Goal: Task Accomplishment & Management: Manage account settings

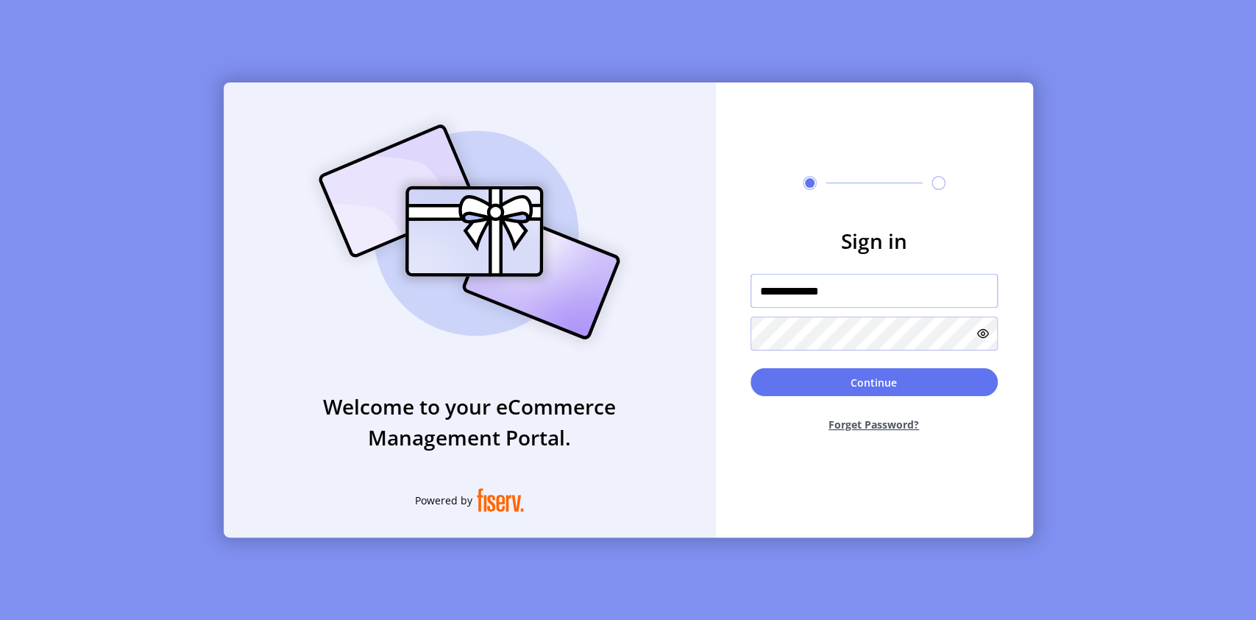
click at [869, 290] on input "**********" at bounding box center [874, 291] width 247 height 34
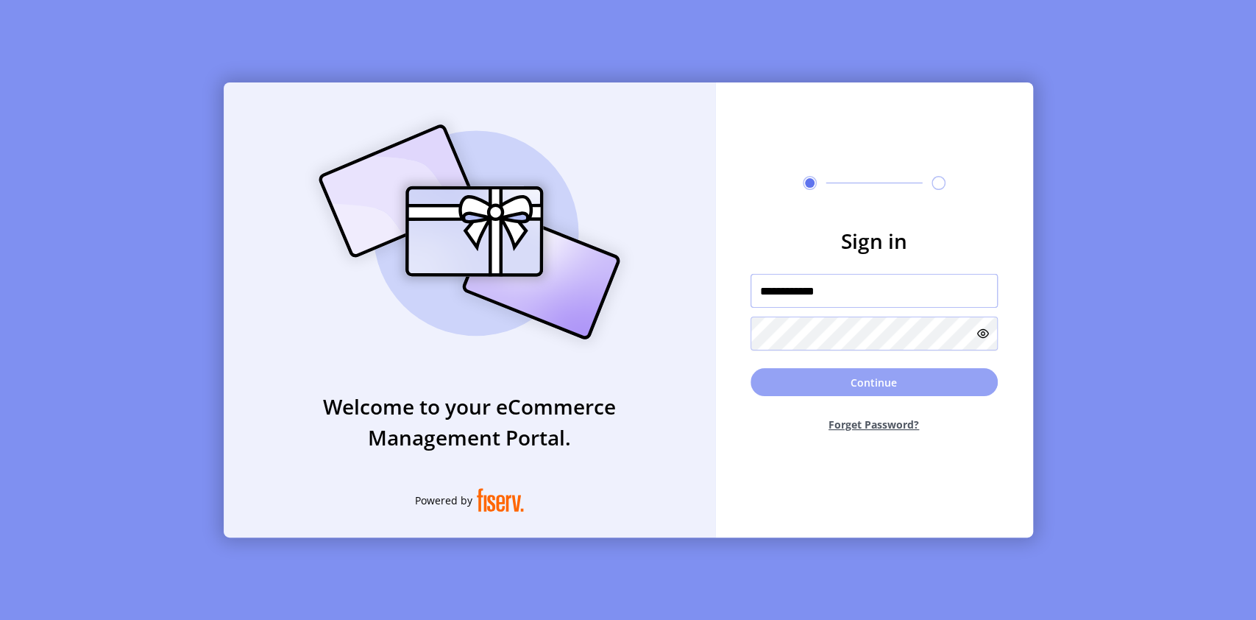
type input "**********"
click at [879, 385] on button "Continue" at bounding box center [874, 382] width 247 height 28
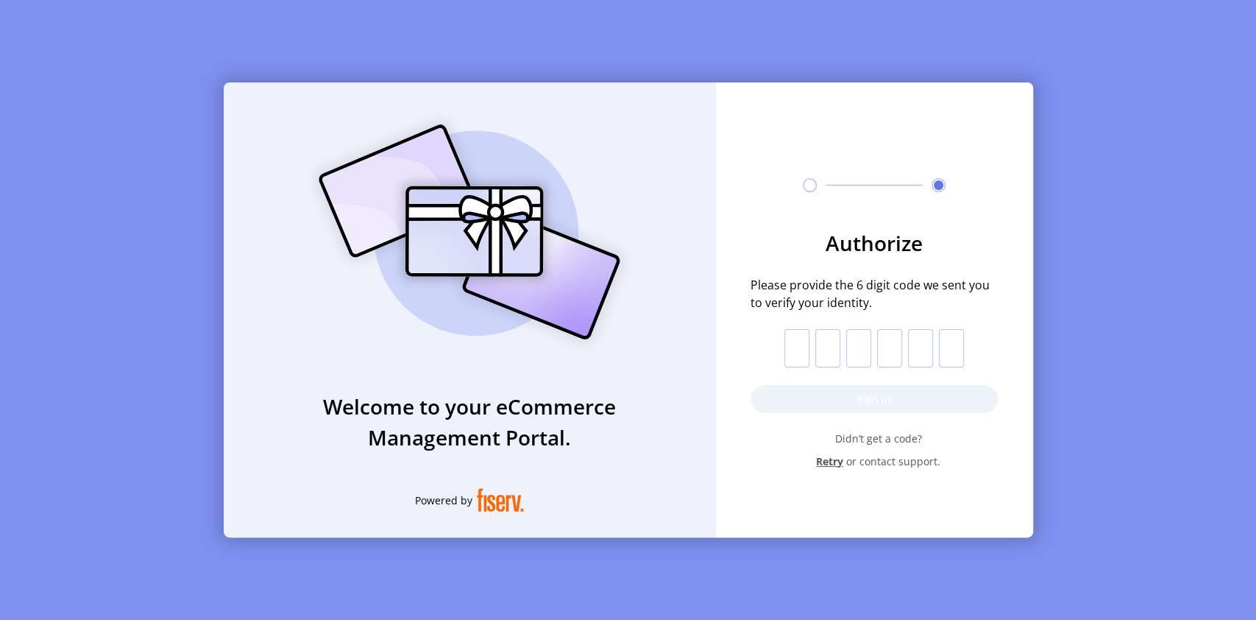
click at [804, 350] on input "text" at bounding box center [796, 348] width 25 height 38
type input "*"
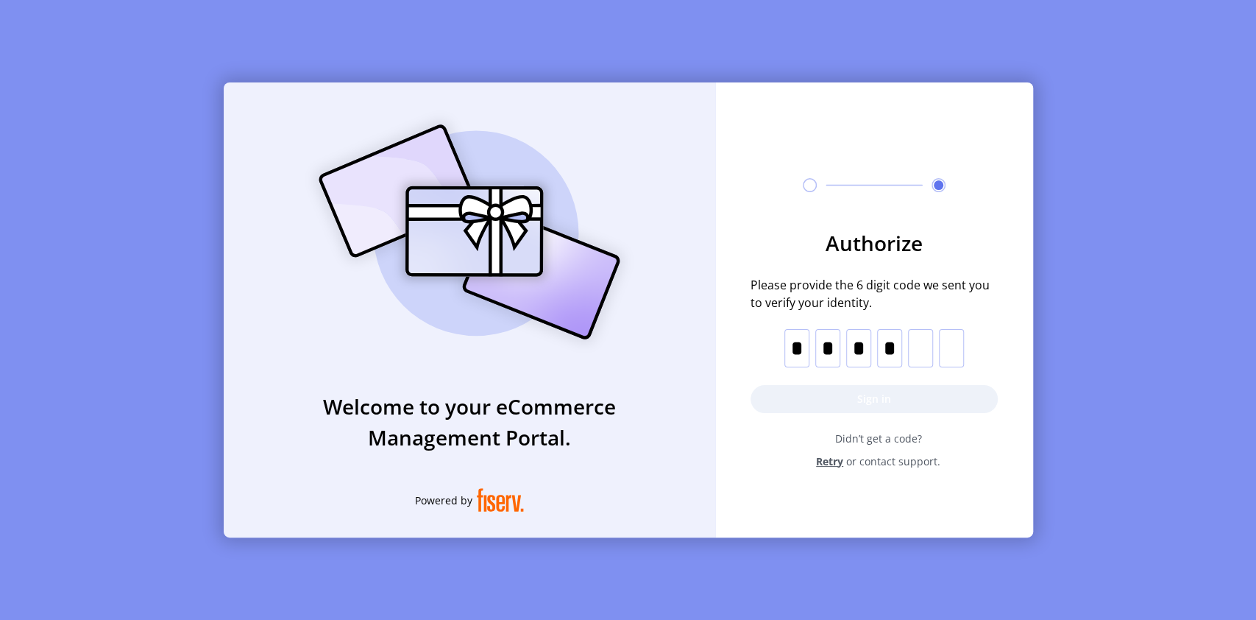
type input "*"
click at [897, 403] on button "Sign in" at bounding box center [874, 399] width 247 height 28
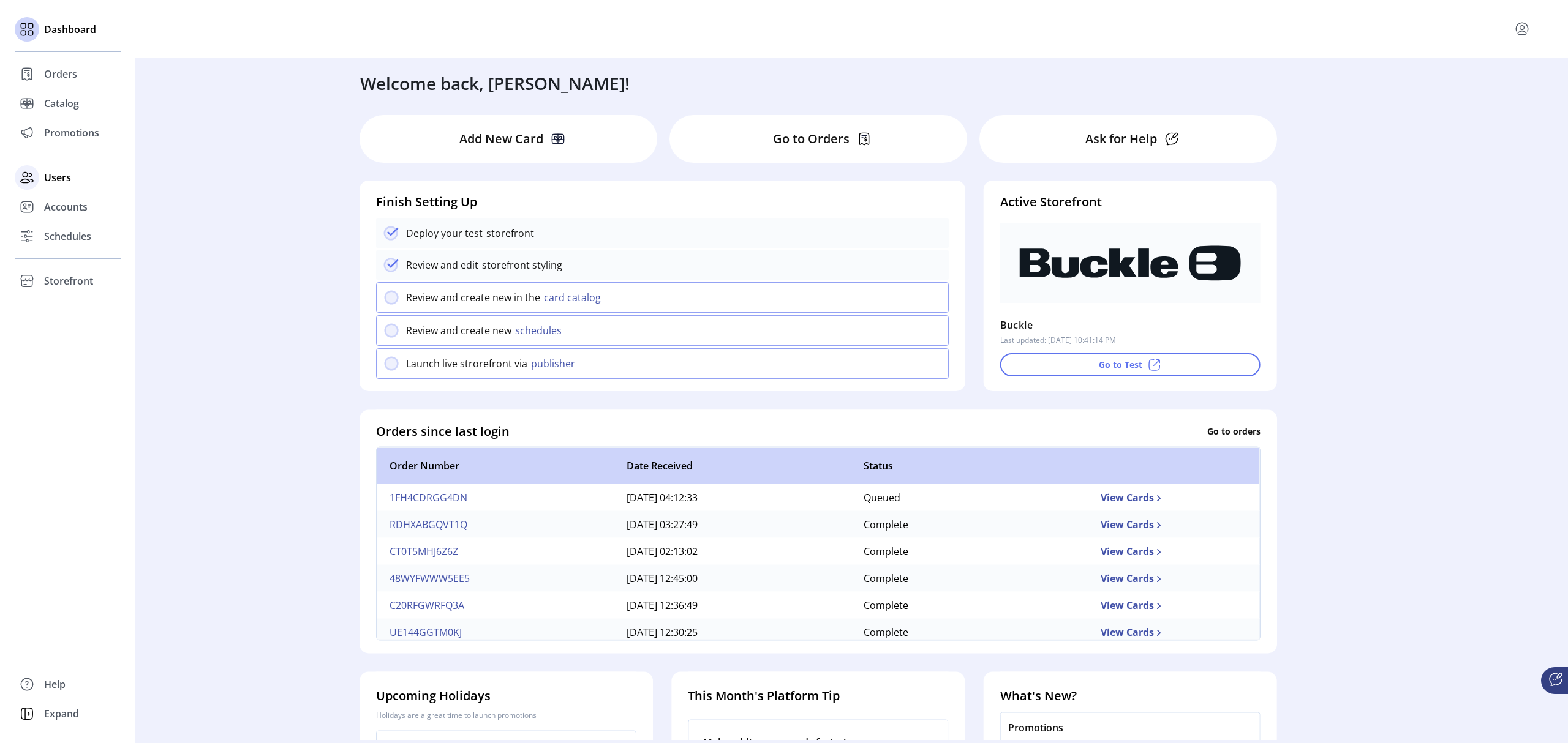
click at [64, 179] on span "Users" at bounding box center [57, 178] width 27 height 15
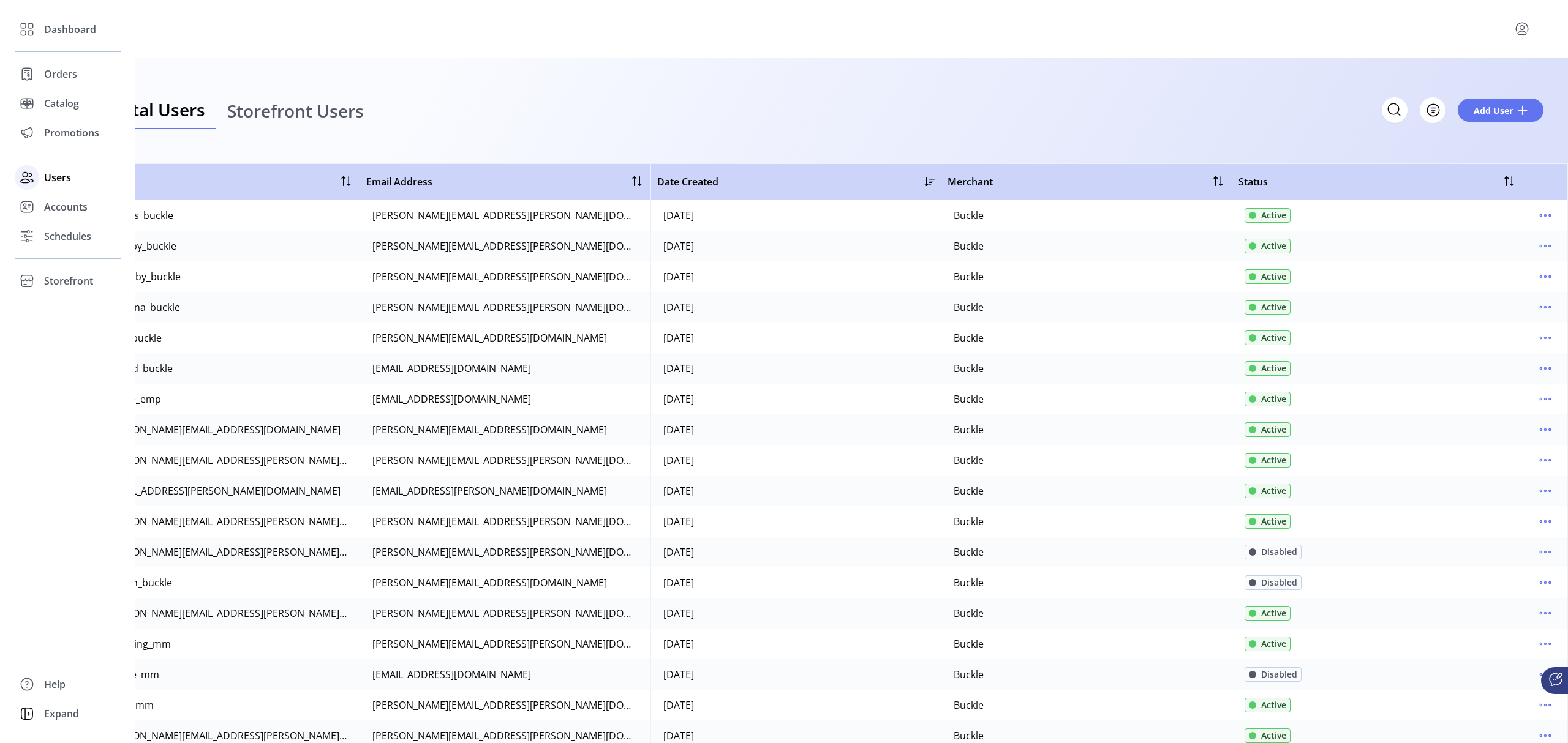
click at [57, 174] on span "Users" at bounding box center [57, 178] width 27 height 15
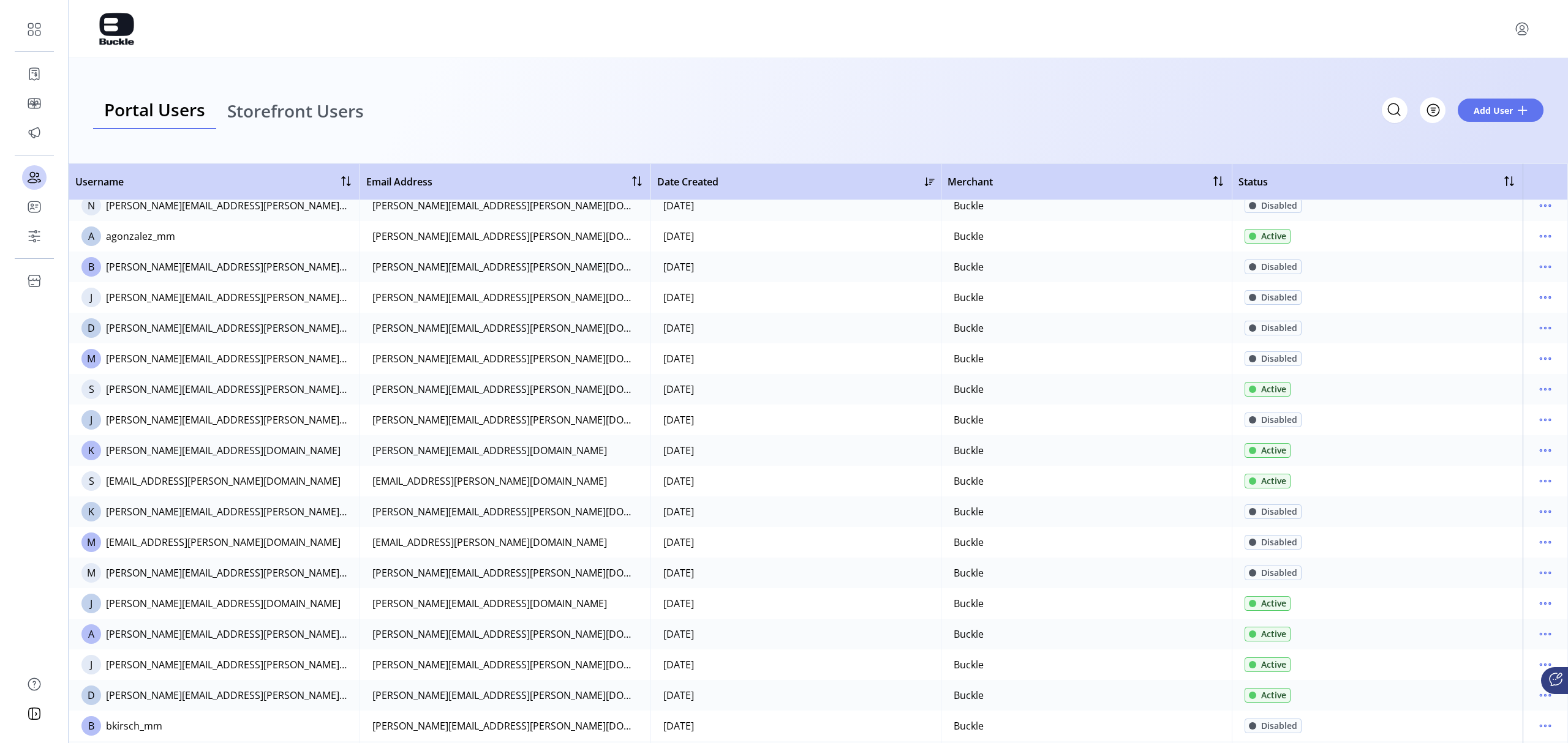
scroll to position [735, 0]
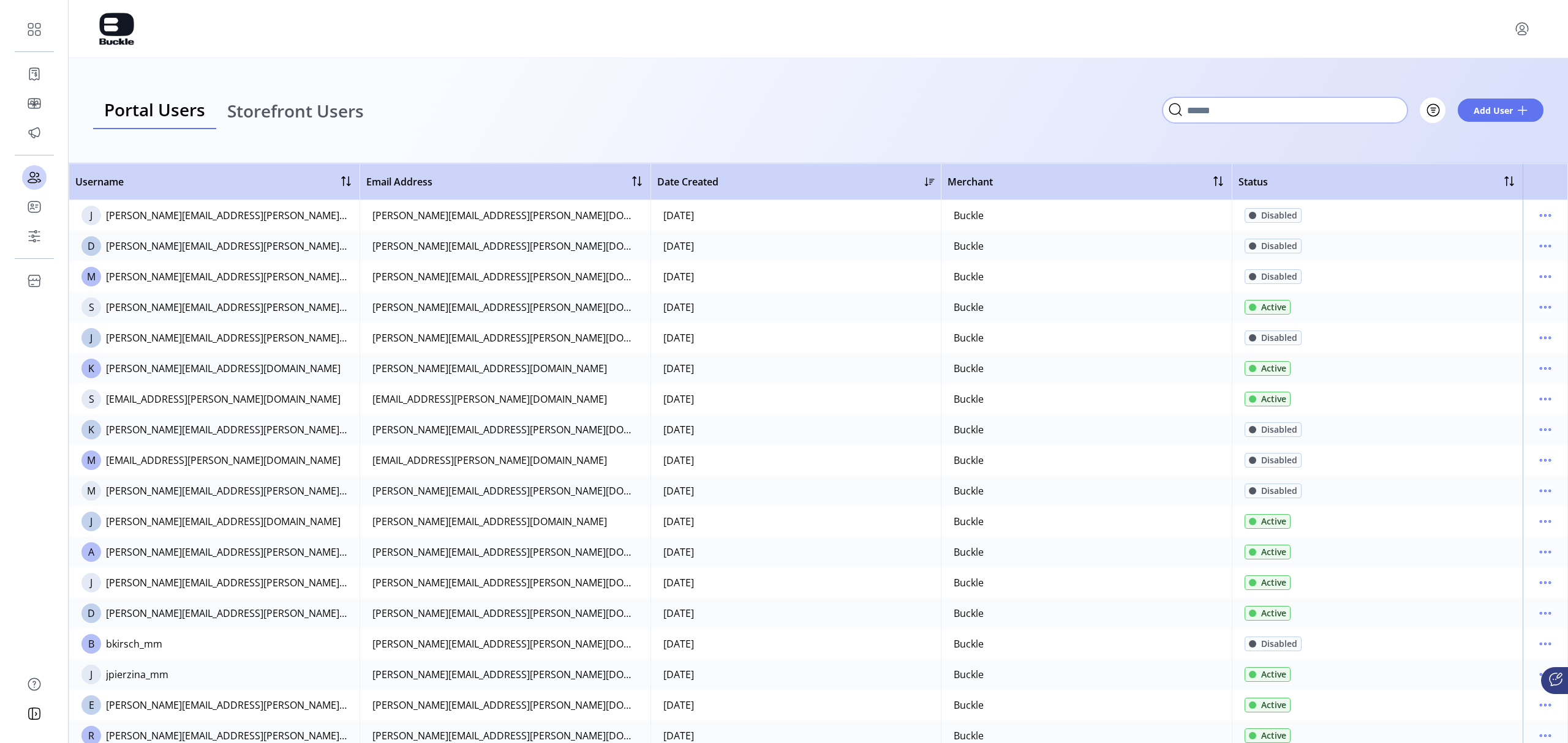
click at [1045, 108] on input "Search" at bounding box center [1285, 110] width 245 height 26
paste input "**********"
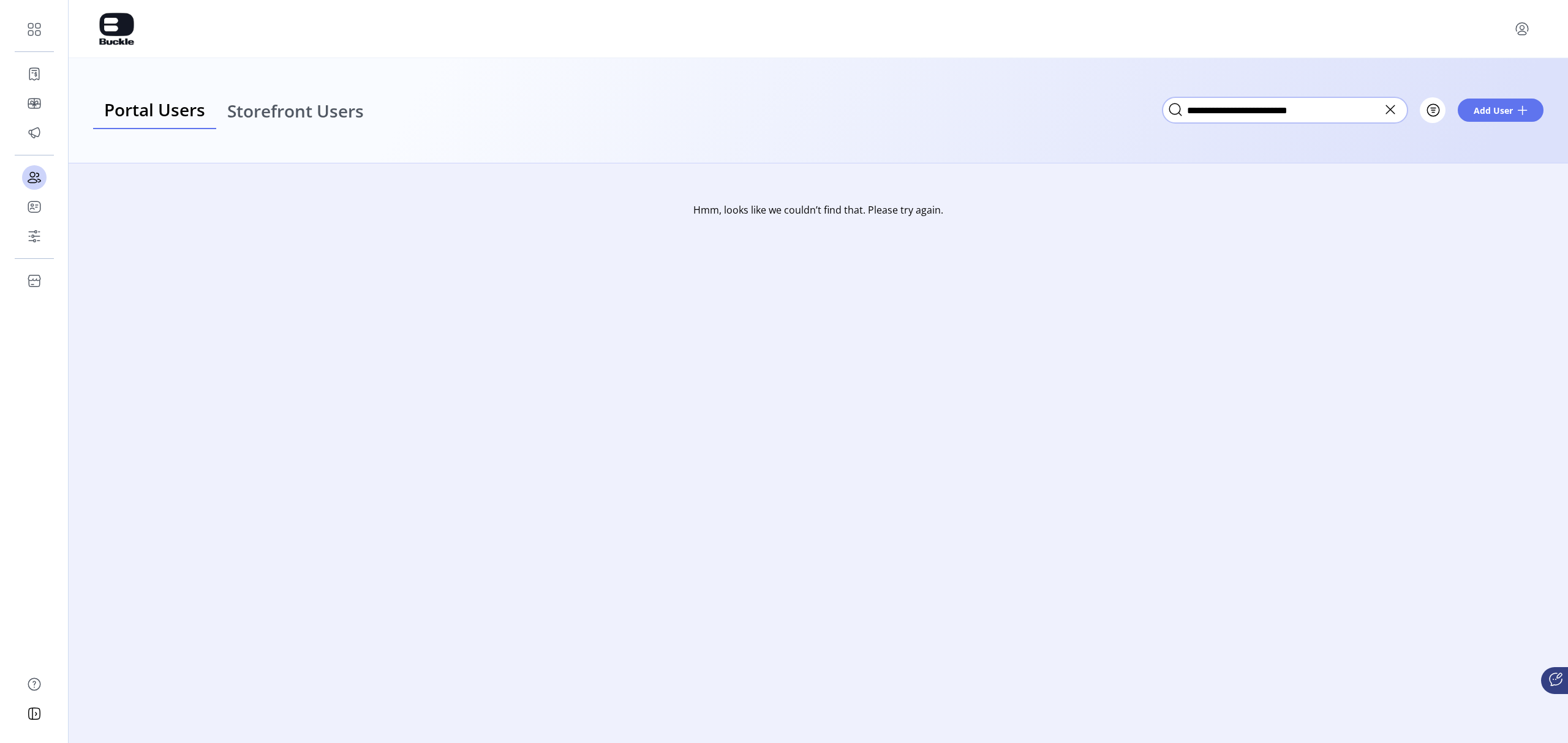
type input "**********"
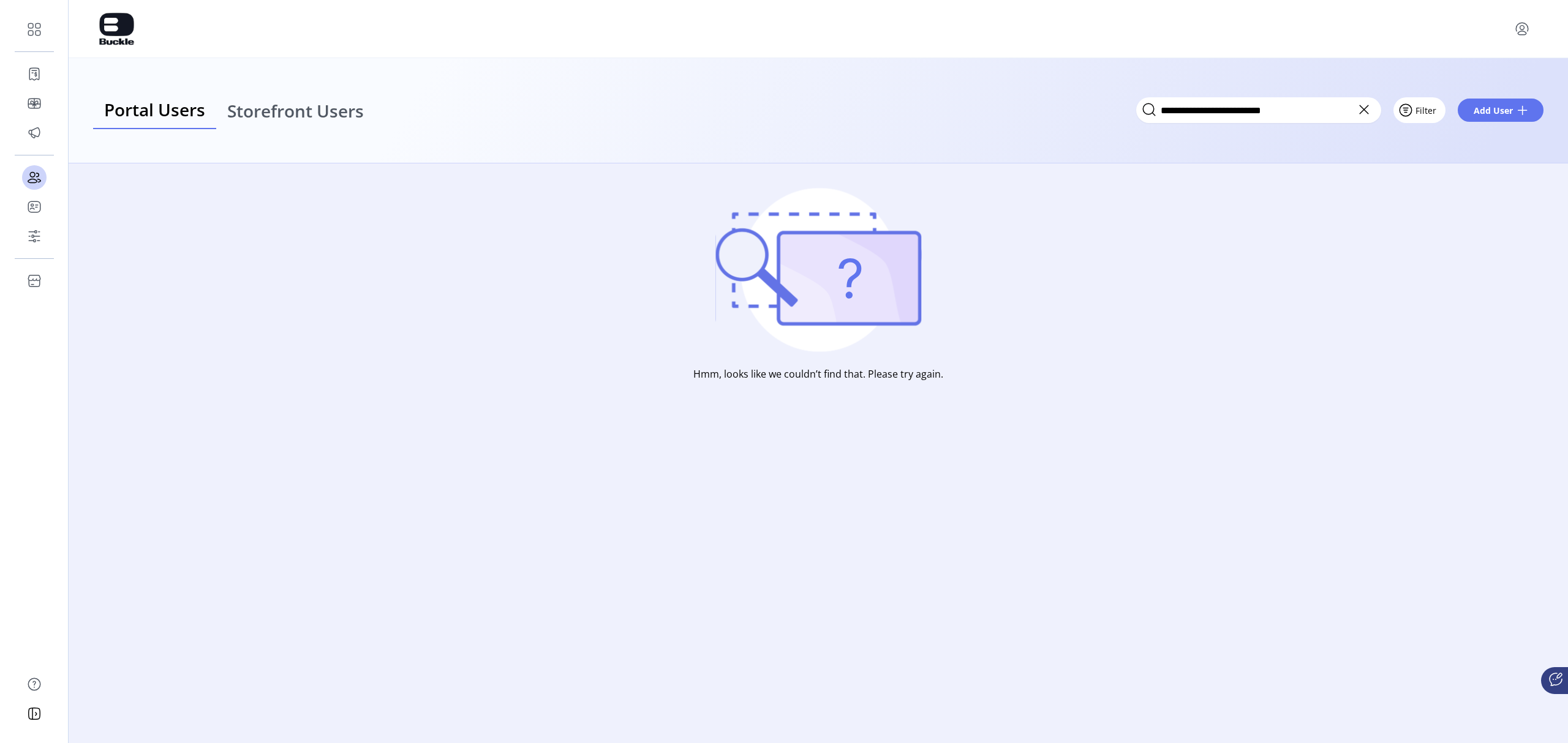
click at [1045, 111] on span "Filter" at bounding box center [1426, 110] width 21 height 12
click at [1045, 152] on span "Merchant" at bounding box center [1456, 157] width 102 height 10
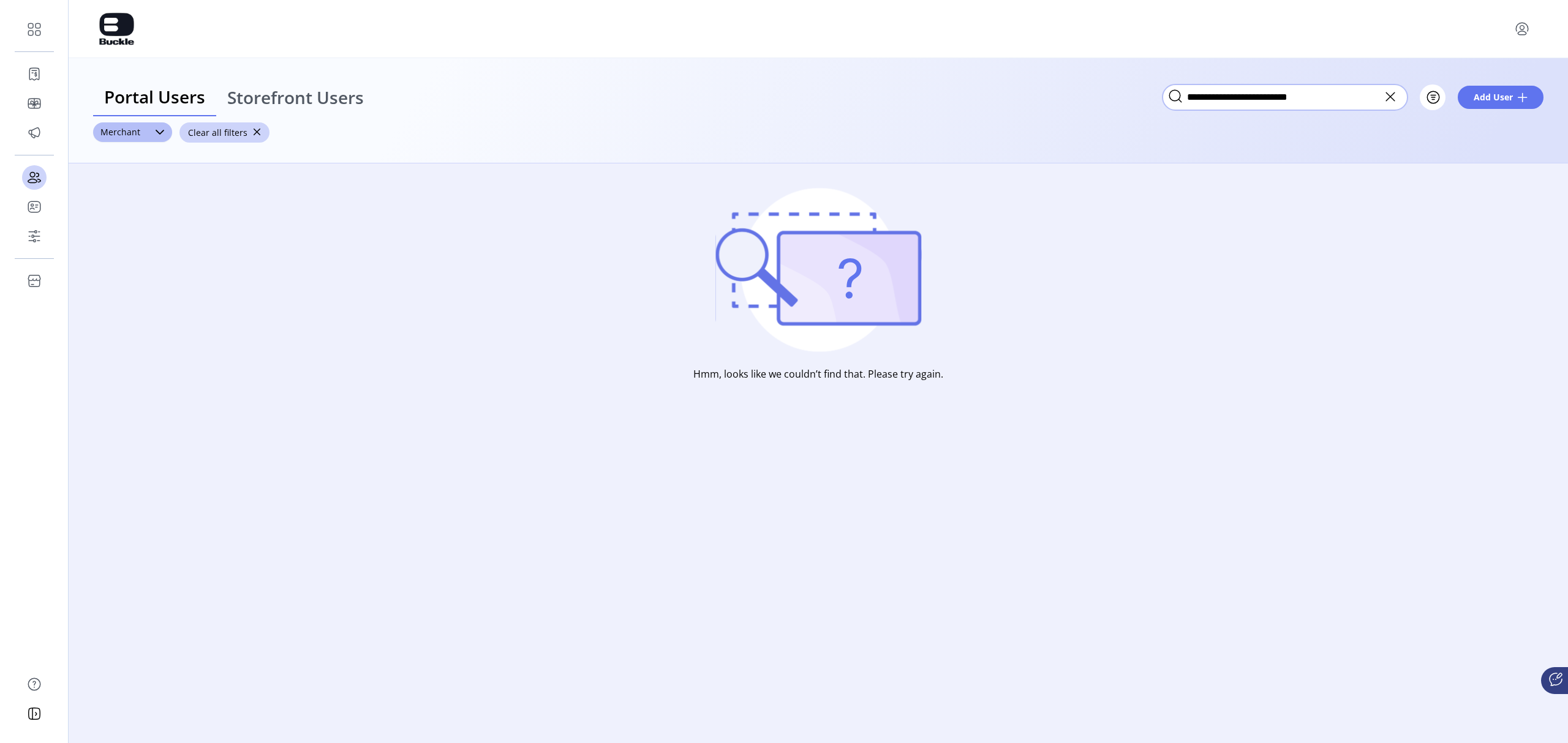
drag, startPoint x: 1327, startPoint y: 92, endPoint x: 1157, endPoint y: 97, distance: 170.1
click at [1045, 97] on div "**********" at bounding box center [818, 97] width 1450 height 38
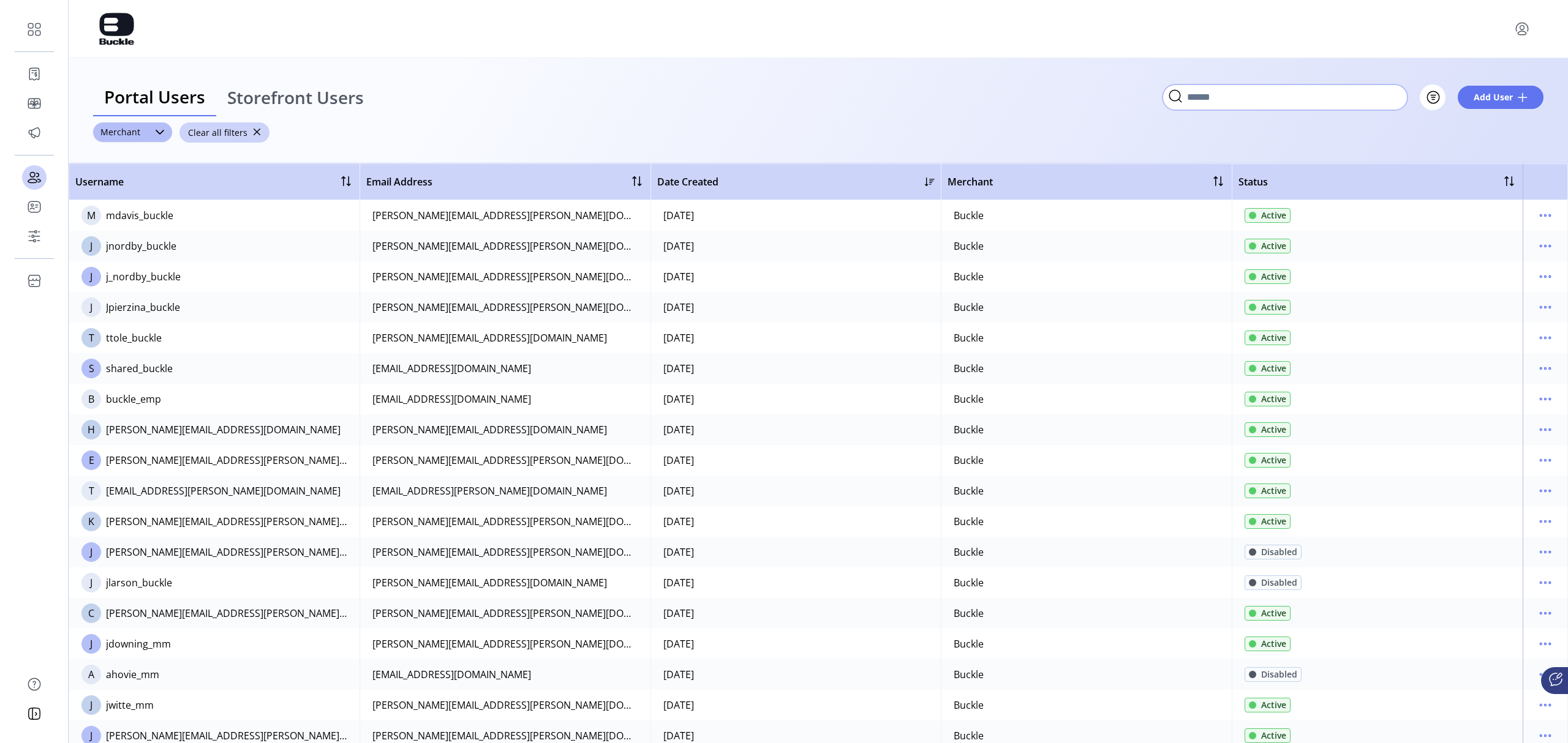
paste input "**********"
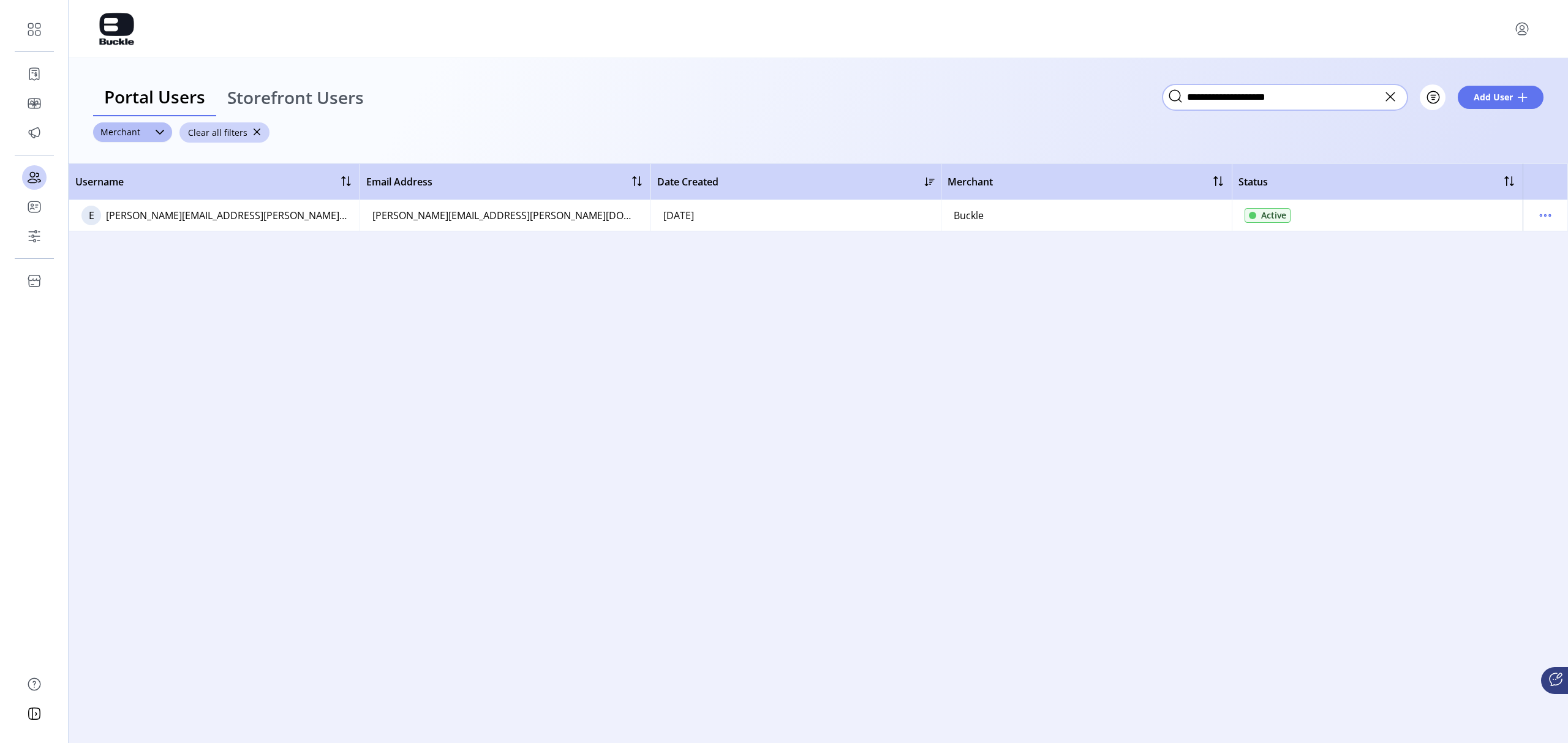
type input "**********"
drag, startPoint x: 1317, startPoint y: 101, endPoint x: 981, endPoint y: 96, distance: 336.0
click at [981, 96] on div "**********" at bounding box center [818, 97] width 1450 height 38
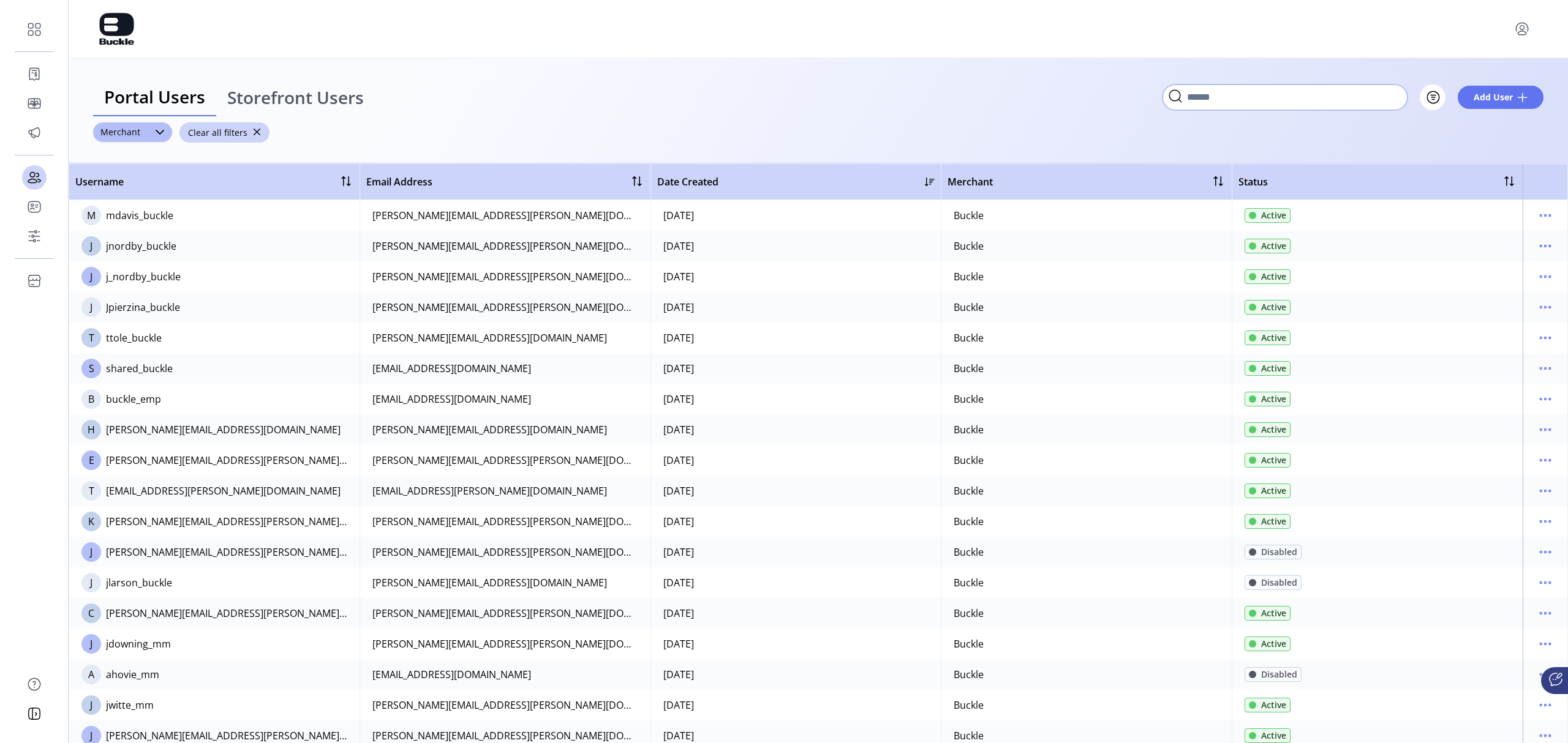
click at [1045, 94] on input "Search" at bounding box center [1285, 97] width 245 height 26
type input "*********"
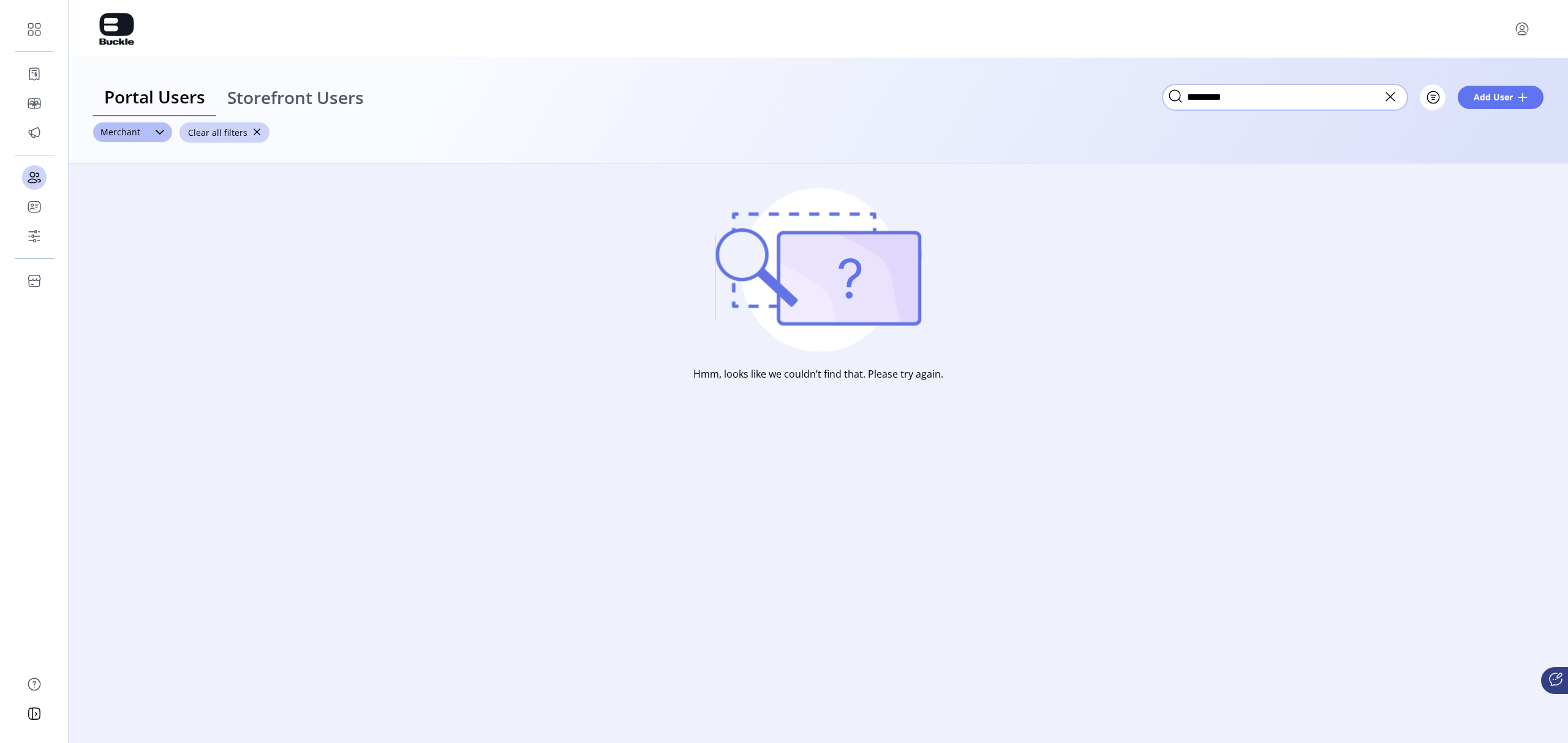
drag, startPoint x: 1269, startPoint y: 88, endPoint x: 1179, endPoint y: 101, distance: 90.9
click at [1045, 101] on span "*********" at bounding box center [1285, 96] width 245 height 13
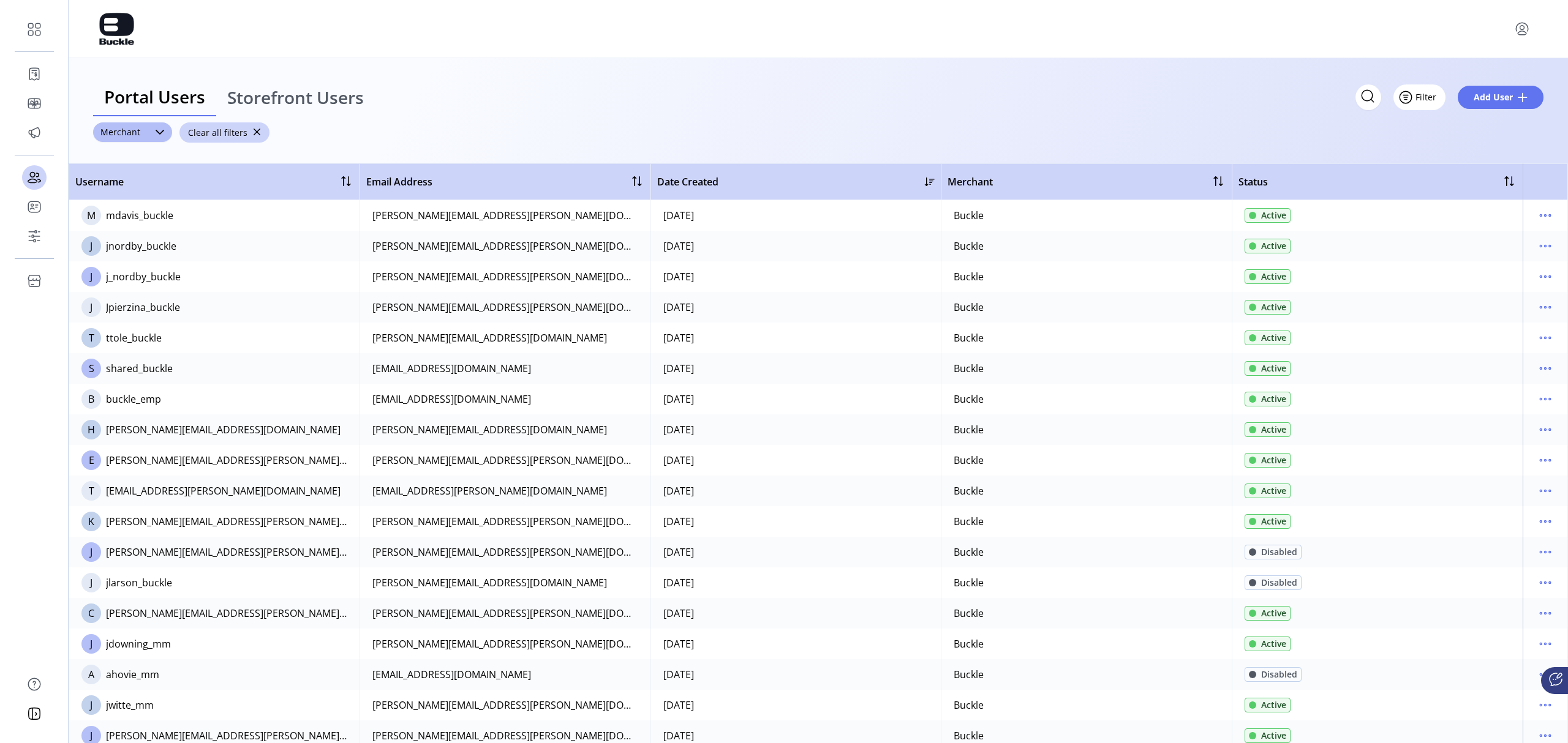
click at [1045, 101] on span "Filter" at bounding box center [1426, 97] width 21 height 12
click at [252, 130] on span "button" at bounding box center [256, 132] width 8 height 8
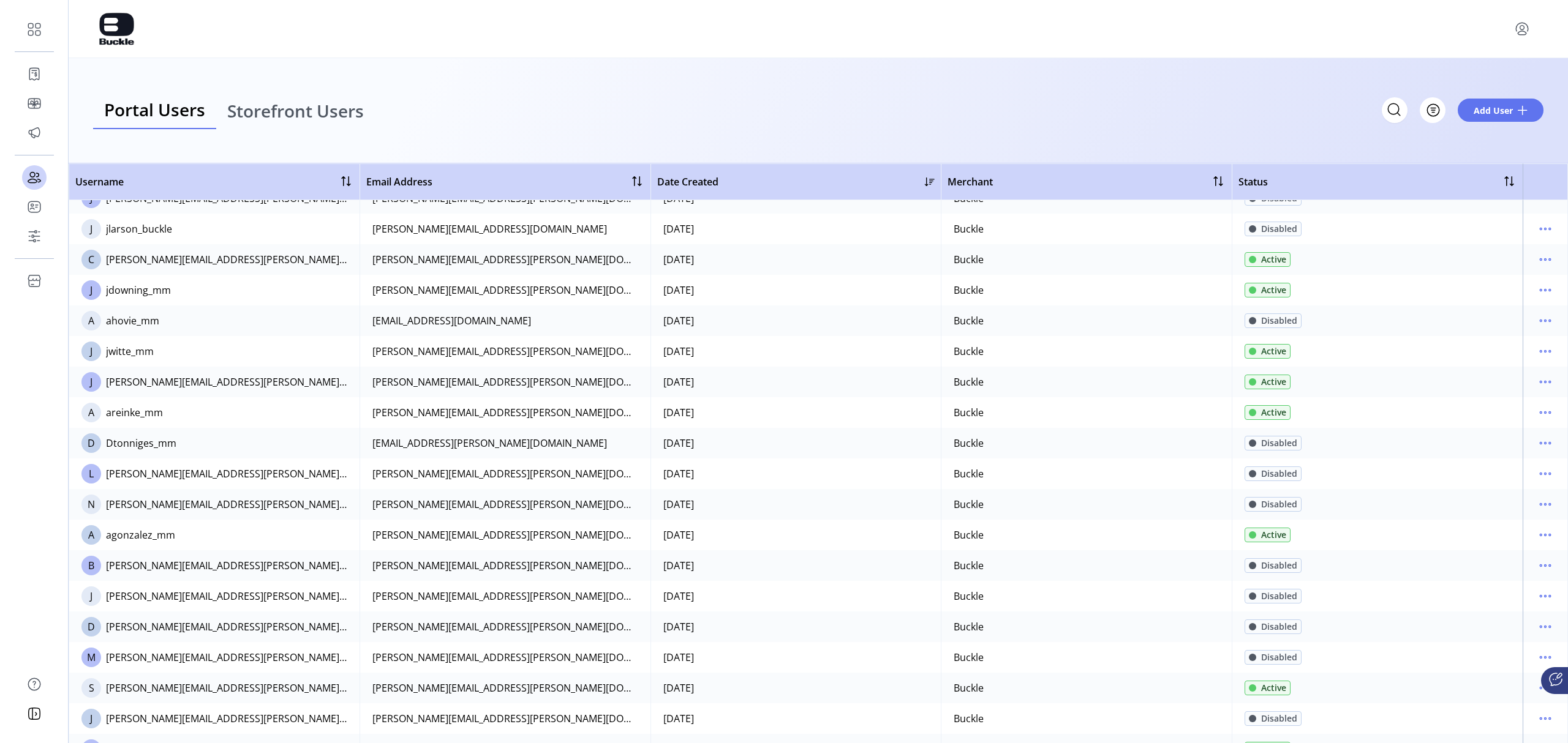
scroll to position [326, 0]
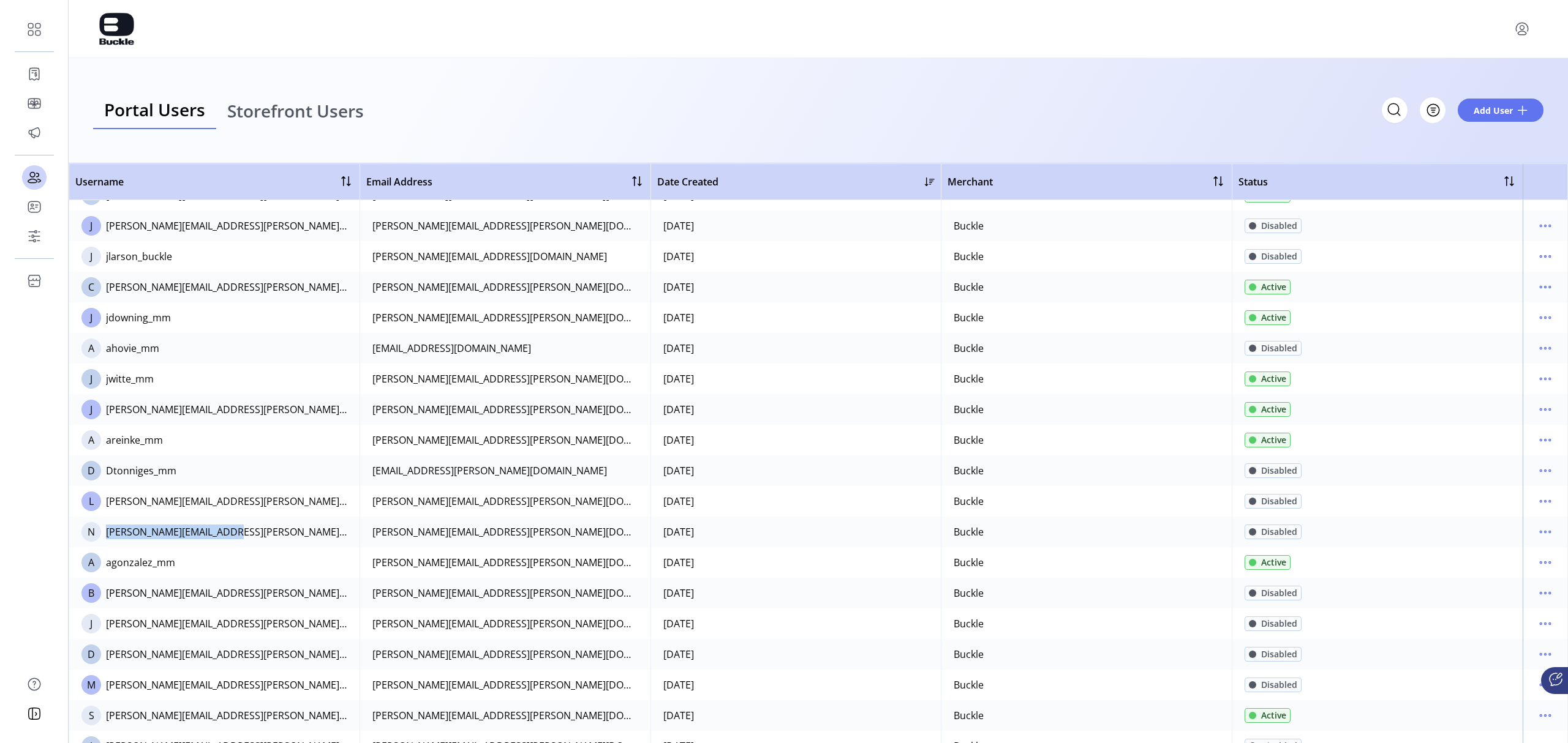
drag, startPoint x: 233, startPoint y: 532, endPoint x: 98, endPoint y: 539, distance: 135.2
click at [98, 515] on td "N [PERSON_NAME][EMAIL_ADDRESS][PERSON_NAME][DOMAIN_NAME]" at bounding box center [214, 532] width 291 height 31
copy td "[PERSON_NAME][EMAIL_ADDRESS][PERSON_NAME][DOMAIN_NAME]"
click at [1045, 106] on input "Search" at bounding box center [1285, 110] width 245 height 26
paste input "**********"
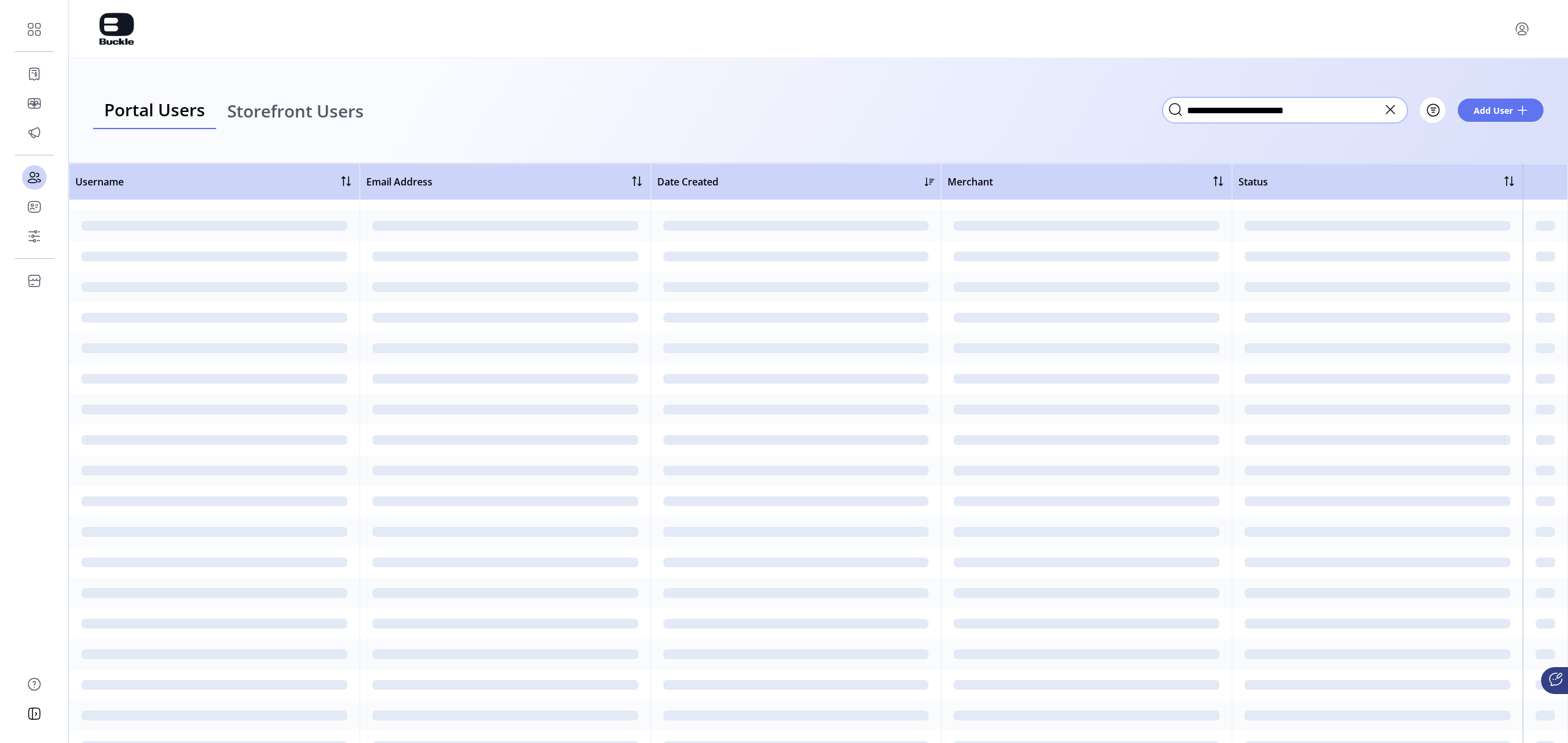
scroll to position [0, 0]
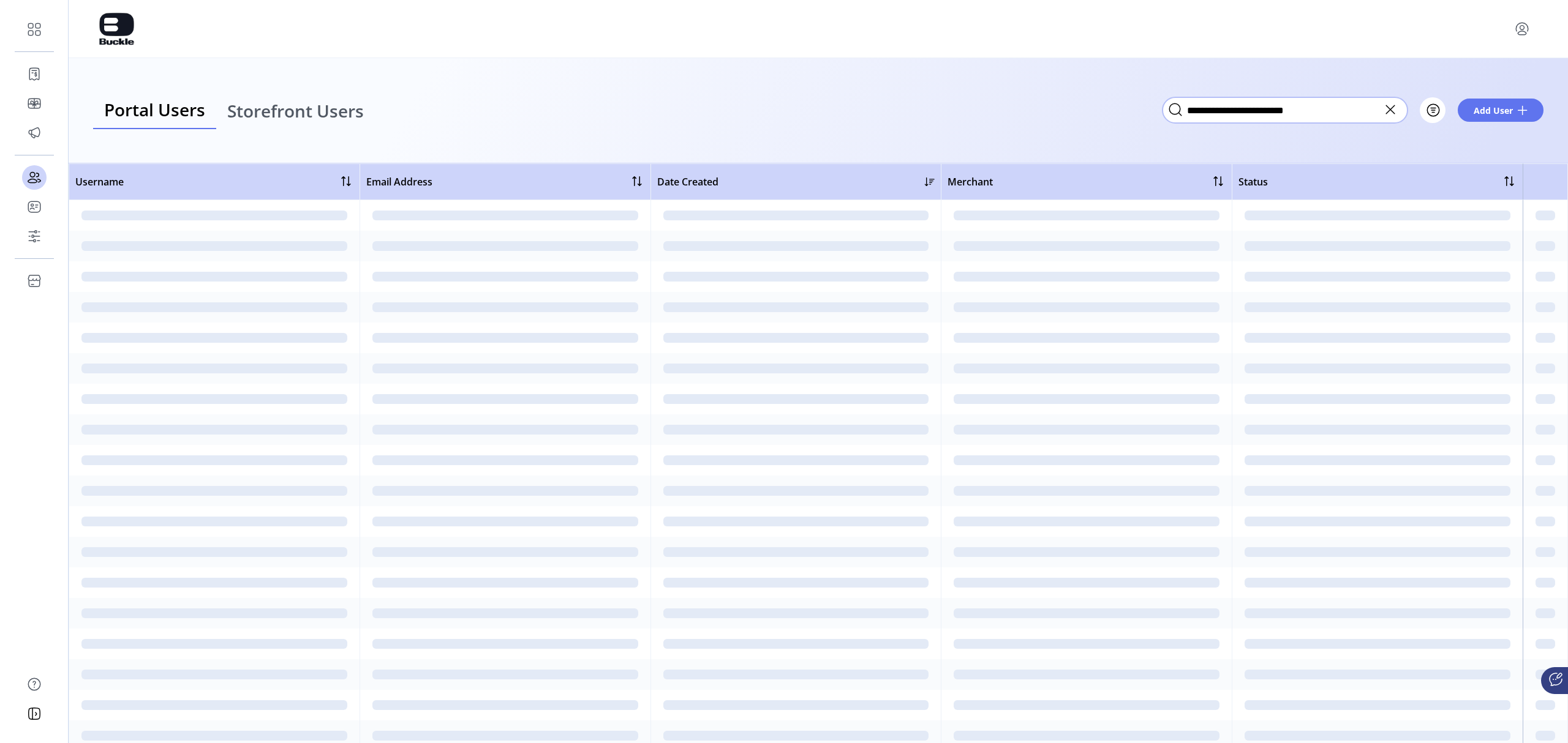
type input "**********"
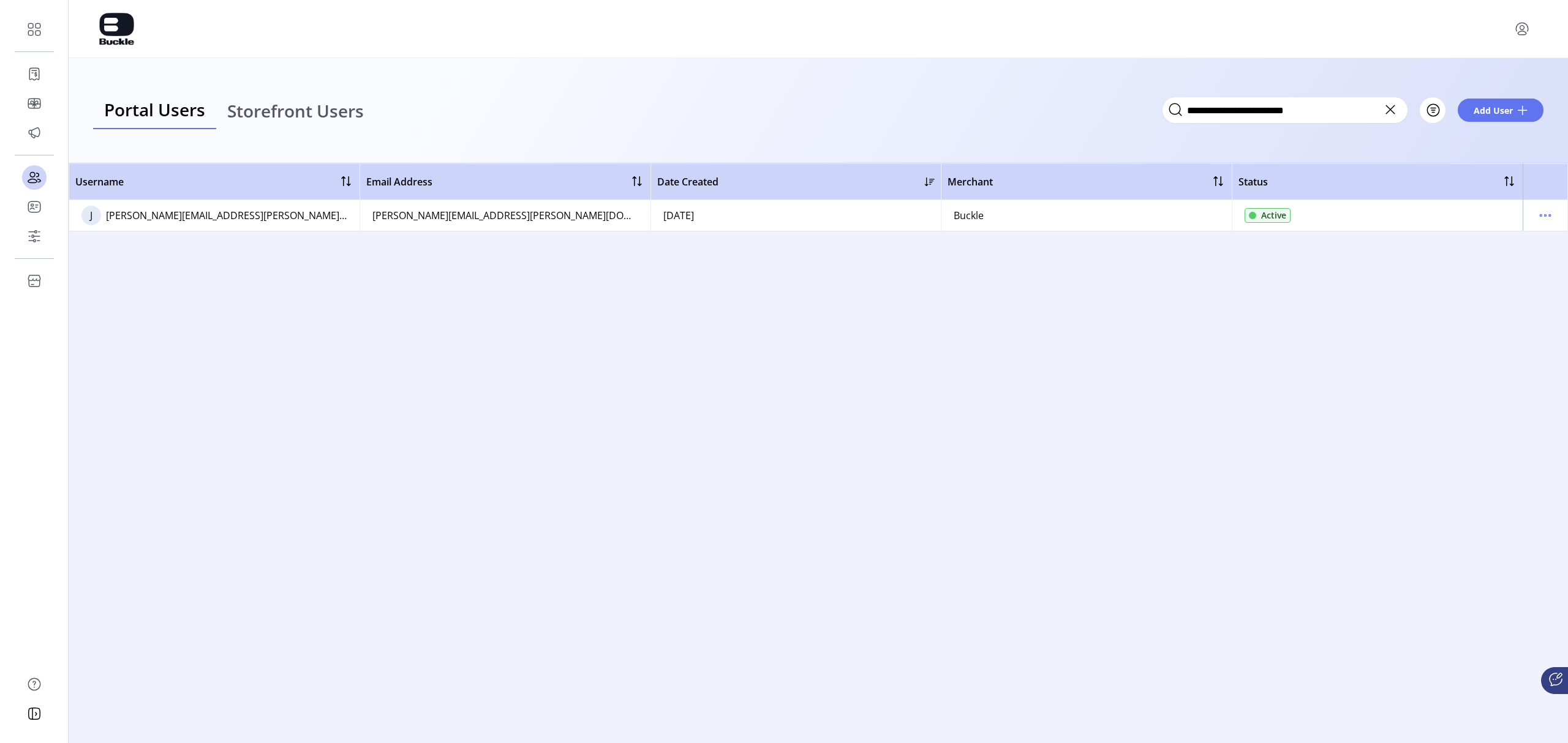
click at [1045, 106] on icon at bounding box center [1391, 110] width 20 height 20
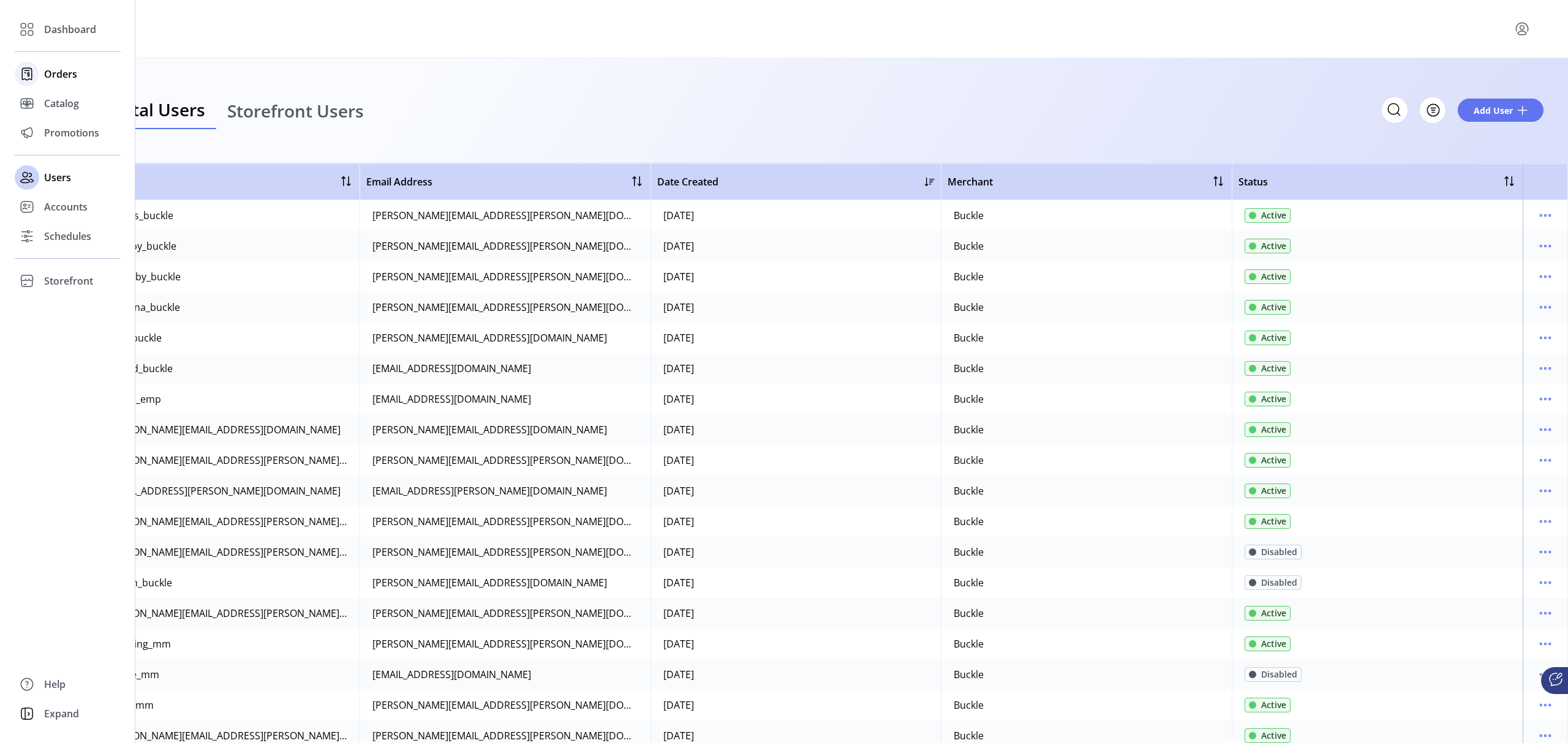
click at [59, 77] on span "Orders" at bounding box center [61, 74] width 33 height 15
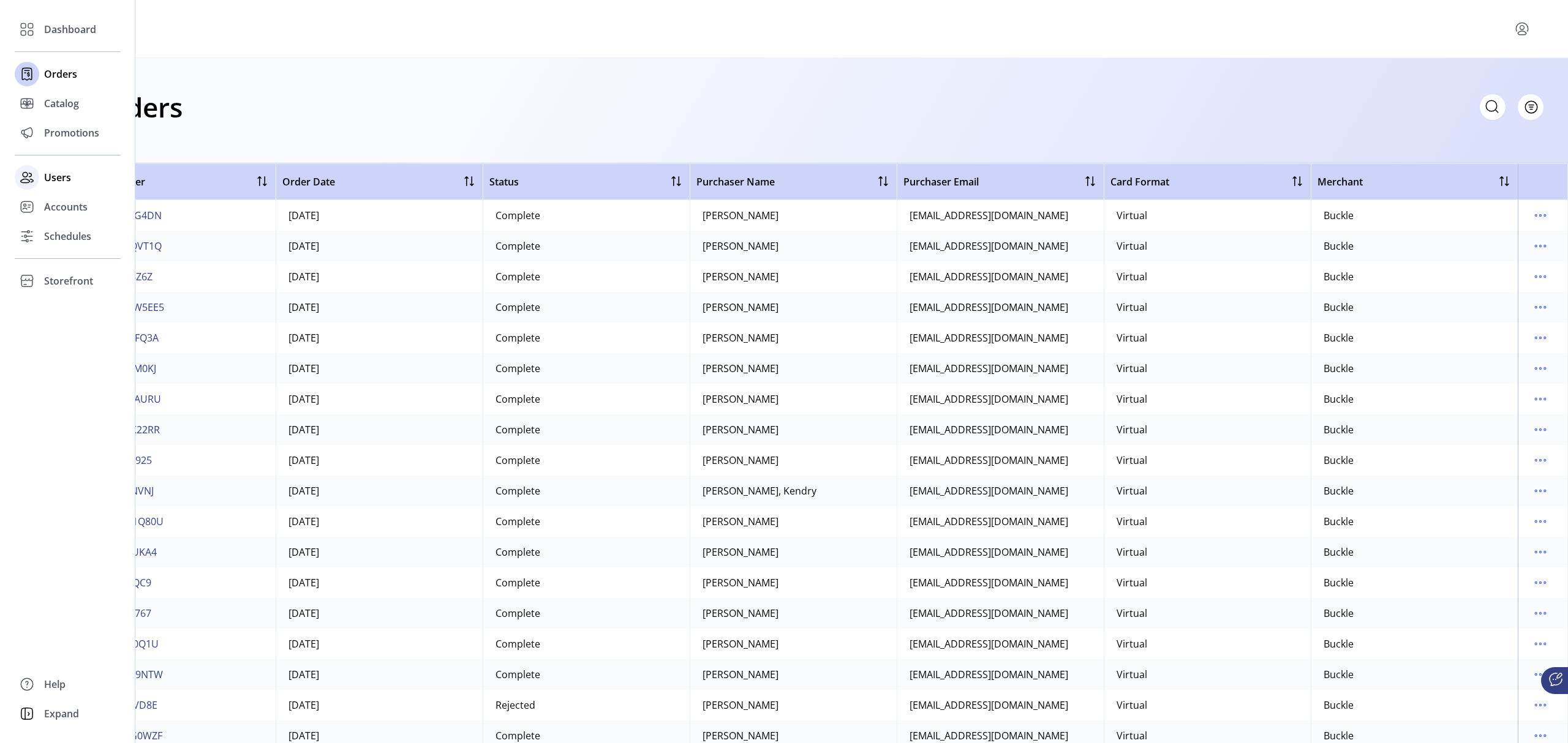
drag, startPoint x: 50, startPoint y: 176, endPoint x: 81, endPoint y: 177, distance: 31.0
click at [50, 176] on span "Users" at bounding box center [57, 178] width 27 height 15
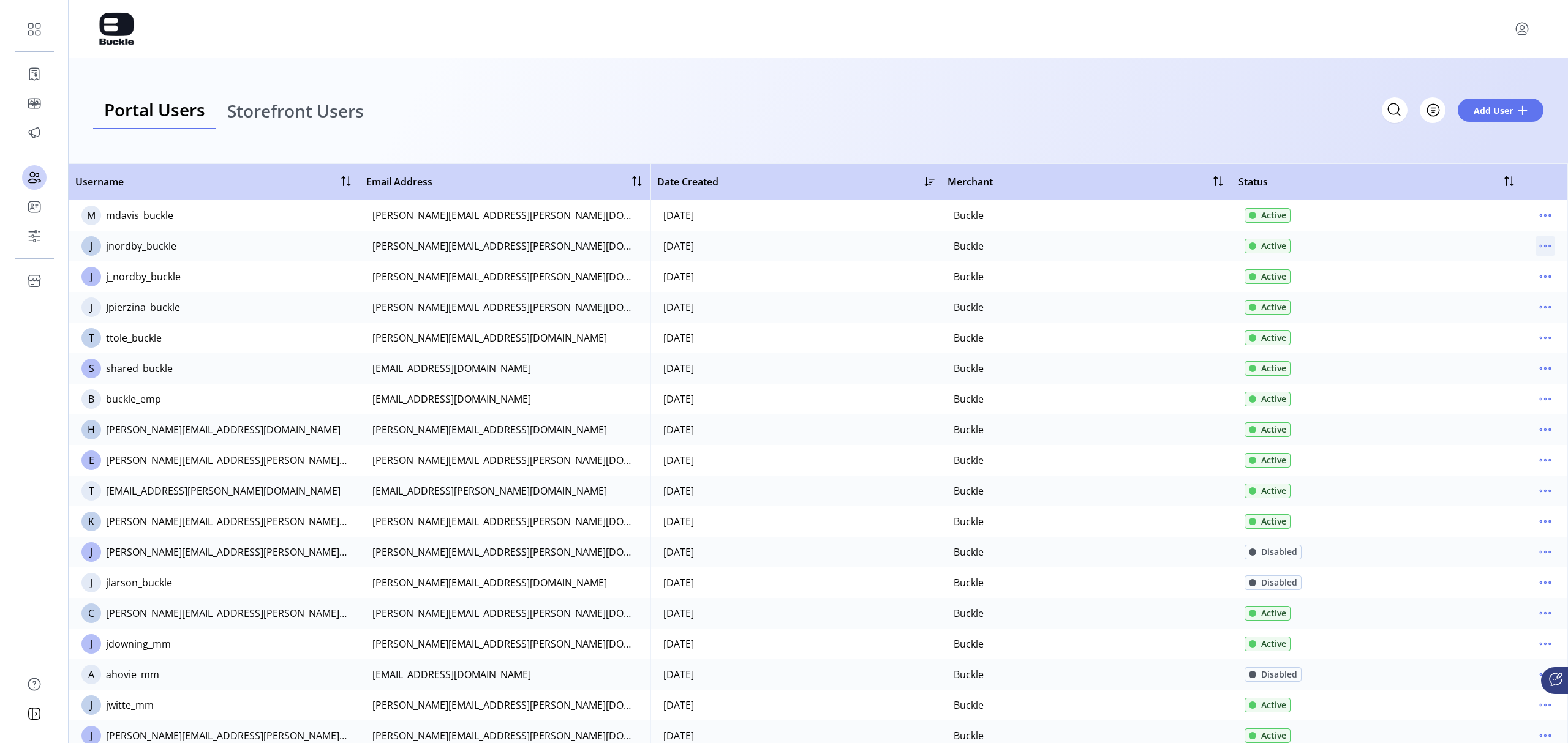
click at [1045, 245] on icon "menu" at bounding box center [1550, 246] width 2 height 2
click at [1045, 314] on span "Reset Password" at bounding box center [1488, 310] width 102 height 10
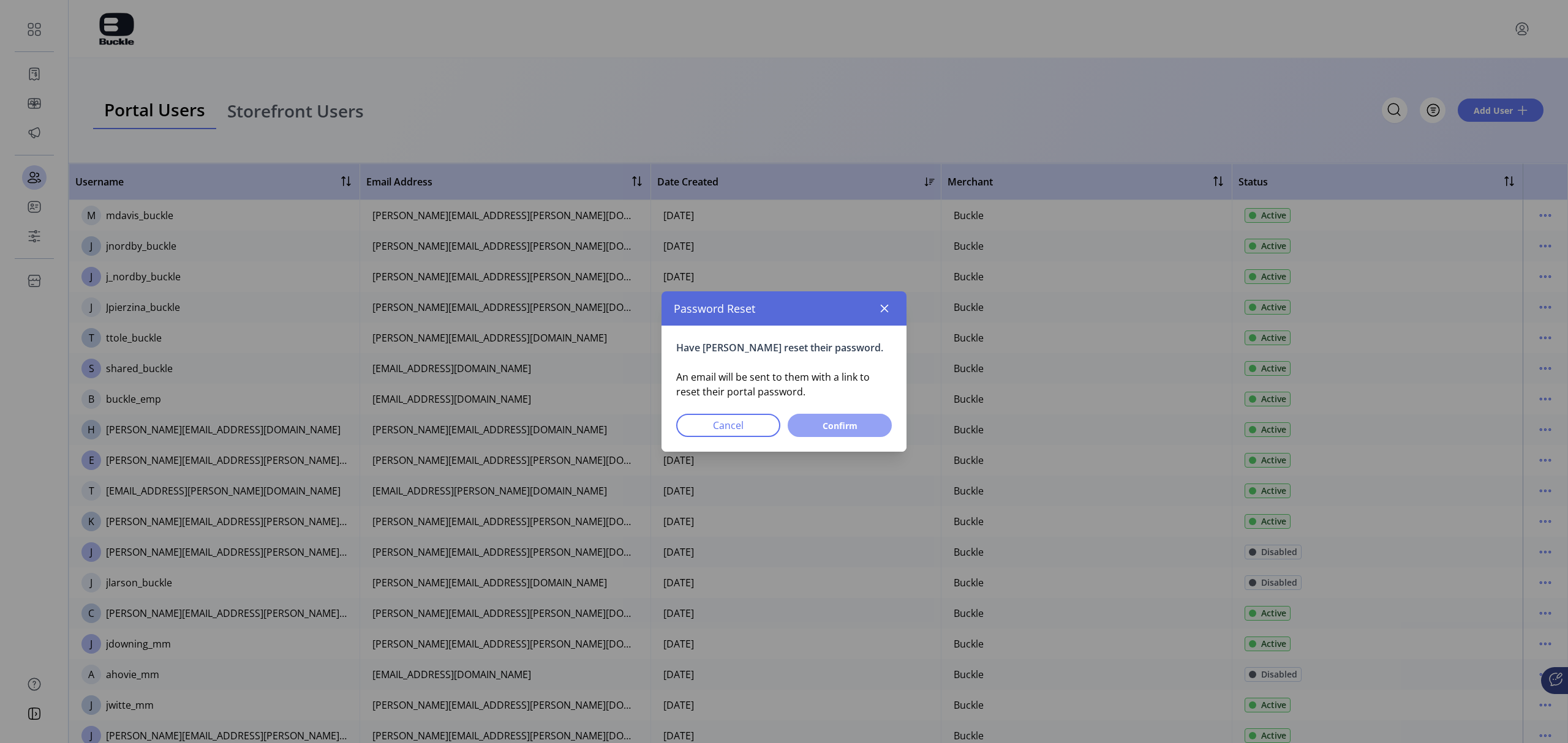
click at [823, 428] on span "Confirm" at bounding box center [839, 425] width 72 height 12
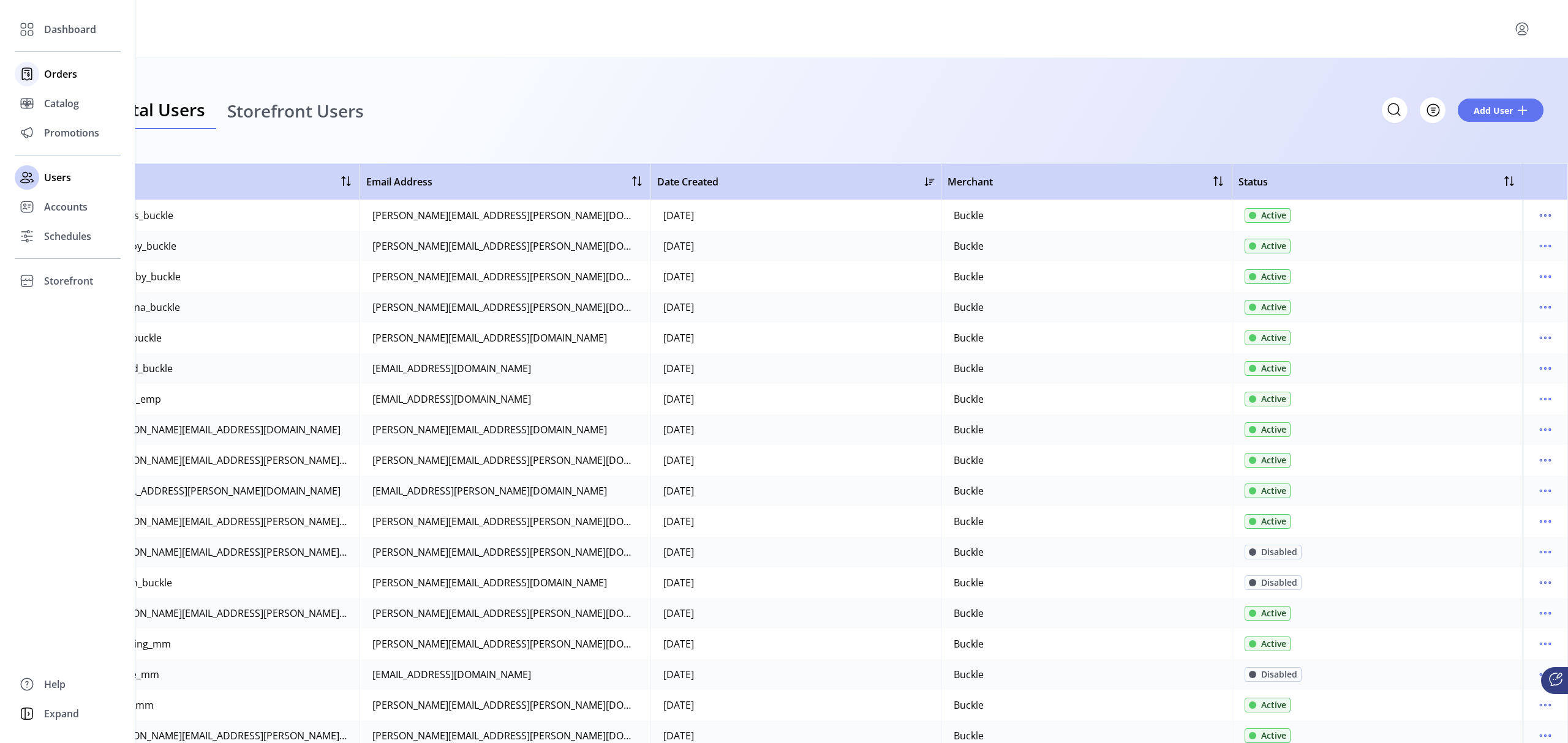
click at [59, 73] on span "Orders" at bounding box center [61, 74] width 33 height 15
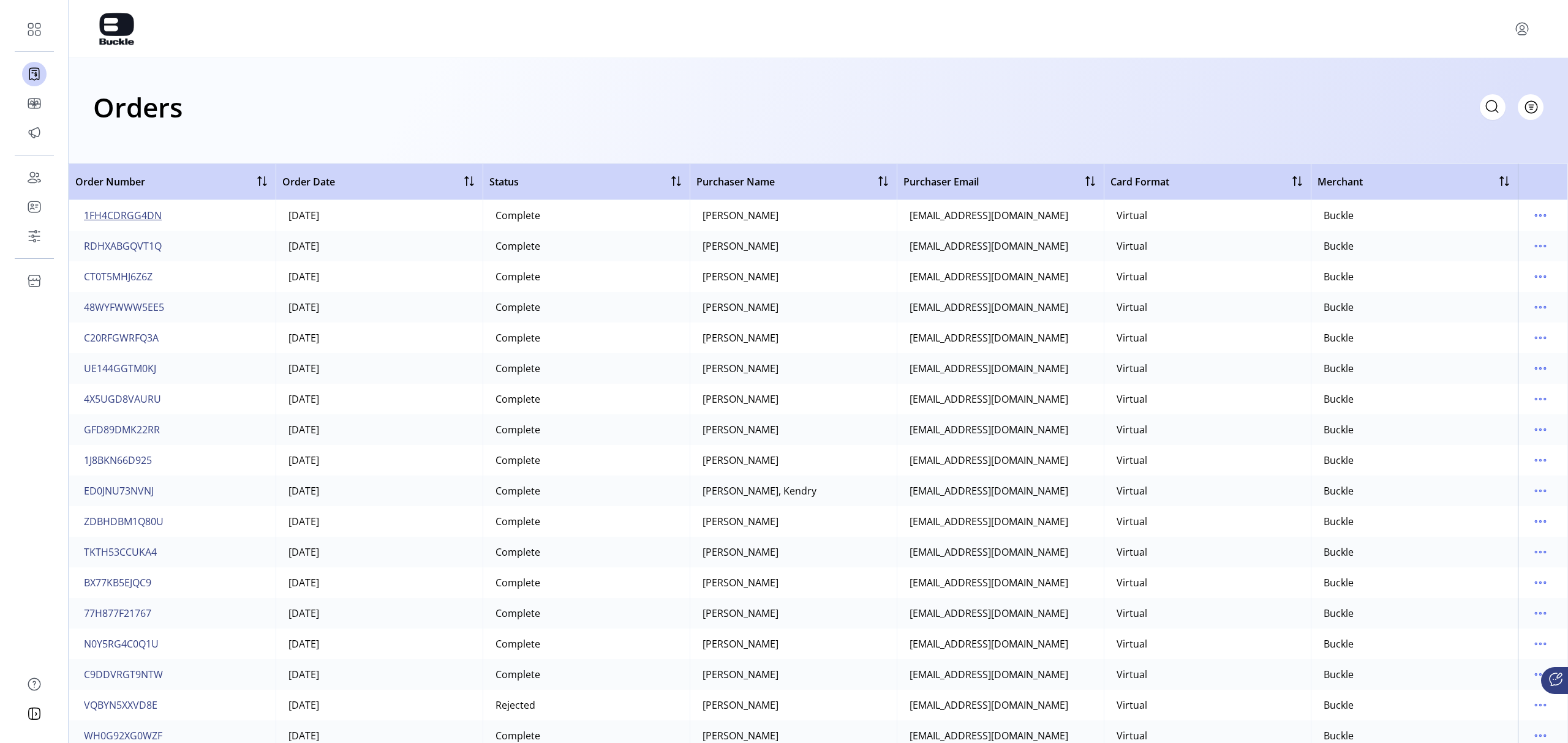
click at [129, 215] on span "1FH4CDRGG4DN" at bounding box center [122, 215] width 77 height 15
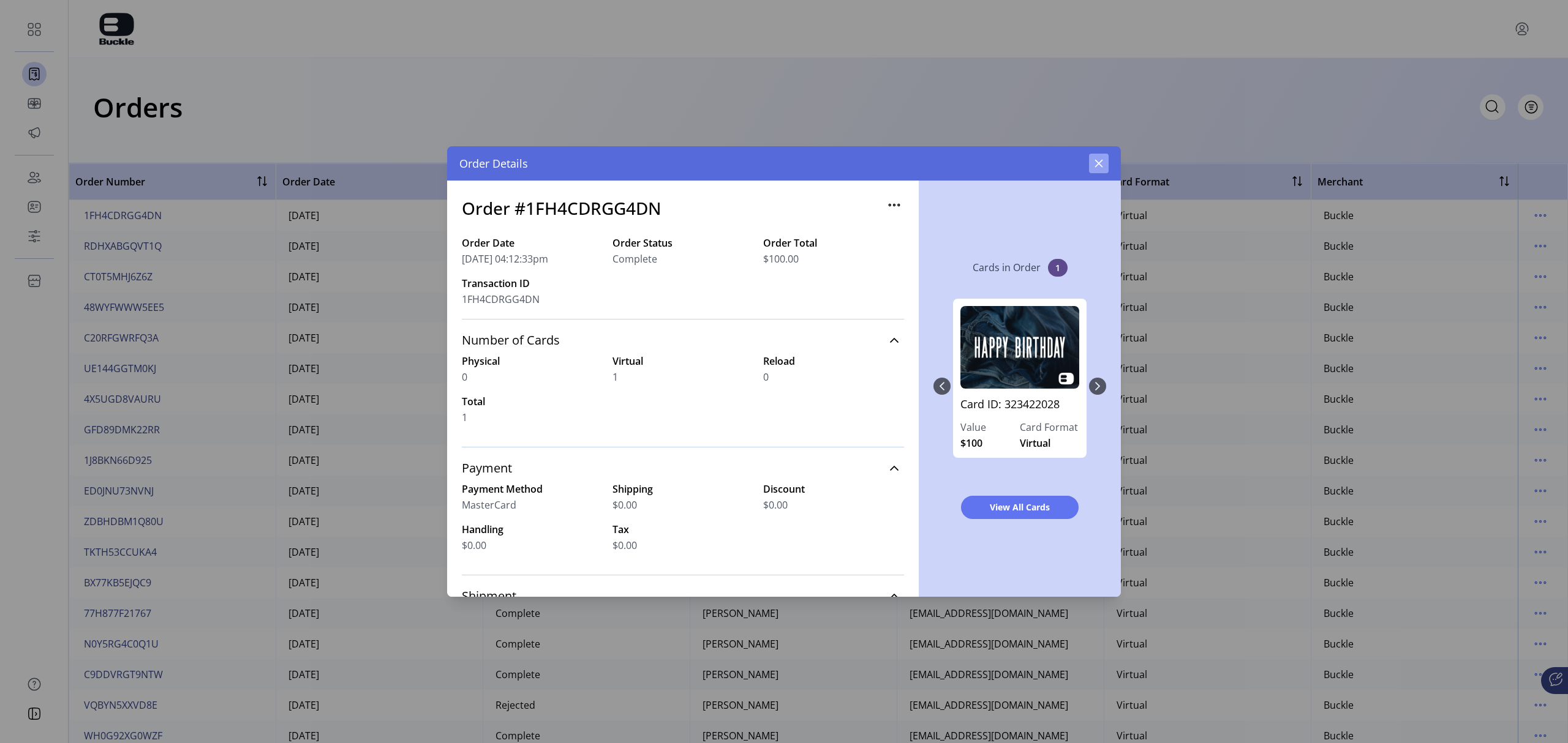
click at [1045, 164] on icon "button" at bounding box center [1099, 164] width 10 height 10
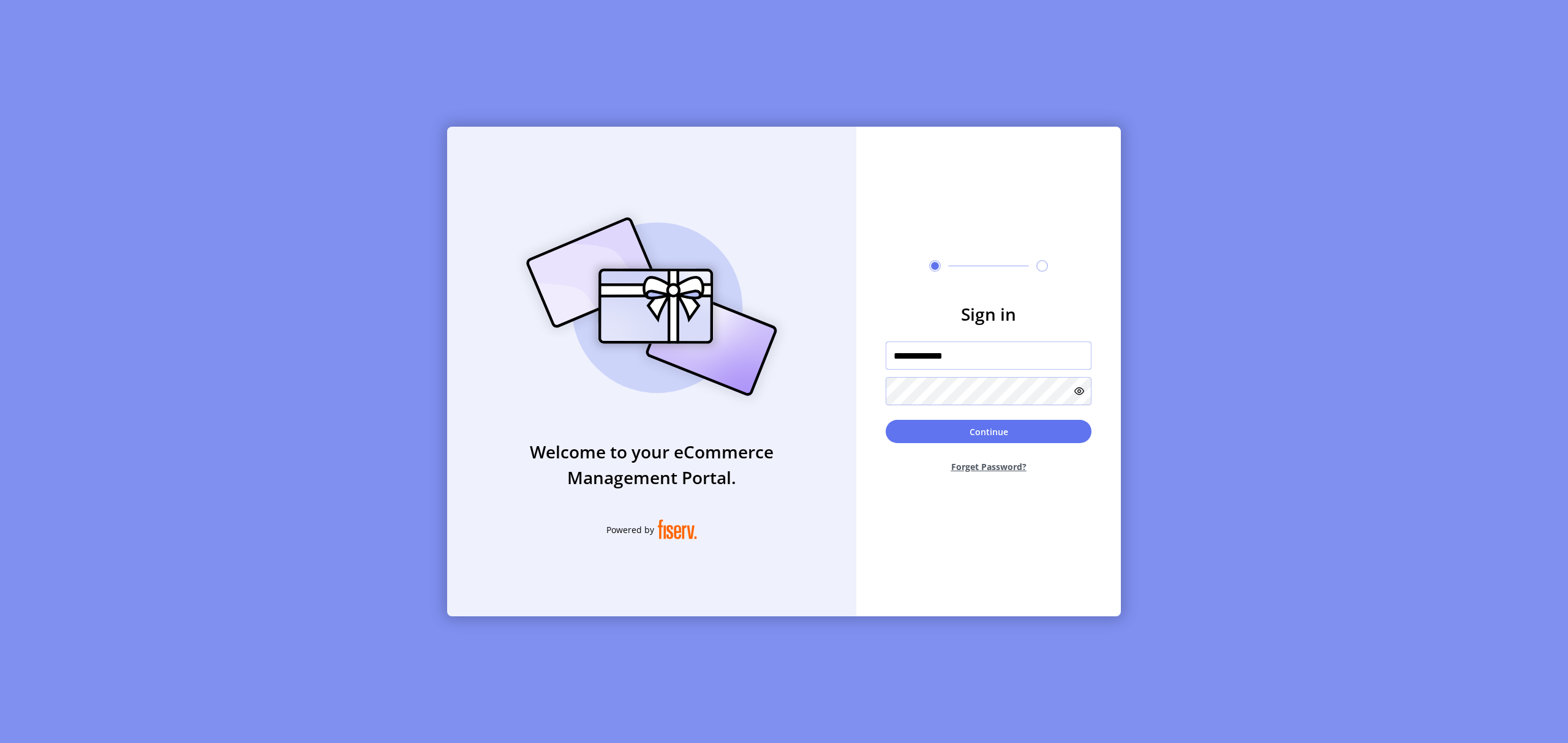
click at [975, 353] on input "**********" at bounding box center [988, 356] width 206 height 28
type input "**********"
click at [1010, 426] on button "Continue" at bounding box center [988, 432] width 206 height 23
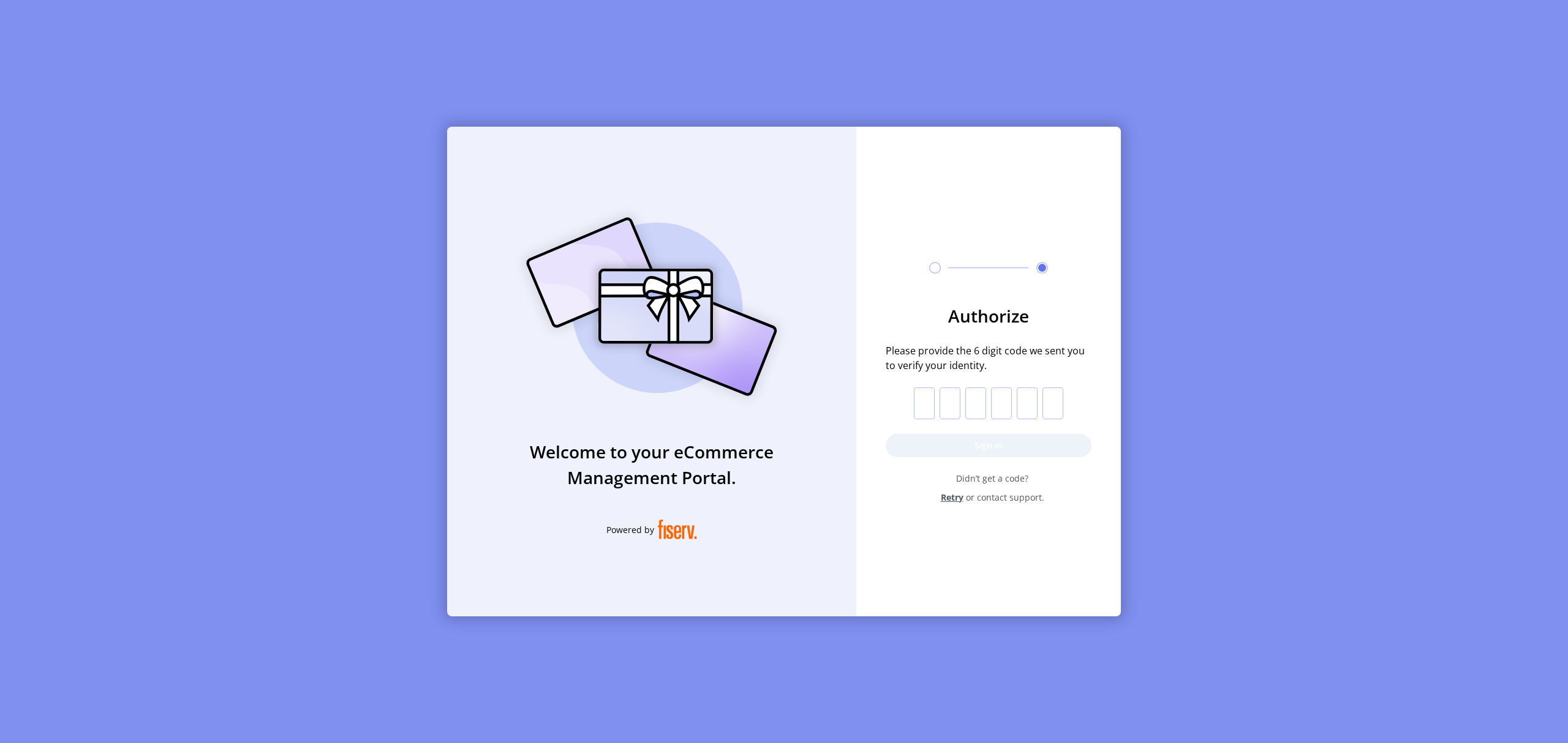
click at [917, 400] on input "text" at bounding box center [924, 404] width 21 height 32
click at [922, 395] on input "text" at bounding box center [924, 404] width 21 height 32
type input "*"
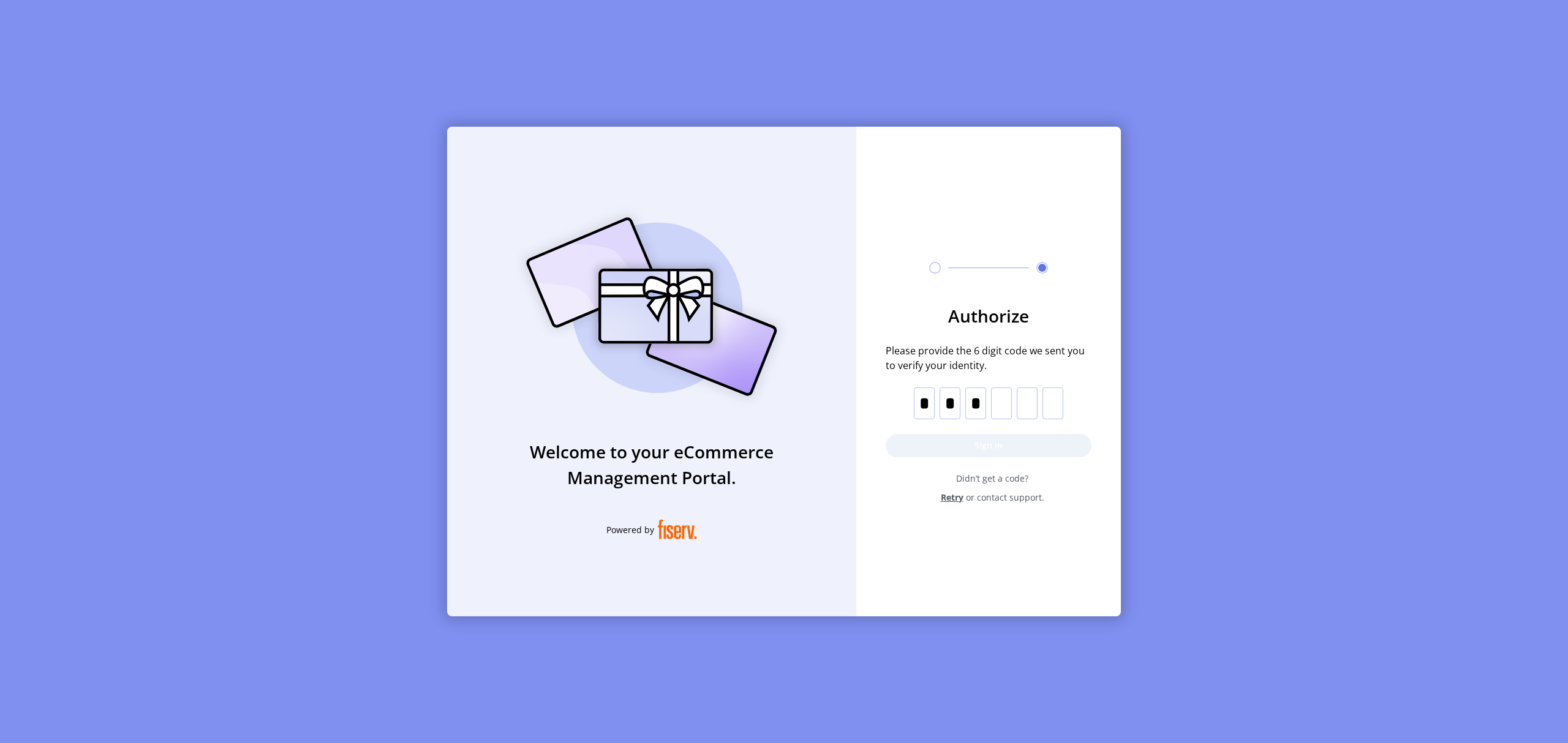
type input "*"
click at [986, 444] on button "Sign in" at bounding box center [988, 446] width 206 height 23
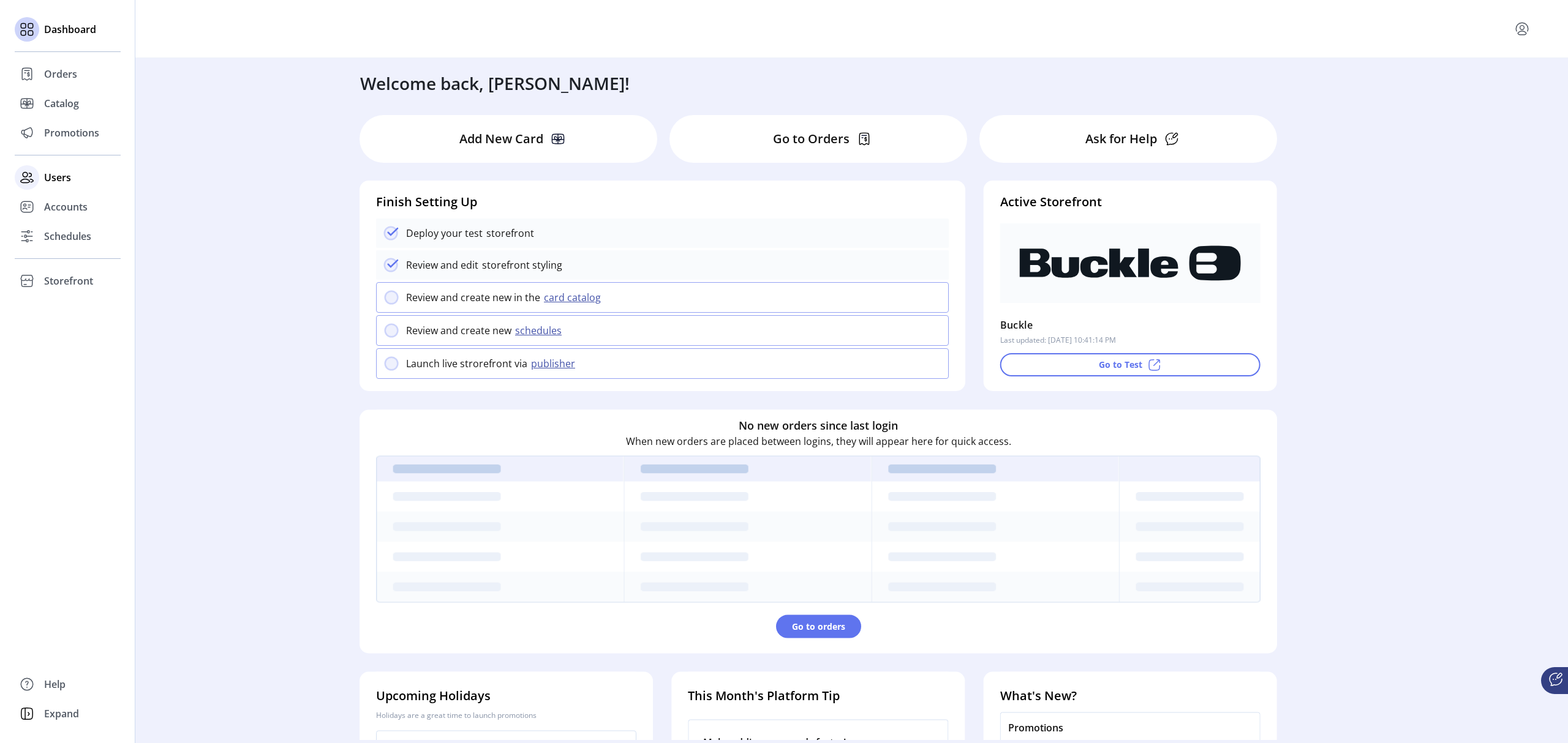
click at [72, 176] on div "Users" at bounding box center [67, 177] width 106 height 29
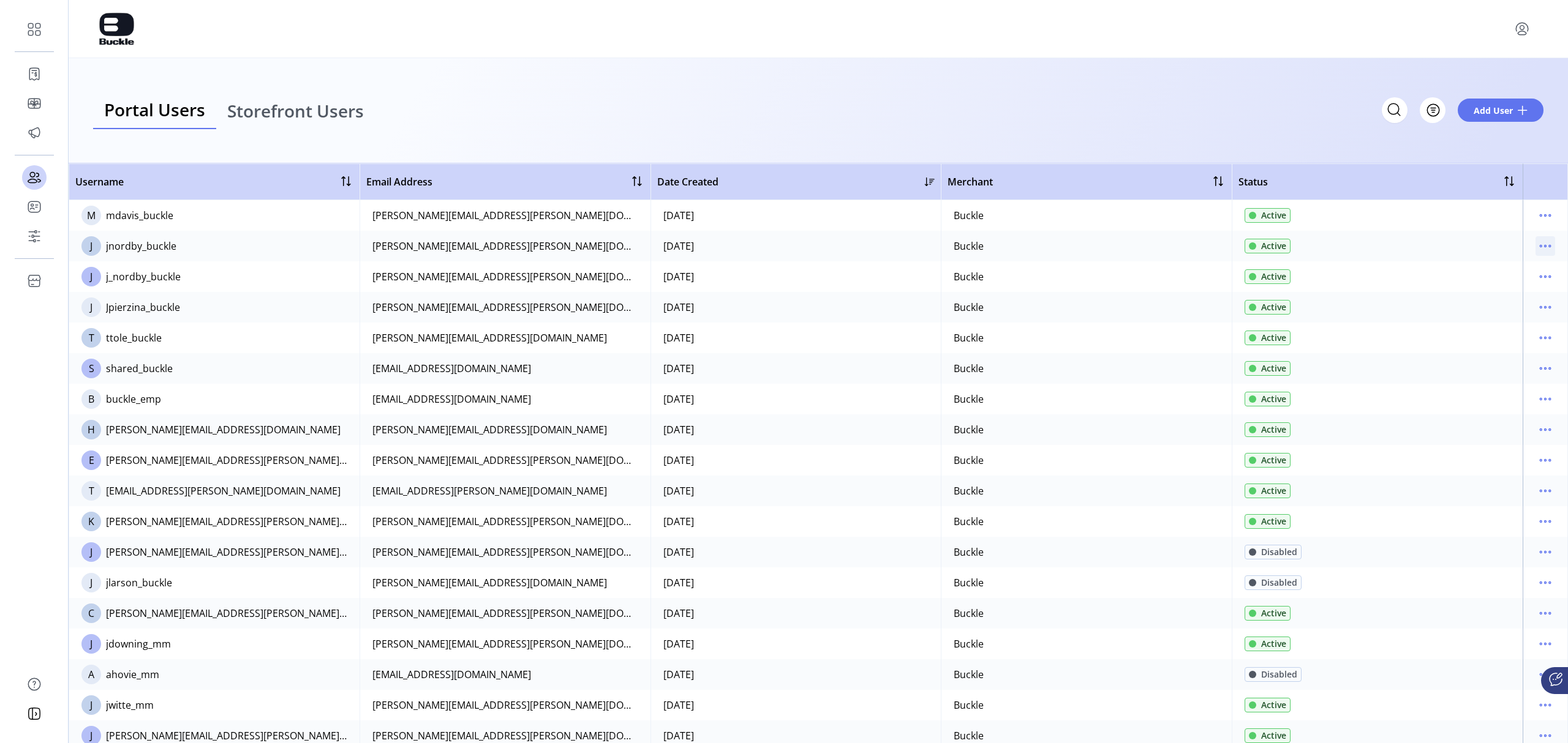
click at [1045, 245] on icon "menu" at bounding box center [1550, 246] width 2 height 2
click at [1045, 310] on span "Reset Password" at bounding box center [1488, 310] width 102 height 10
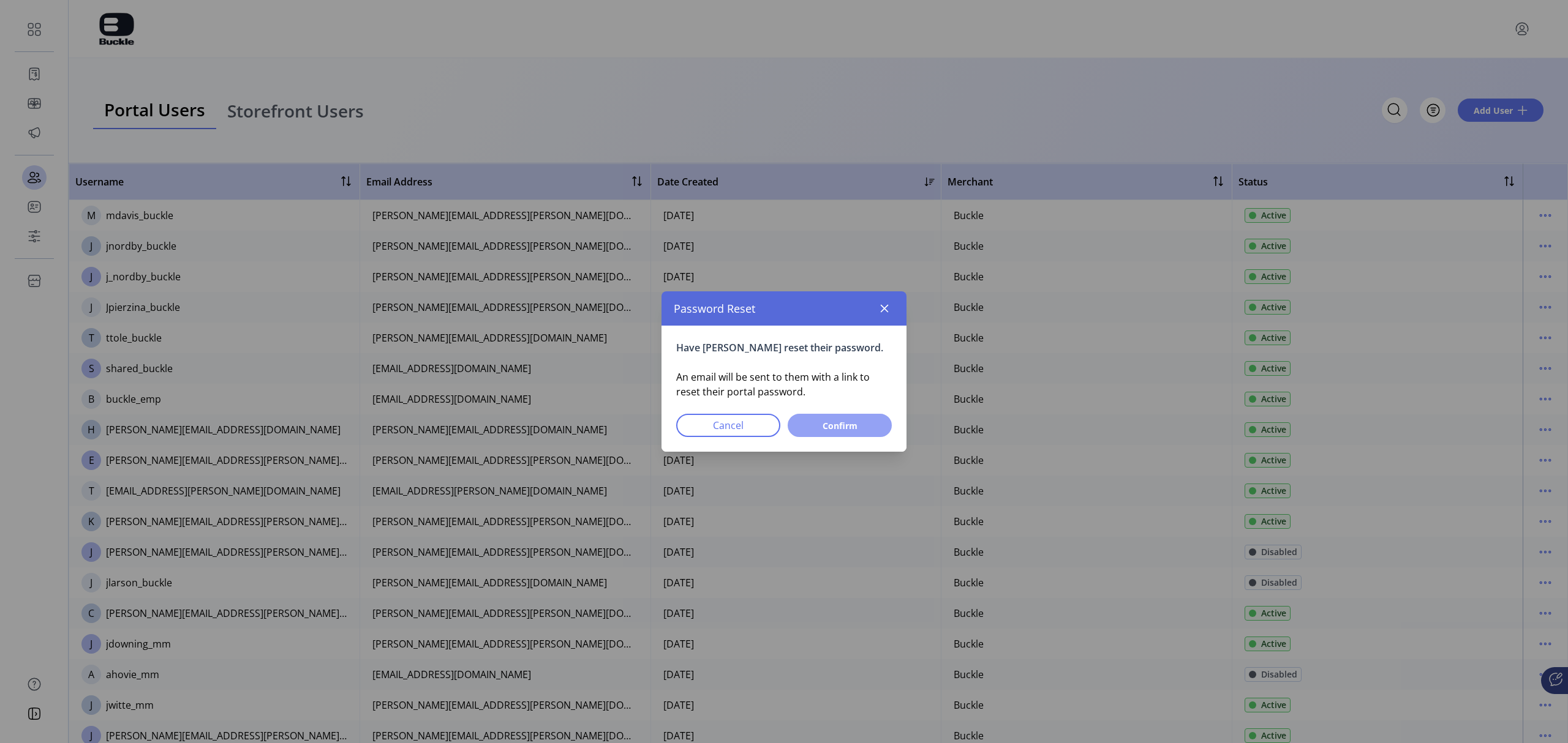
click at [848, 420] on span "Confirm" at bounding box center [839, 425] width 72 height 12
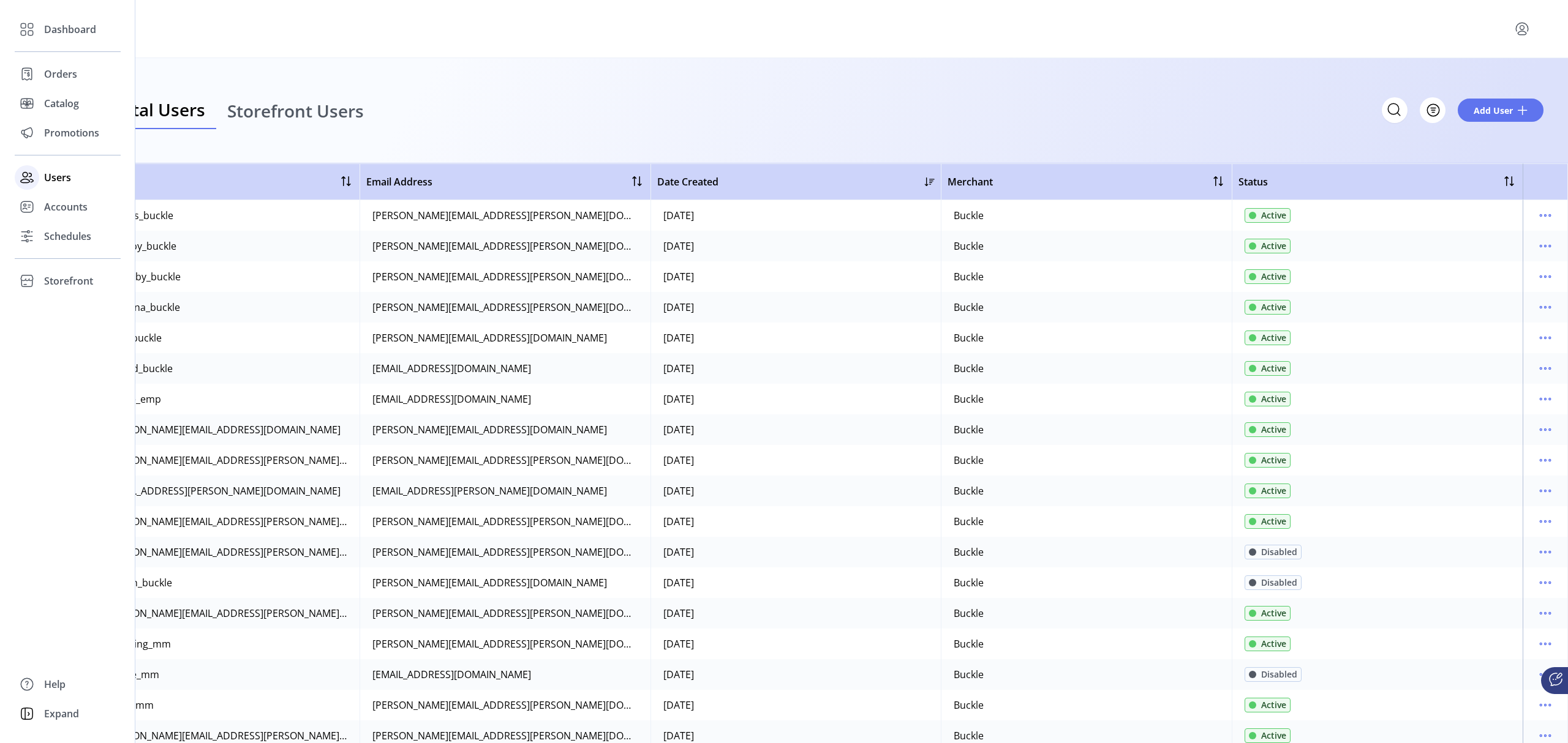
click at [64, 182] on span "Users" at bounding box center [57, 178] width 27 height 15
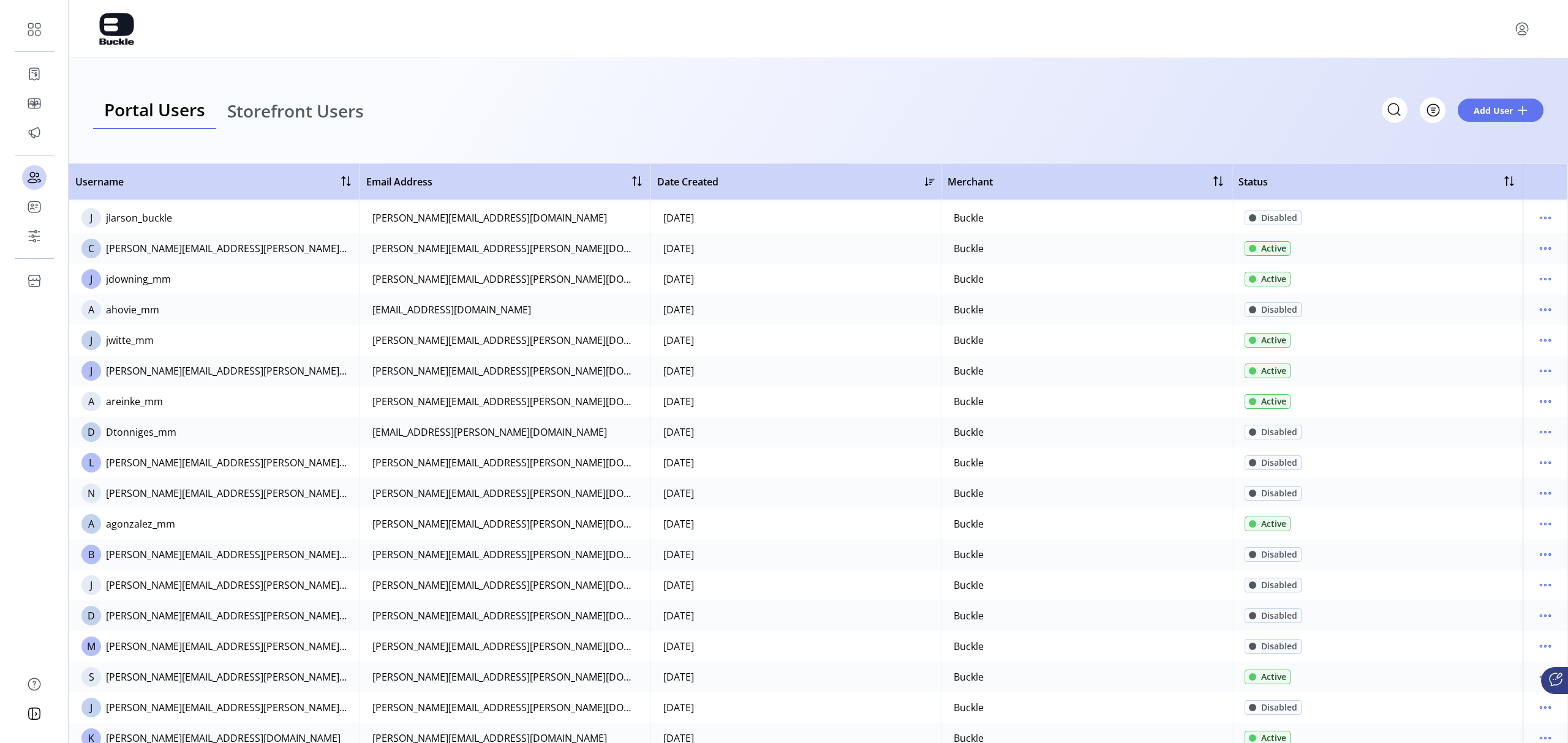
scroll to position [408, 0]
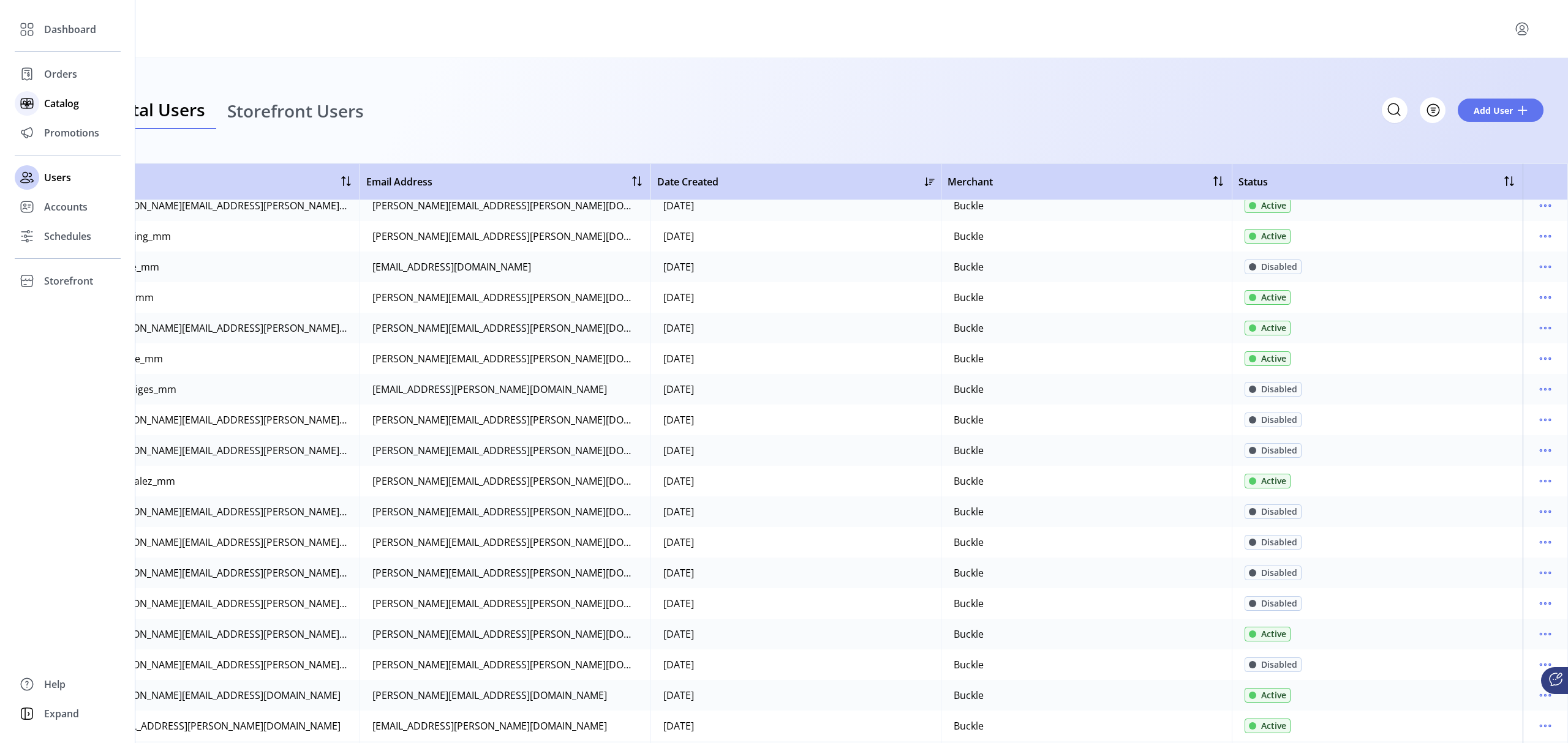
click at [77, 110] on span "Catalog" at bounding box center [62, 104] width 35 height 15
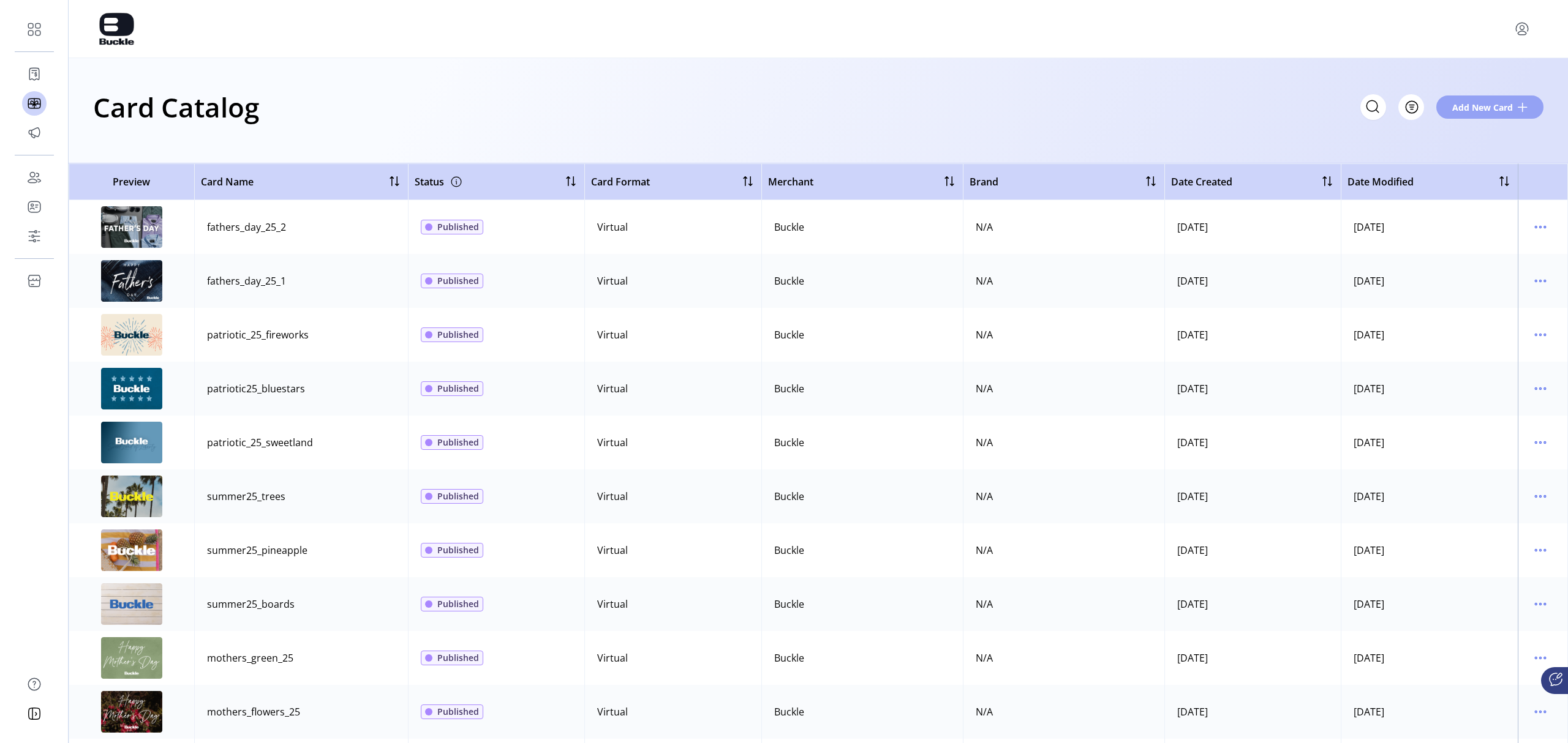
click at [1045, 110] on span "Add New Card" at bounding box center [1482, 106] width 61 height 12
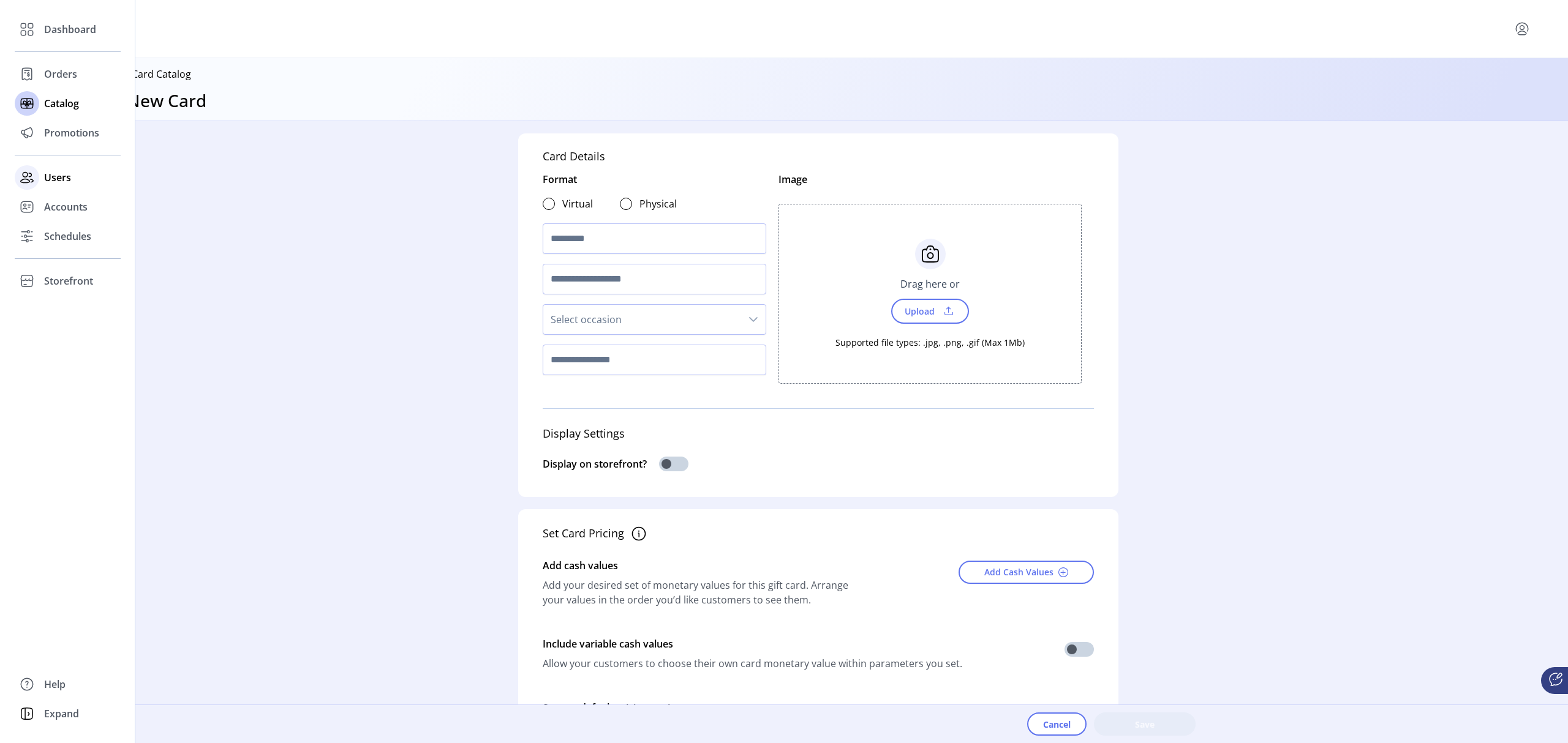
click at [59, 175] on span "Users" at bounding box center [57, 178] width 27 height 15
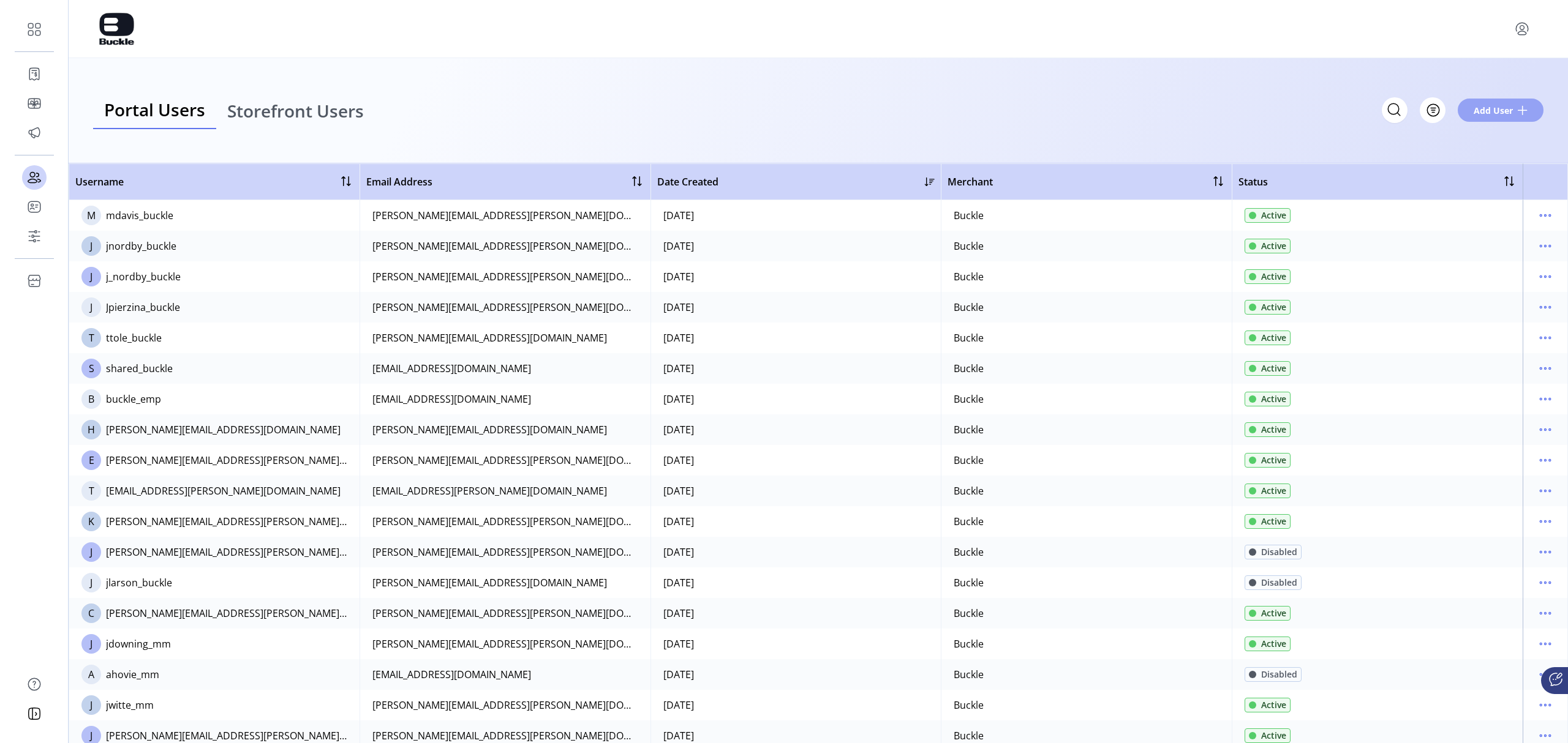
click at [1045, 108] on span "Add User" at bounding box center [1492, 110] width 39 height 12
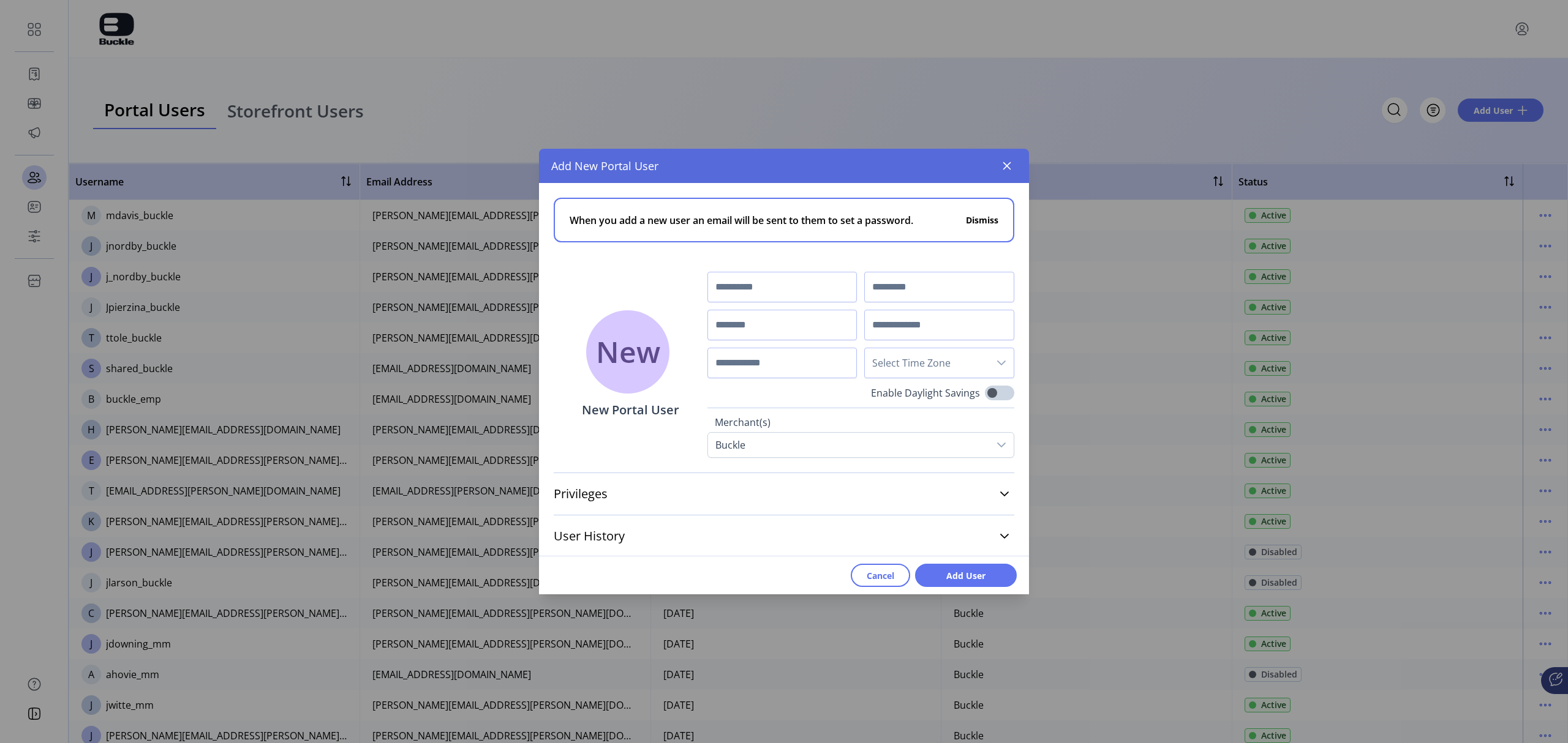
click at [1002, 490] on icon at bounding box center [1005, 494] width 10 height 10
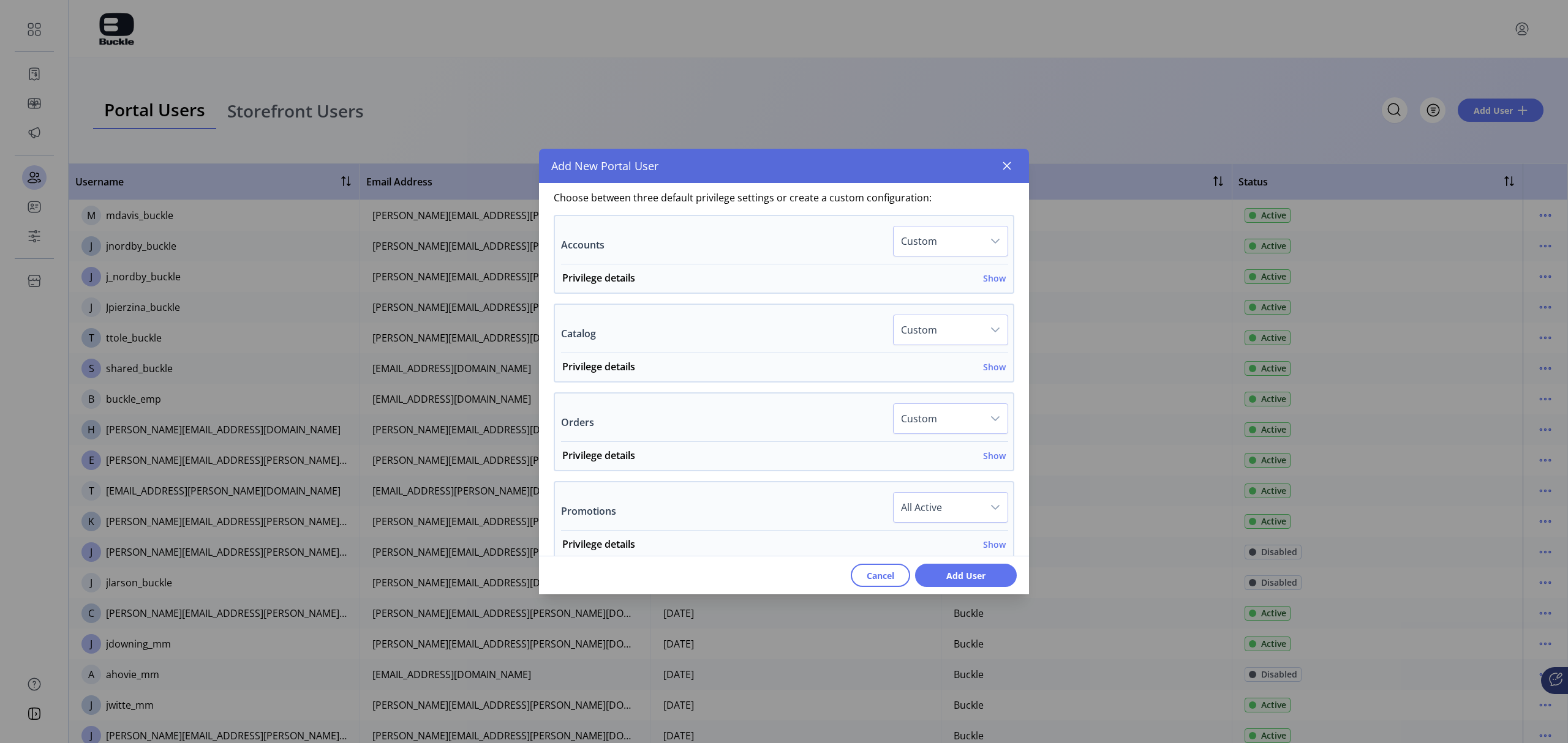
scroll to position [408, 0]
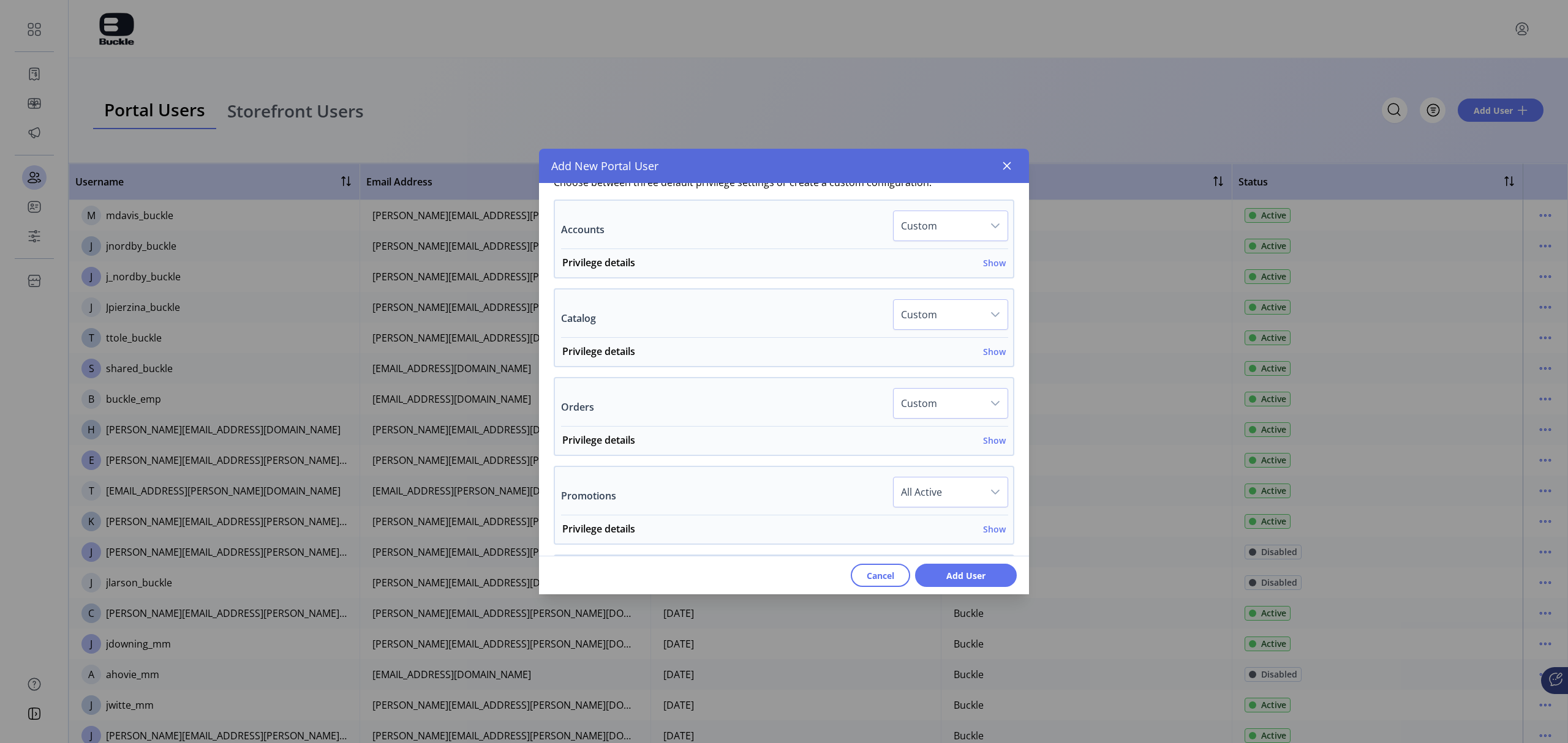
click at [990, 312] on icon "dropdown trigger" at bounding box center [995, 315] width 10 height 10
drag, startPoint x: 774, startPoint y: 307, endPoint x: 864, endPoint y: 358, distance: 103.4
click at [777, 307] on div "Catalog Custom All Active All Read Only All Hidden Custom" at bounding box center [784, 319] width 447 height 38
click at [973, 356] on div "Privilege details Show" at bounding box center [783, 355] width 444 height 22
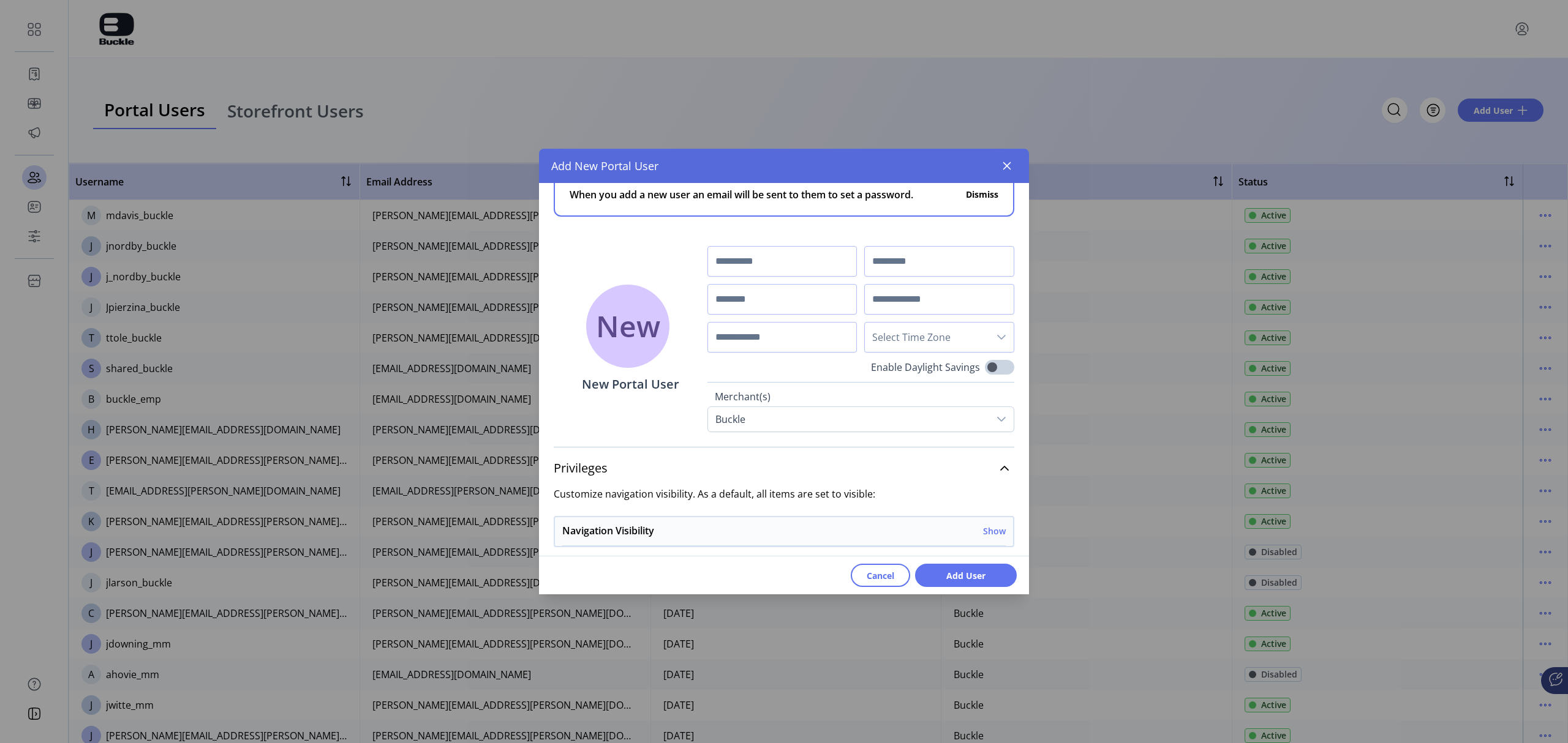
scroll to position [0, 0]
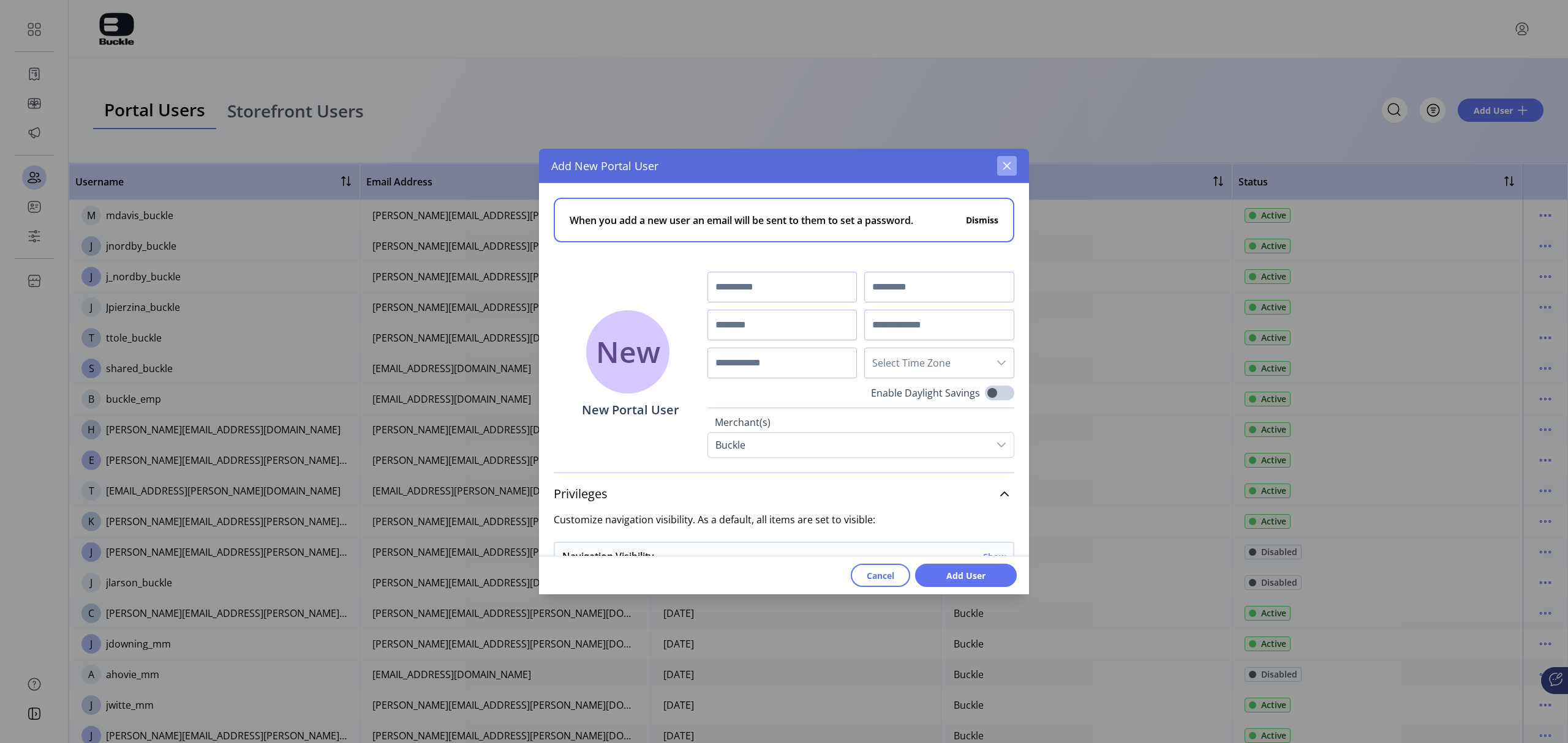
click at [1005, 166] on icon "button" at bounding box center [1007, 166] width 8 height 8
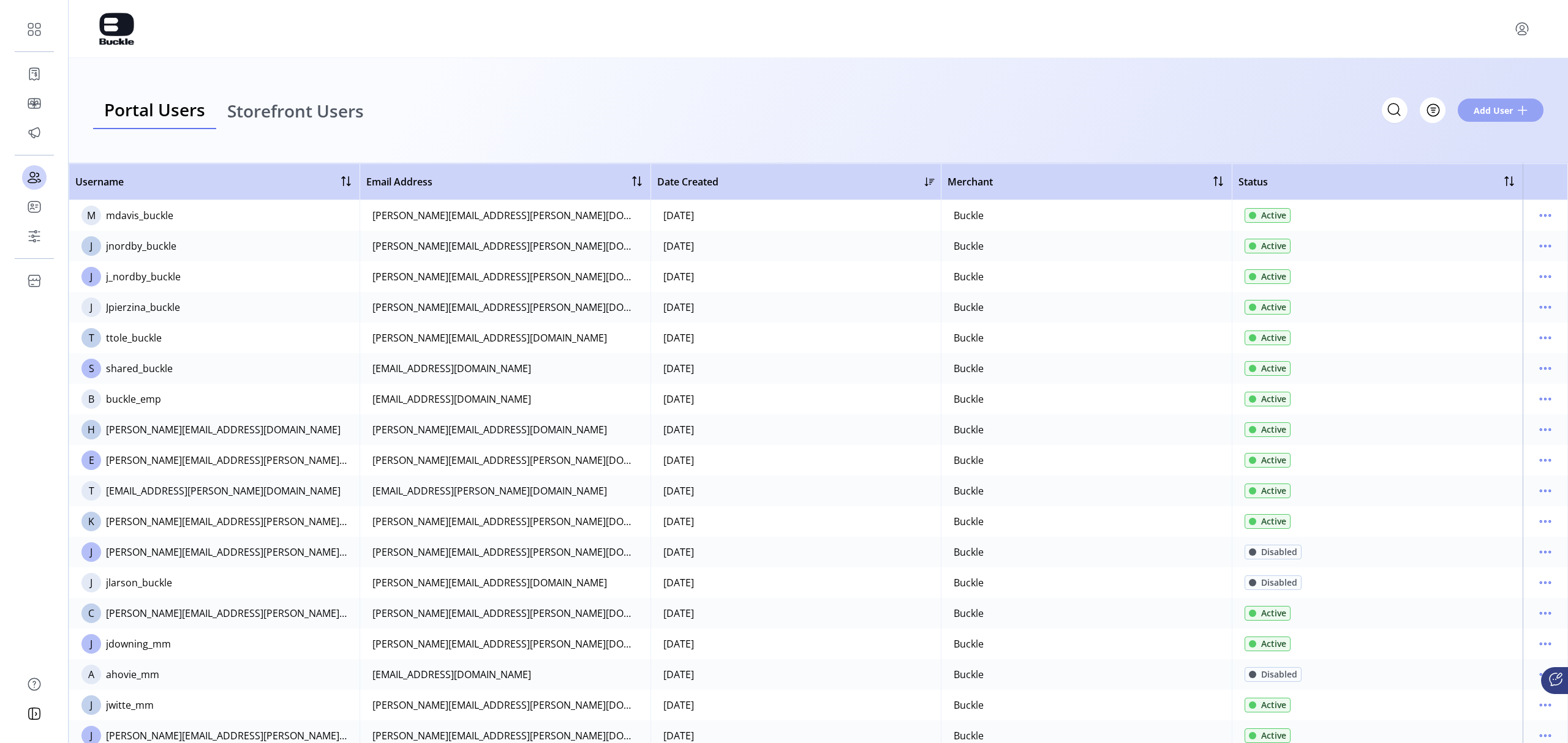
click at [1045, 112] on span "Add User" at bounding box center [1492, 110] width 39 height 12
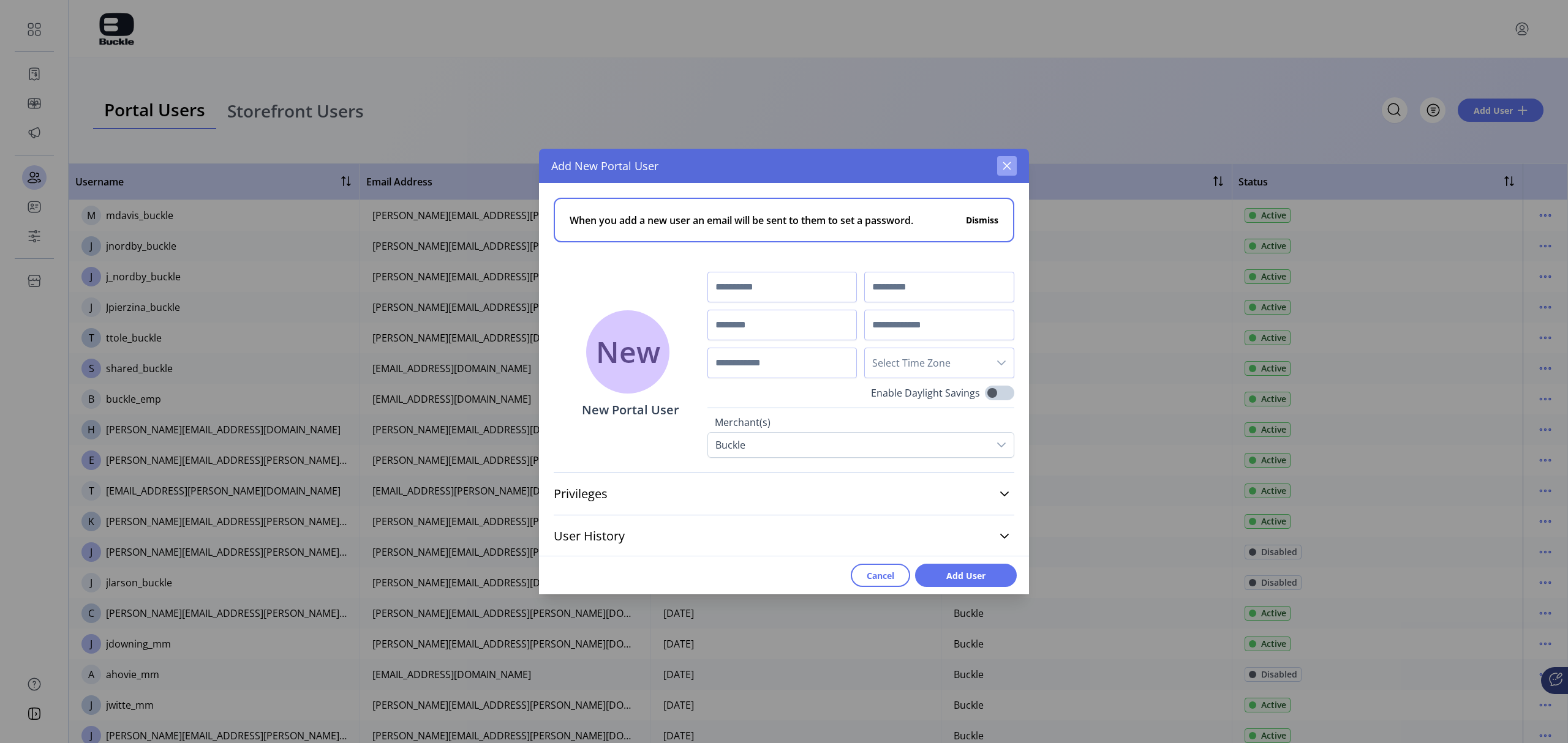
click at [1010, 165] on icon "button" at bounding box center [1007, 166] width 10 height 10
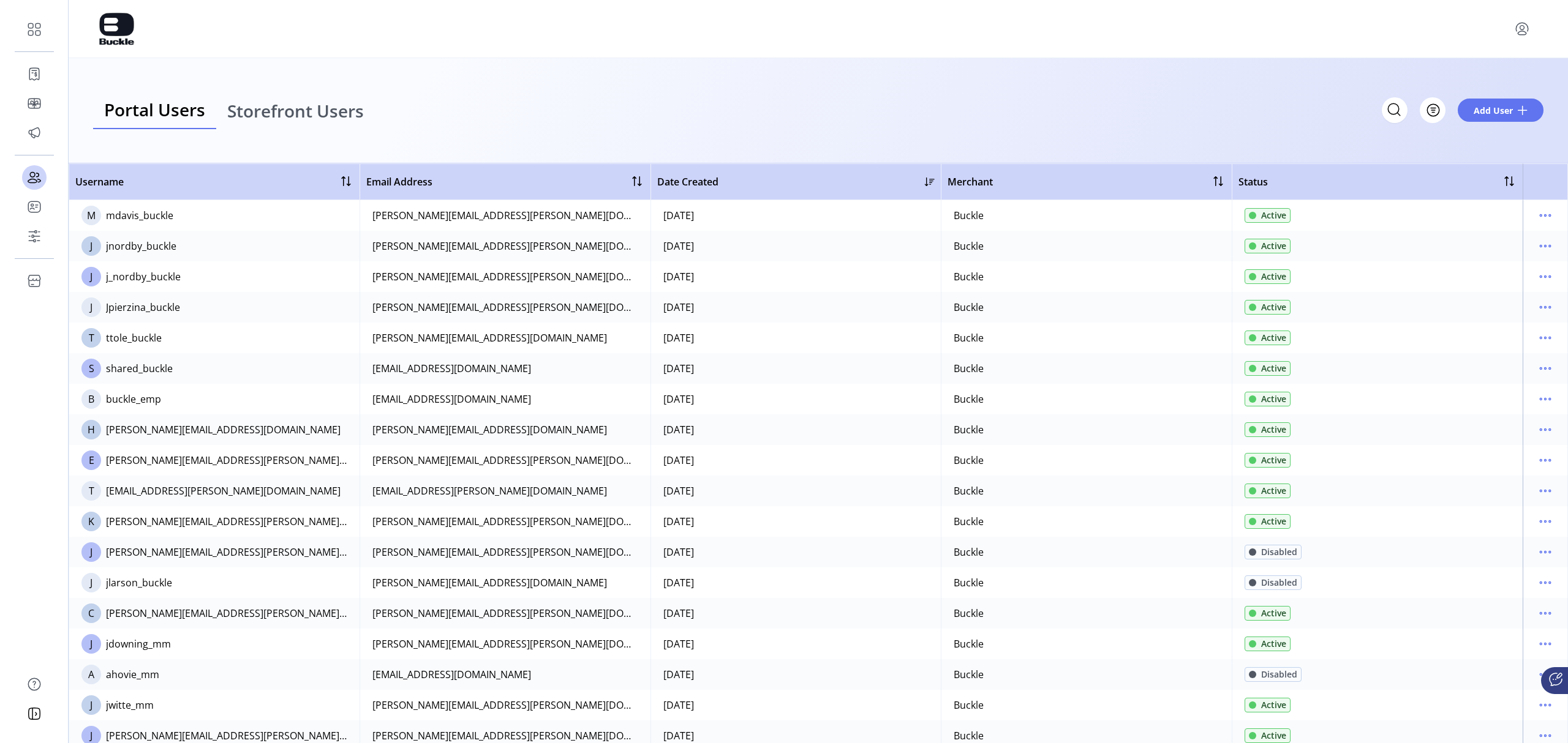
click at [280, 109] on span "Storefront Users" at bounding box center [295, 111] width 136 height 17
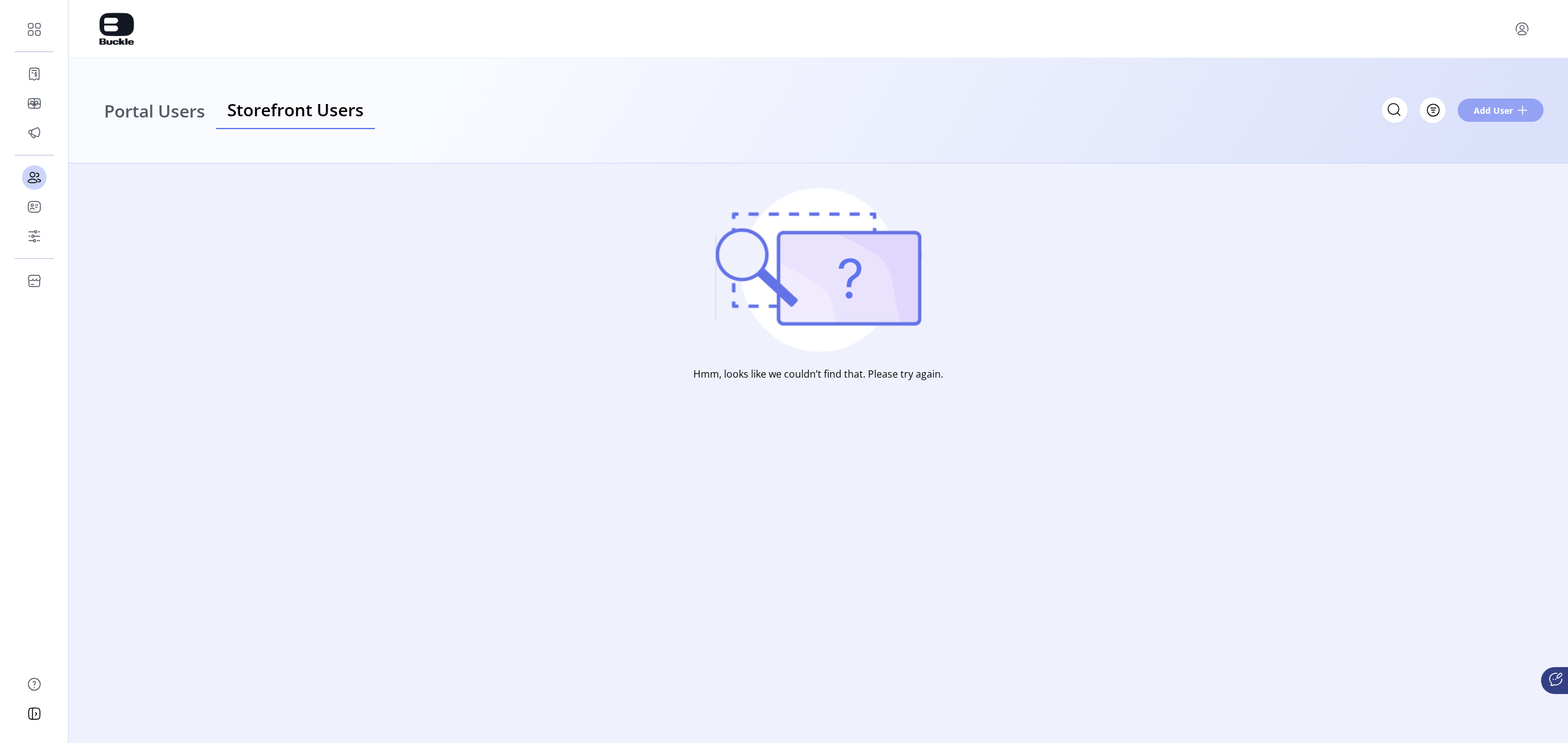
click at [1045, 115] on span "Add User" at bounding box center [1492, 110] width 39 height 12
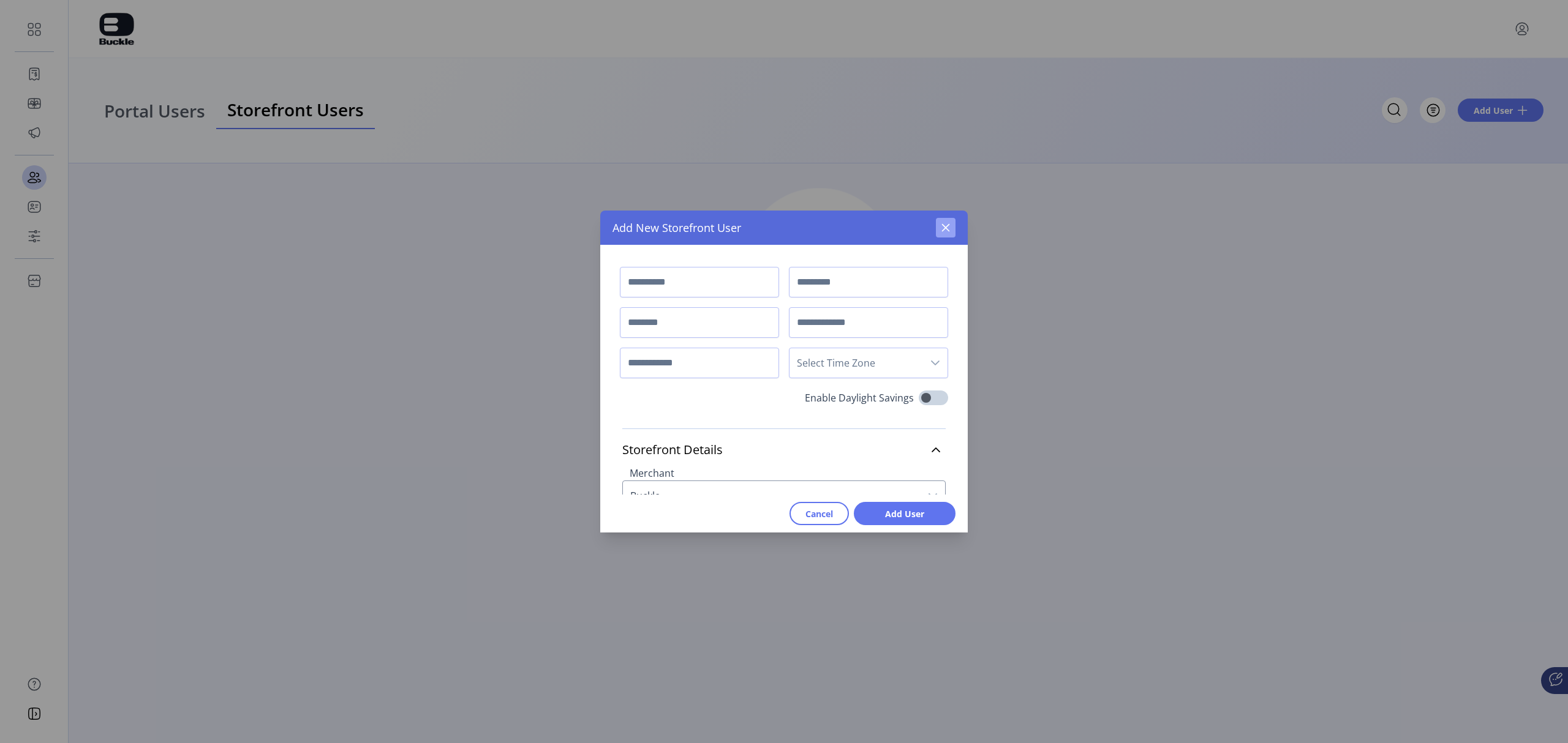
click at [951, 231] on button "button" at bounding box center [945, 228] width 20 height 20
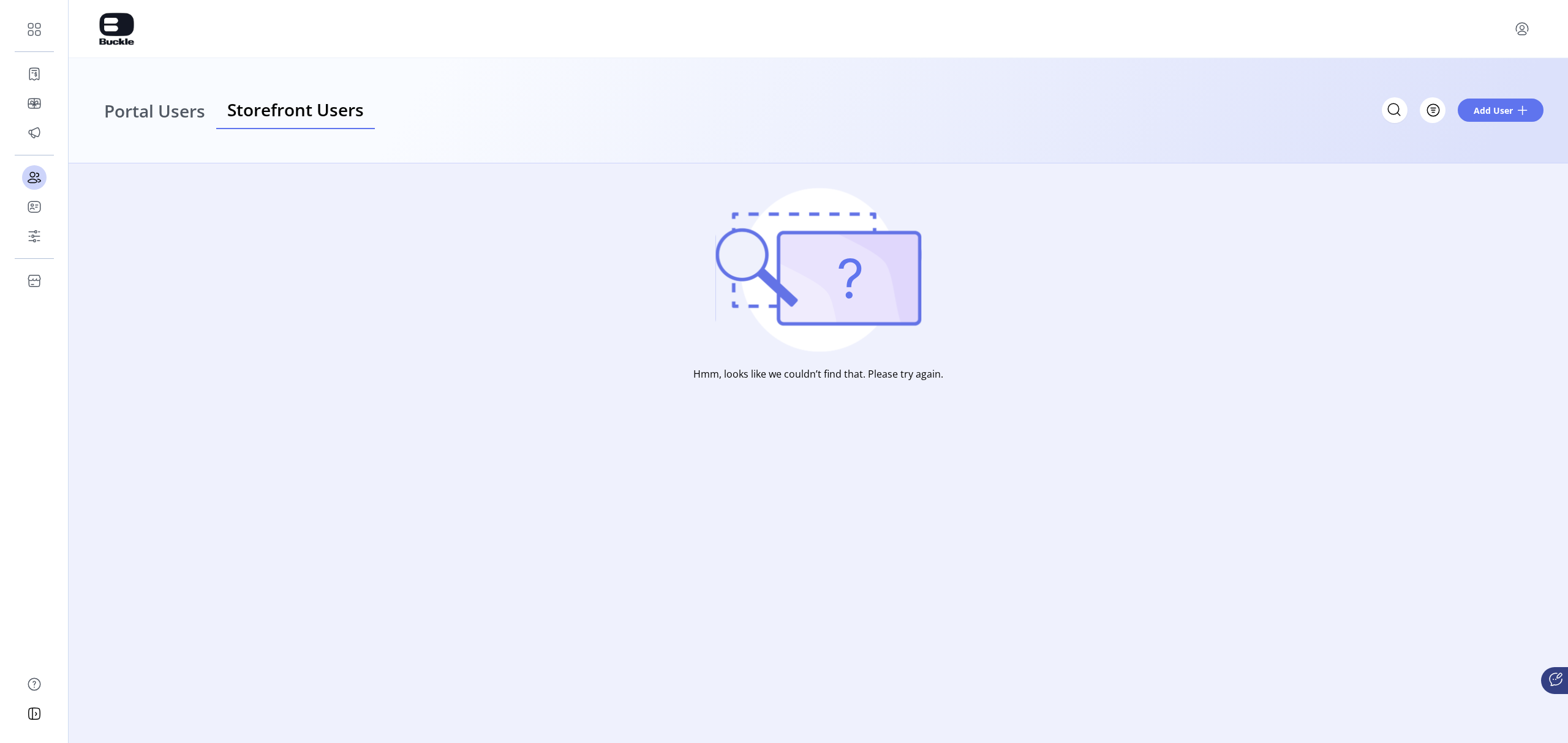
click at [122, 111] on span "Portal Users" at bounding box center [154, 111] width 101 height 17
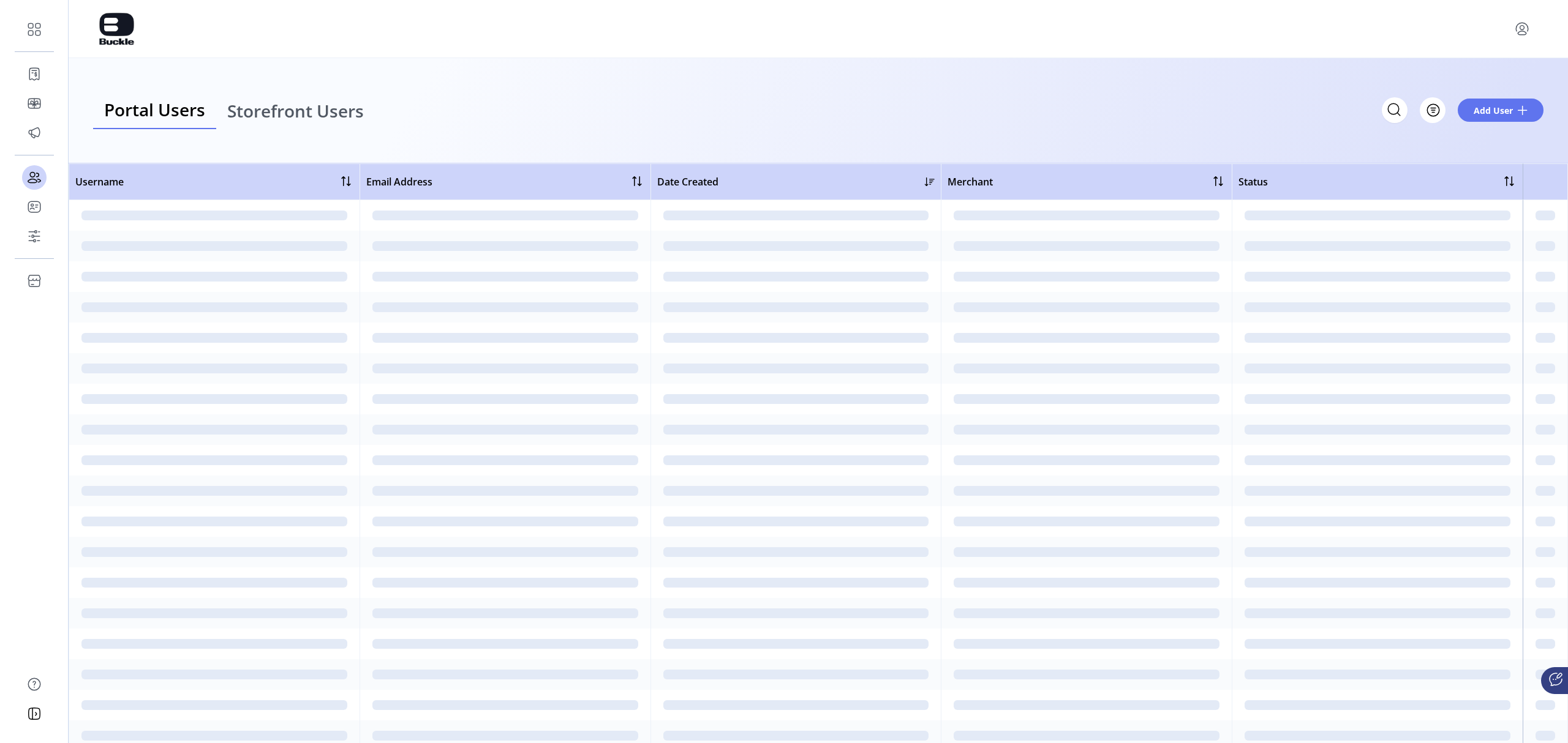
click at [127, 109] on span "Portal Users" at bounding box center [154, 109] width 101 height 17
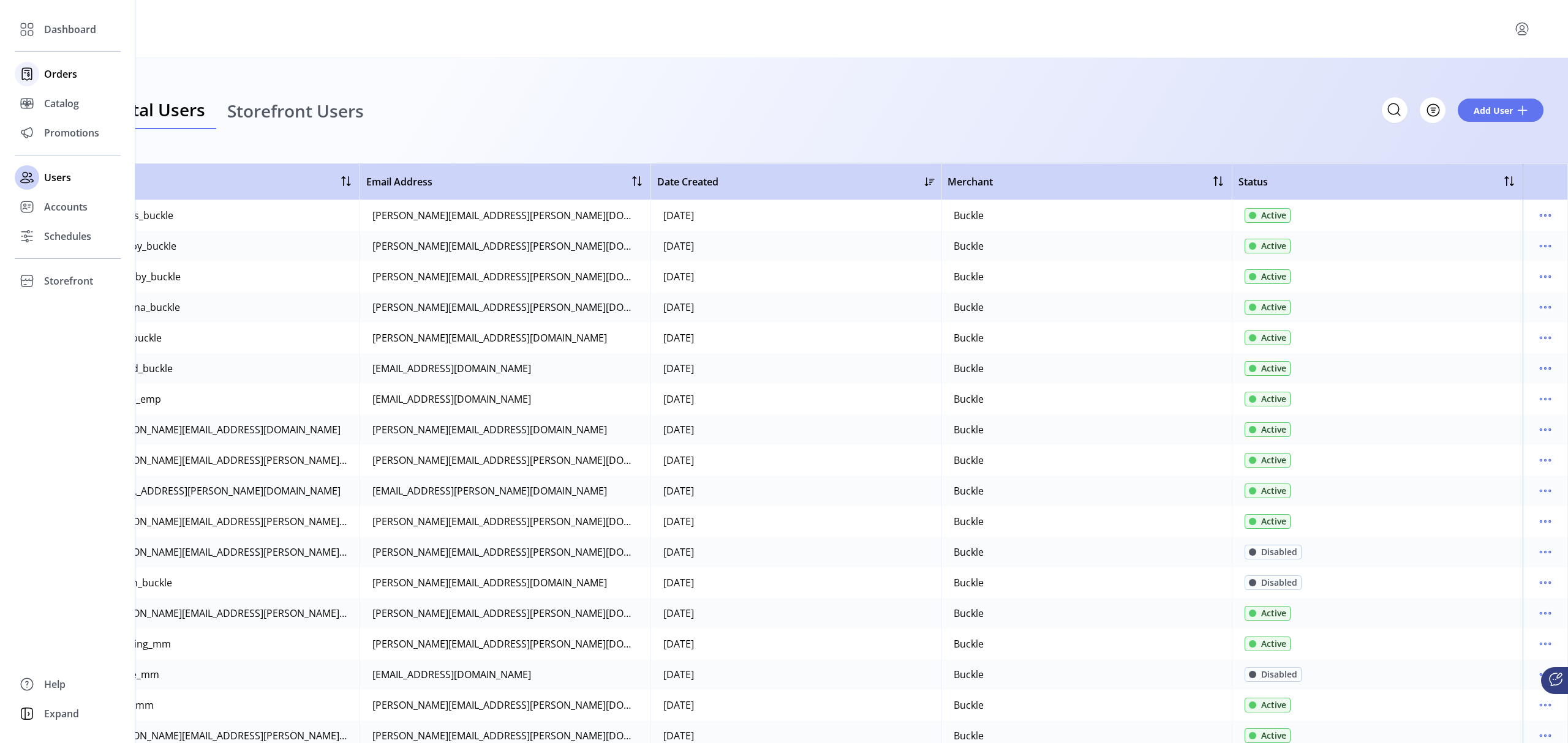
click at [71, 74] on span "Orders" at bounding box center [61, 74] width 33 height 15
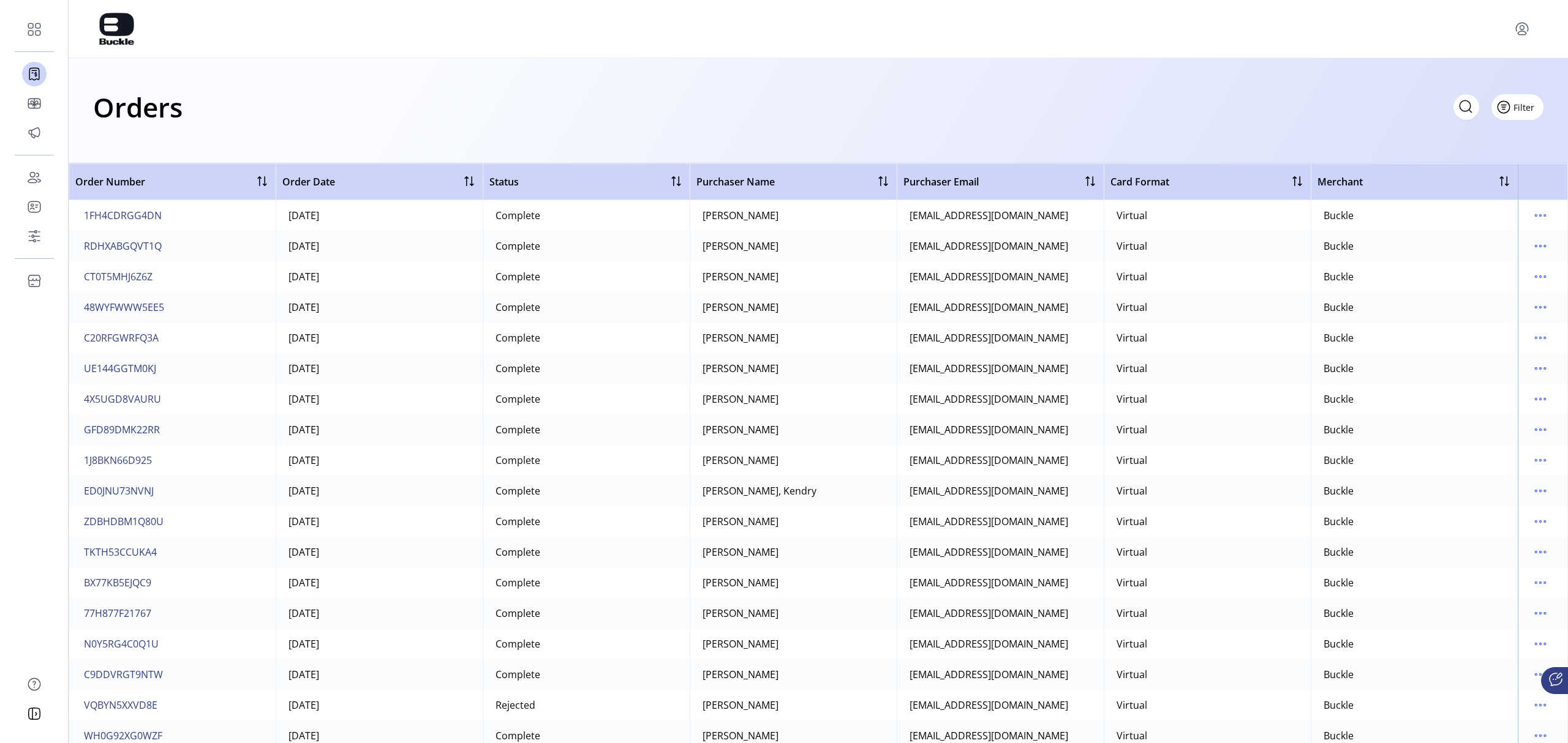
click at [1045, 104] on span "Filter" at bounding box center [1523, 106] width 21 height 12
click at [1045, 108] on icon at bounding box center [1466, 106] width 20 height 20
click at [142, 212] on span "1FH4CDRGG4DN" at bounding box center [122, 215] width 77 height 15
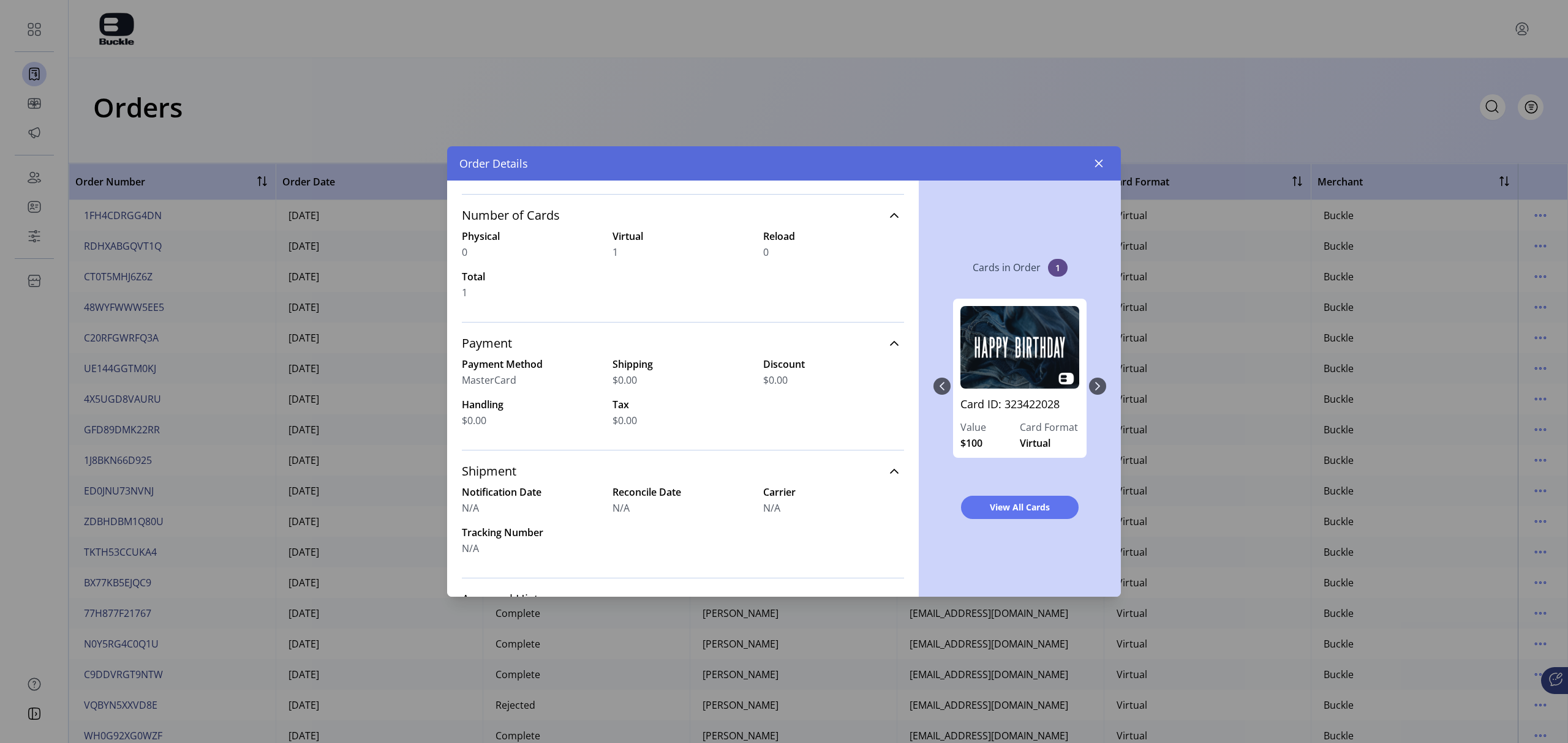
scroll to position [120, 0]
click at [1045, 387] on div "Card ID: 323422028 Value $100 Card Format Virtual" at bounding box center [1020, 386] width 173 height 200
click at [512, 381] on span "MasterCard" at bounding box center [489, 385] width 54 height 15
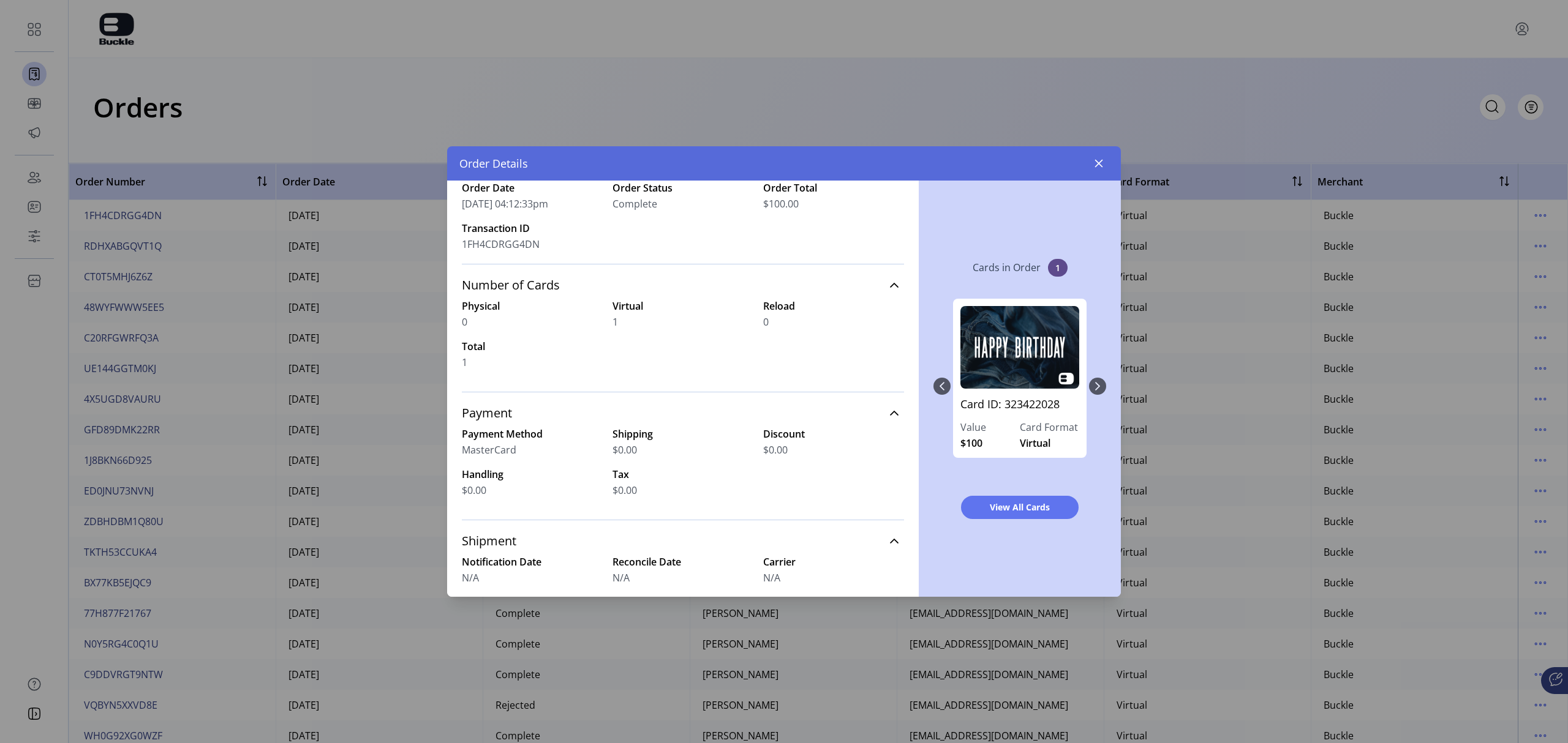
scroll to position [0, 0]
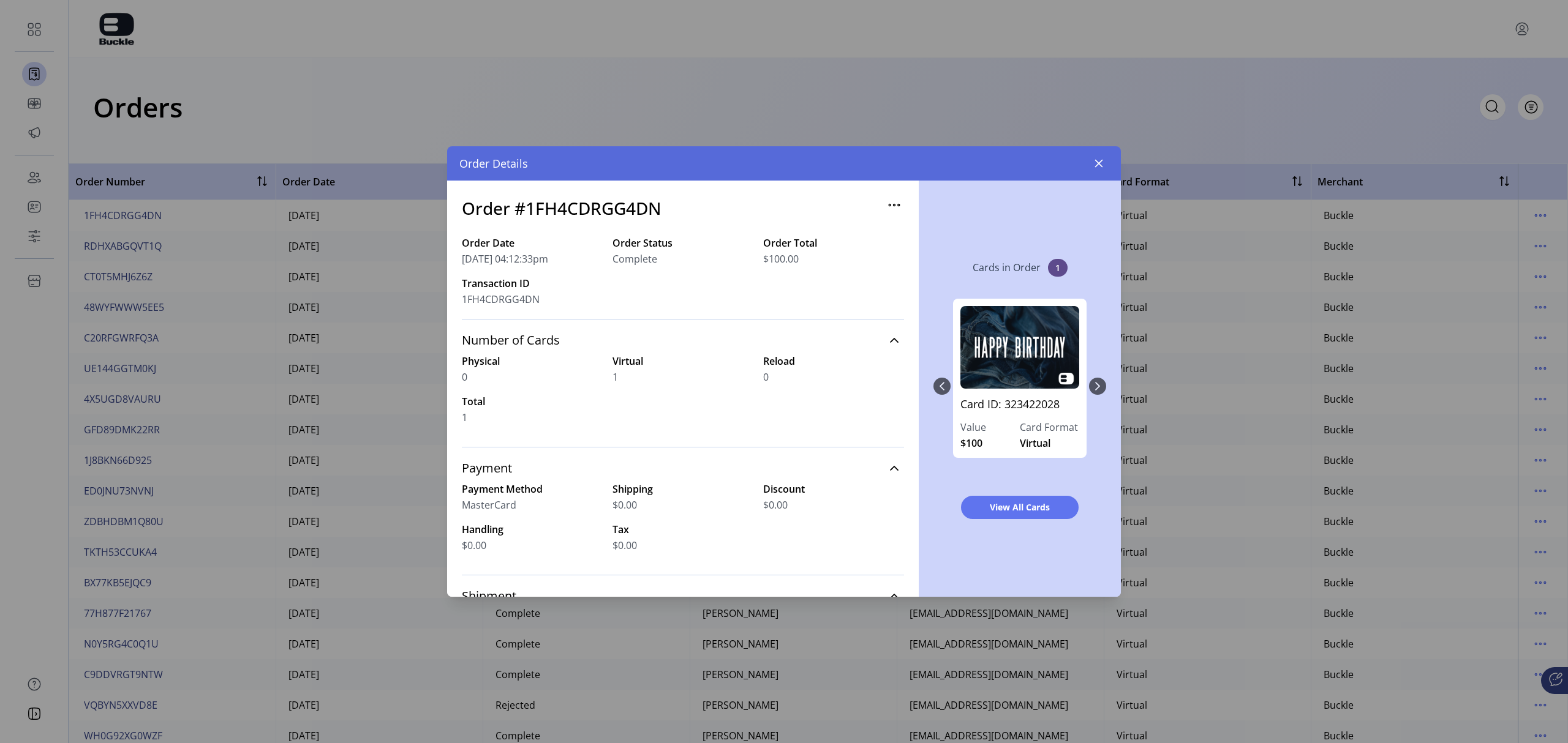
click at [894, 206] on icon "button" at bounding box center [895, 206] width 2 height 2
drag, startPoint x: 1101, startPoint y: 161, endPoint x: 953, endPoint y: 79, distance: 169.2
click at [1045, 161] on icon "button" at bounding box center [1099, 164] width 8 height 8
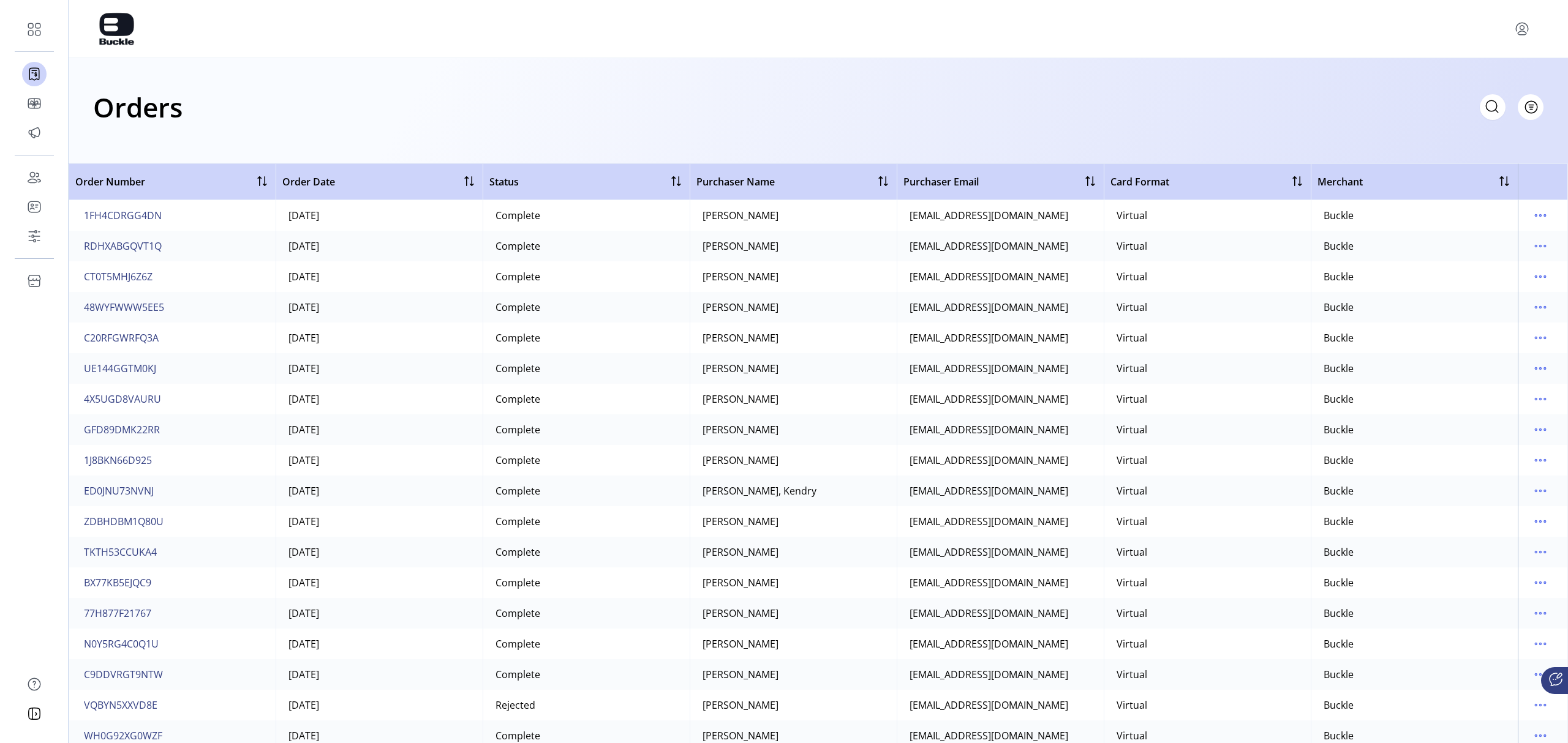
click at [1045, 106] on icon at bounding box center [1492, 106] width 20 height 20
paste input "*********"
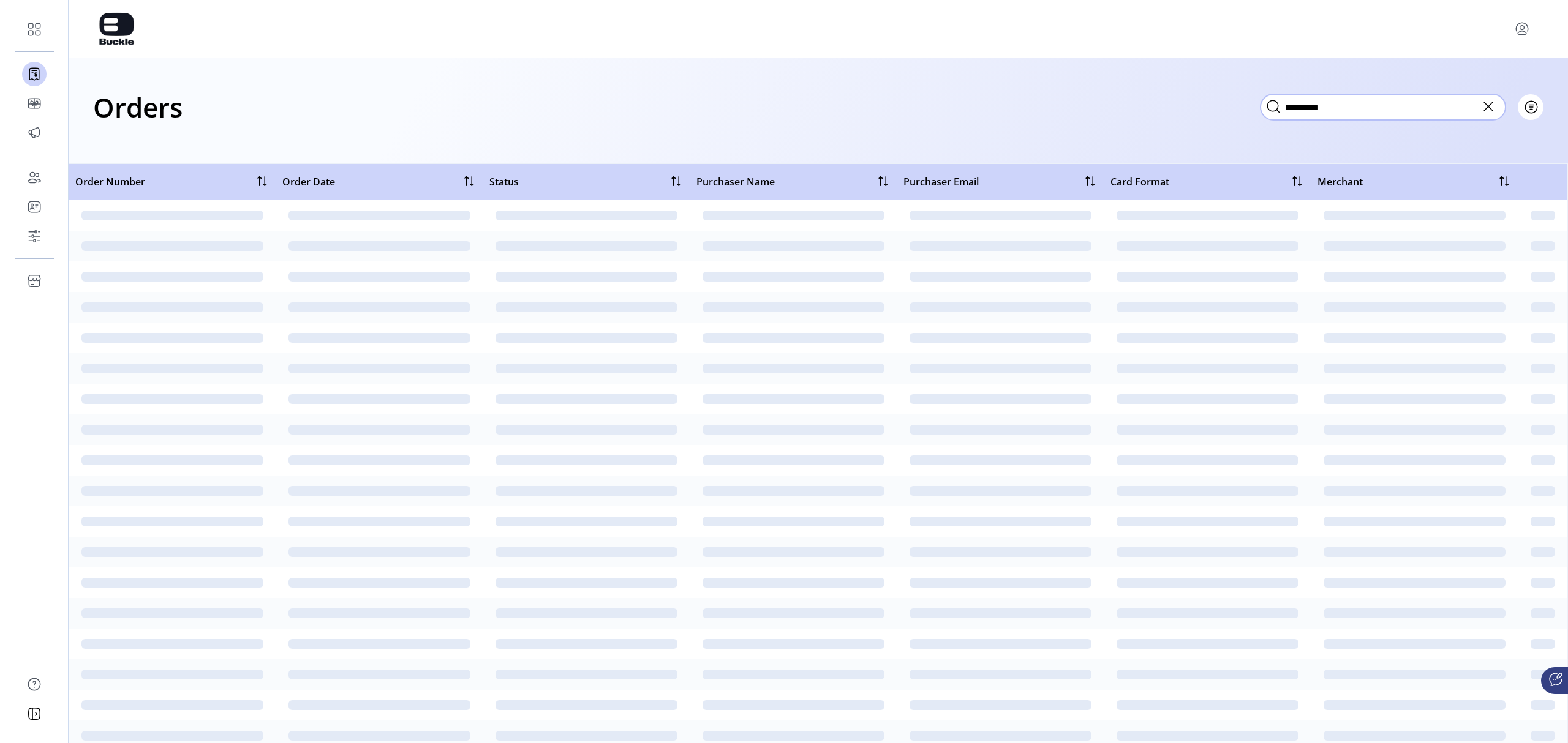
type input "*********"
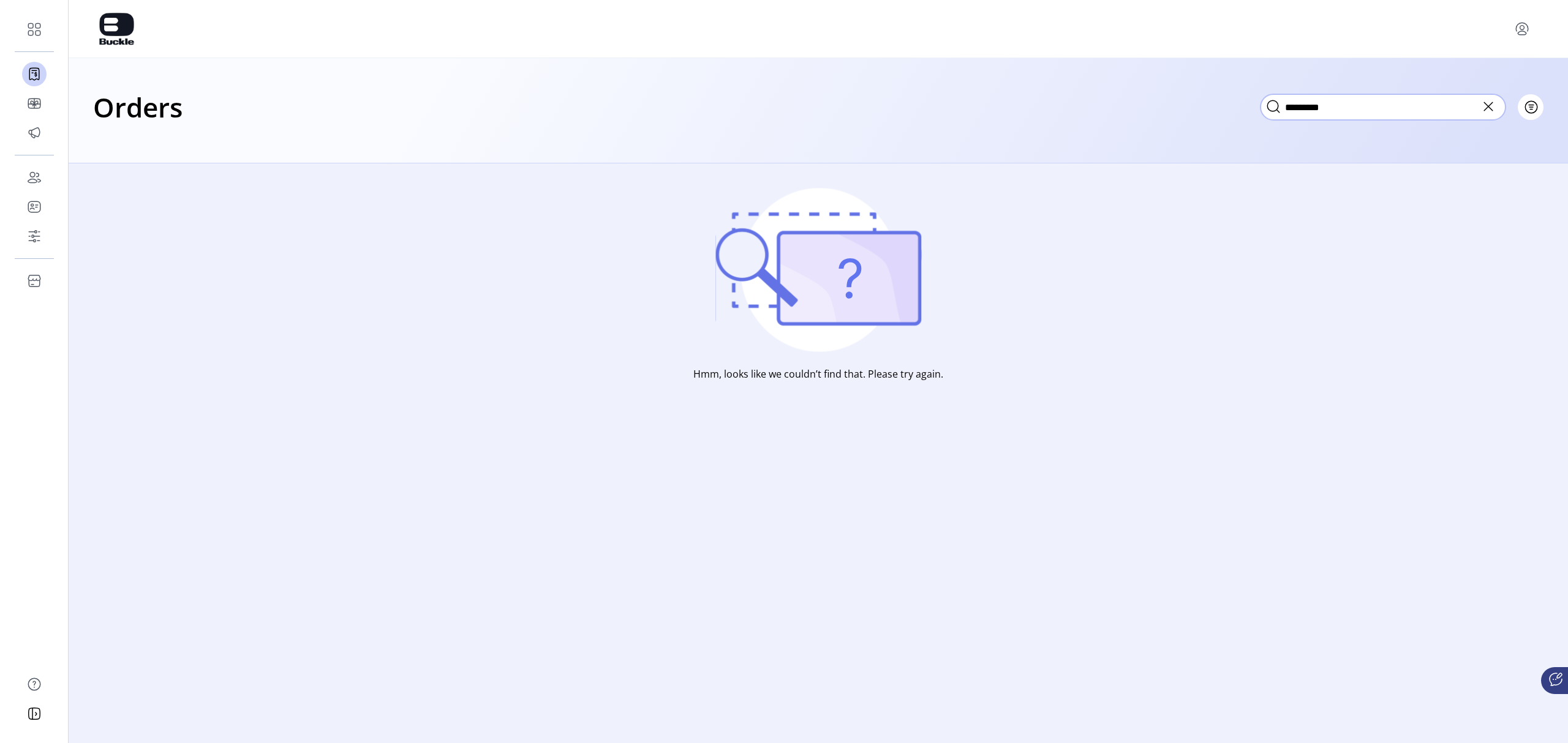
drag, startPoint x: 1362, startPoint y: 111, endPoint x: 1211, endPoint y: 116, distance: 151.1
click at [1045, 116] on div "Orders ********* Filter Focused All Orders" at bounding box center [818, 107] width 1450 height 43
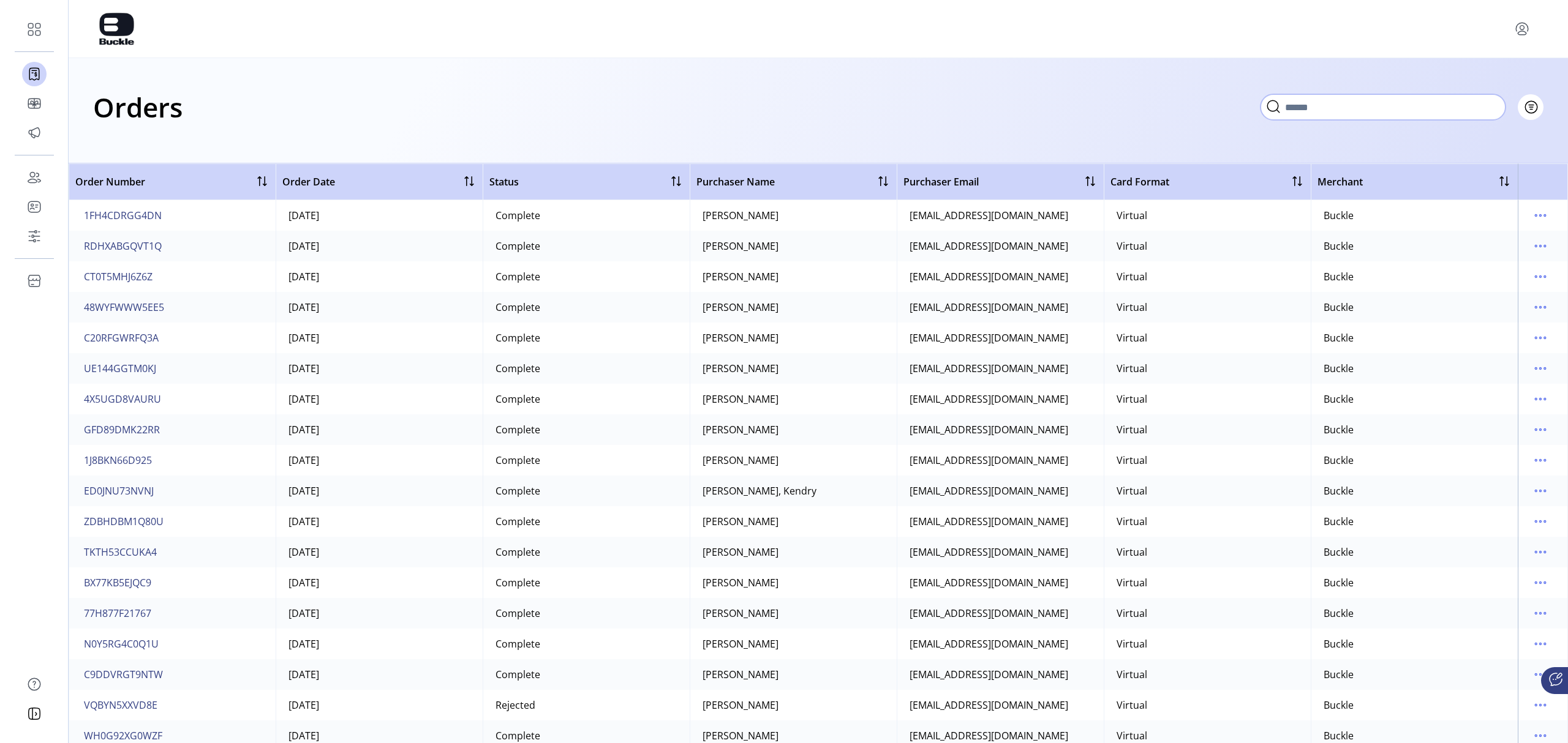
paste input "**********"
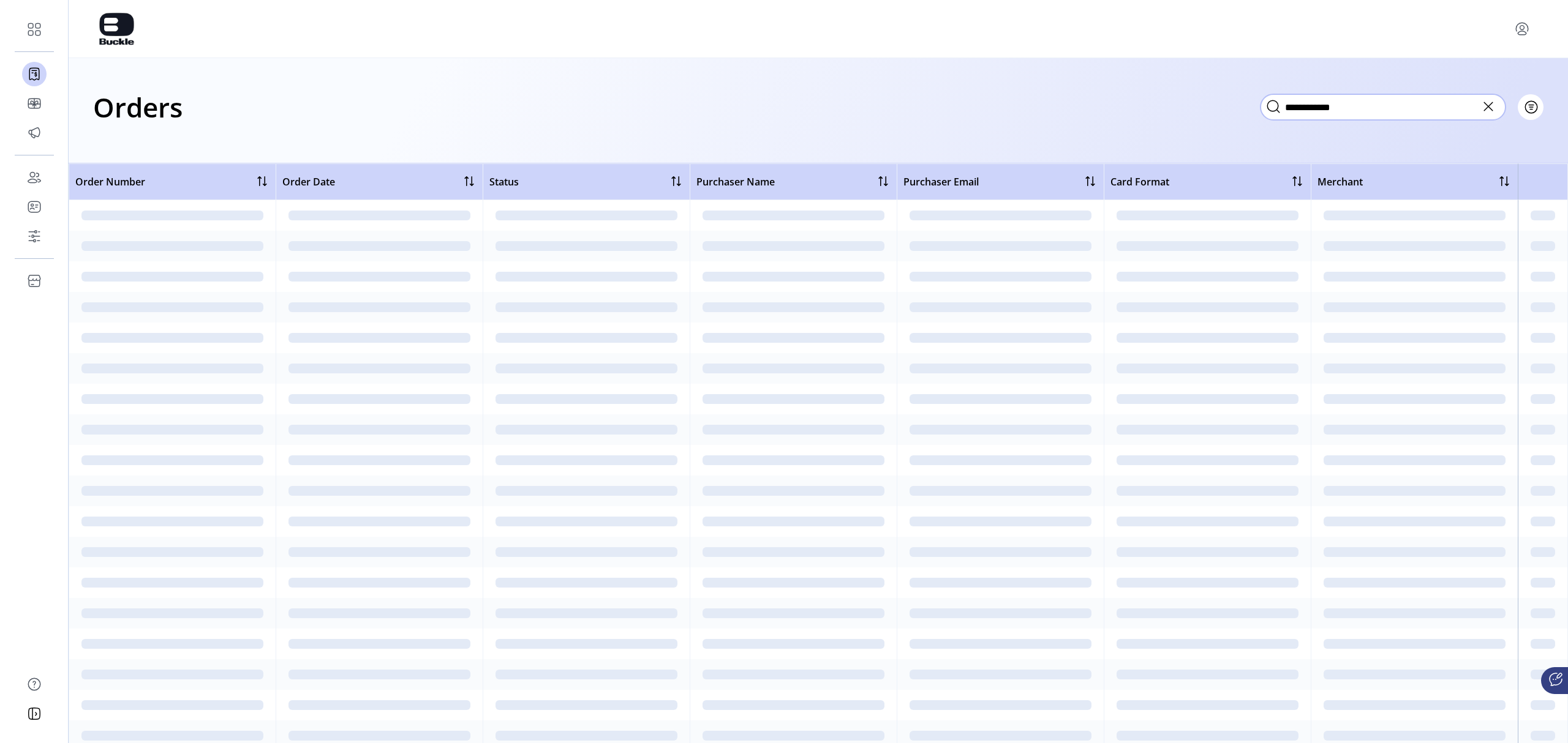
type input "**********"
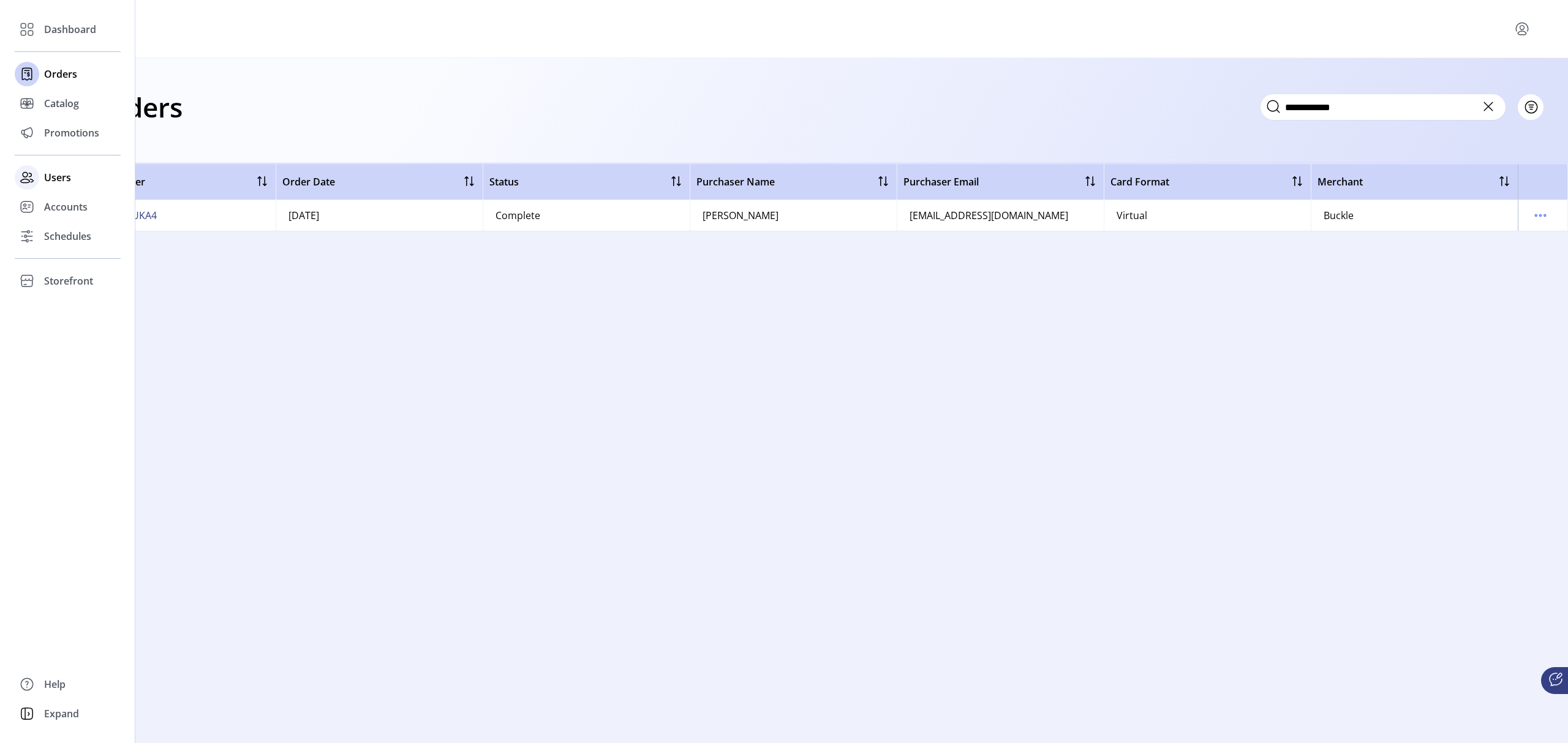
click at [66, 177] on span "Users" at bounding box center [57, 178] width 27 height 15
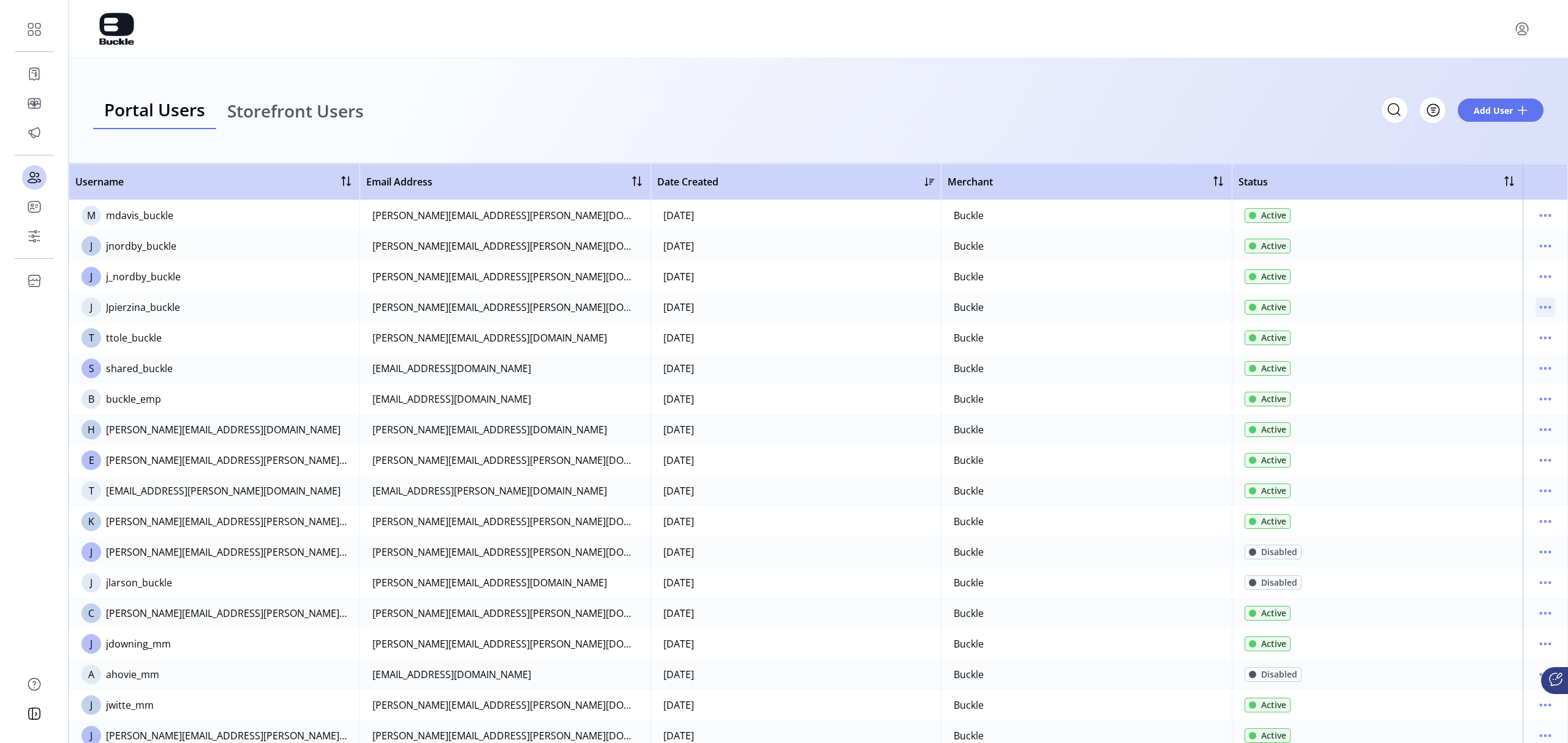
click at [1045, 310] on icon "menu" at bounding box center [1546, 308] width 20 height 20
click at [1045, 329] on span "Edit Details" at bounding box center [1488, 331] width 102 height 10
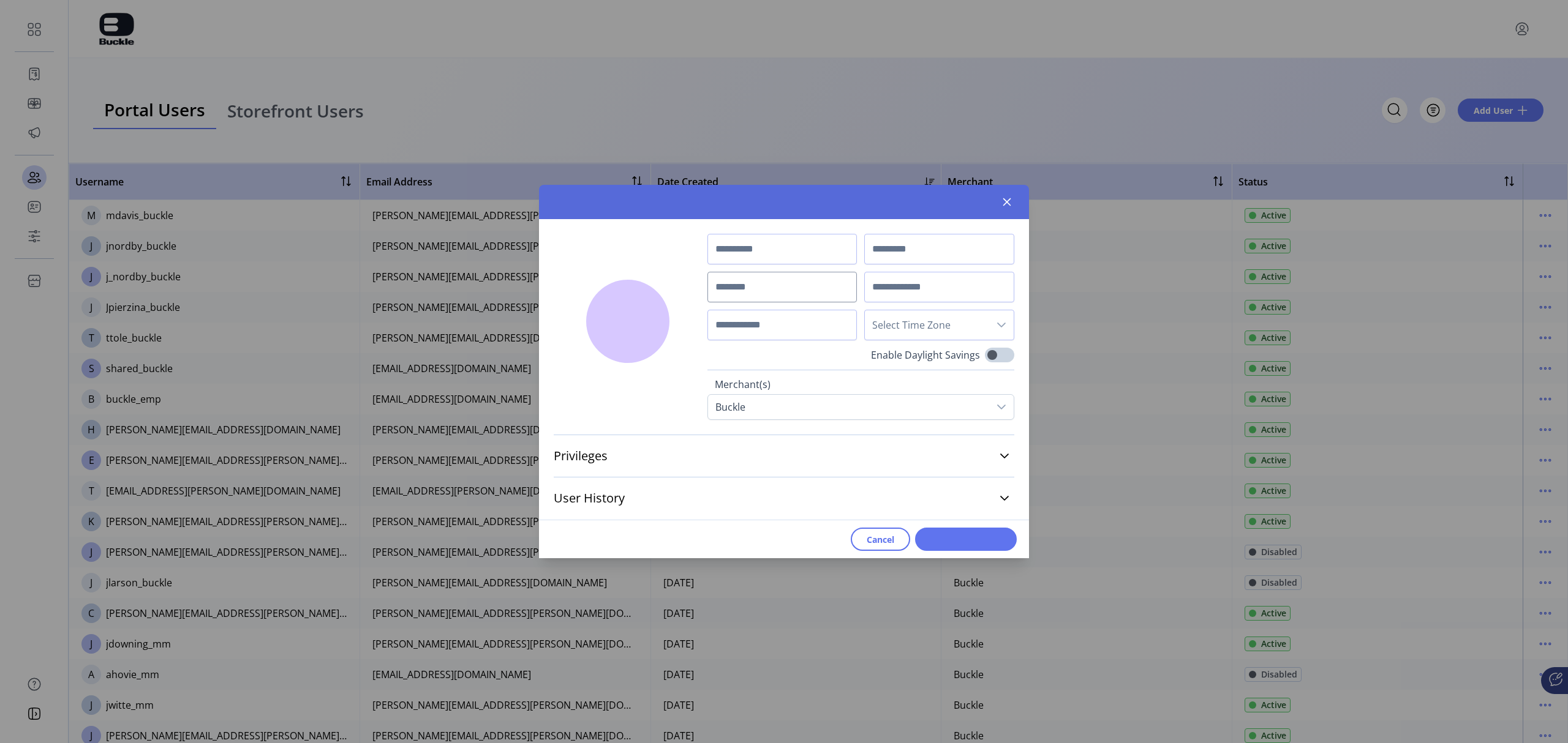
type input "***"
type input "********"
type input "**********"
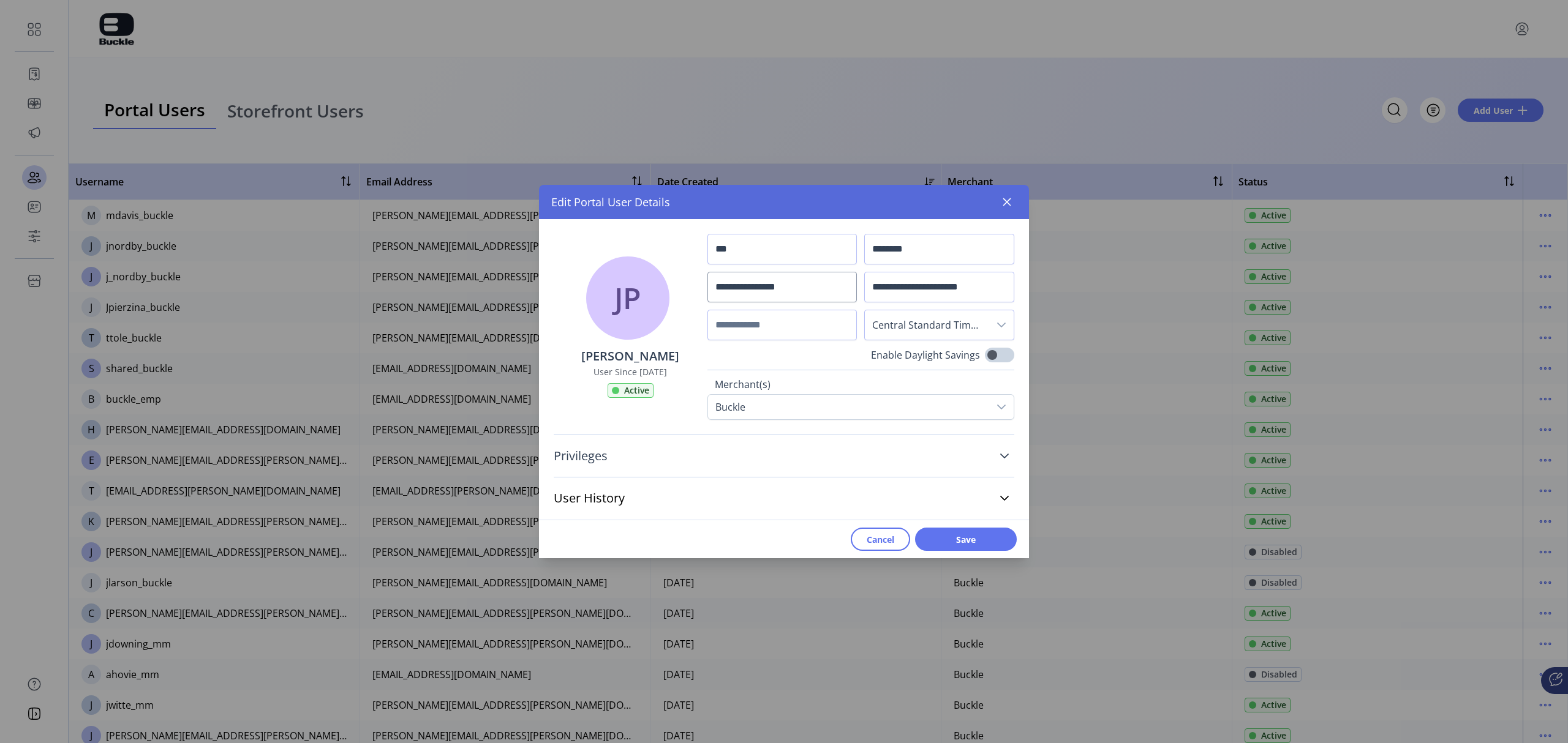
click at [1003, 453] on icon at bounding box center [1005, 456] width 10 height 10
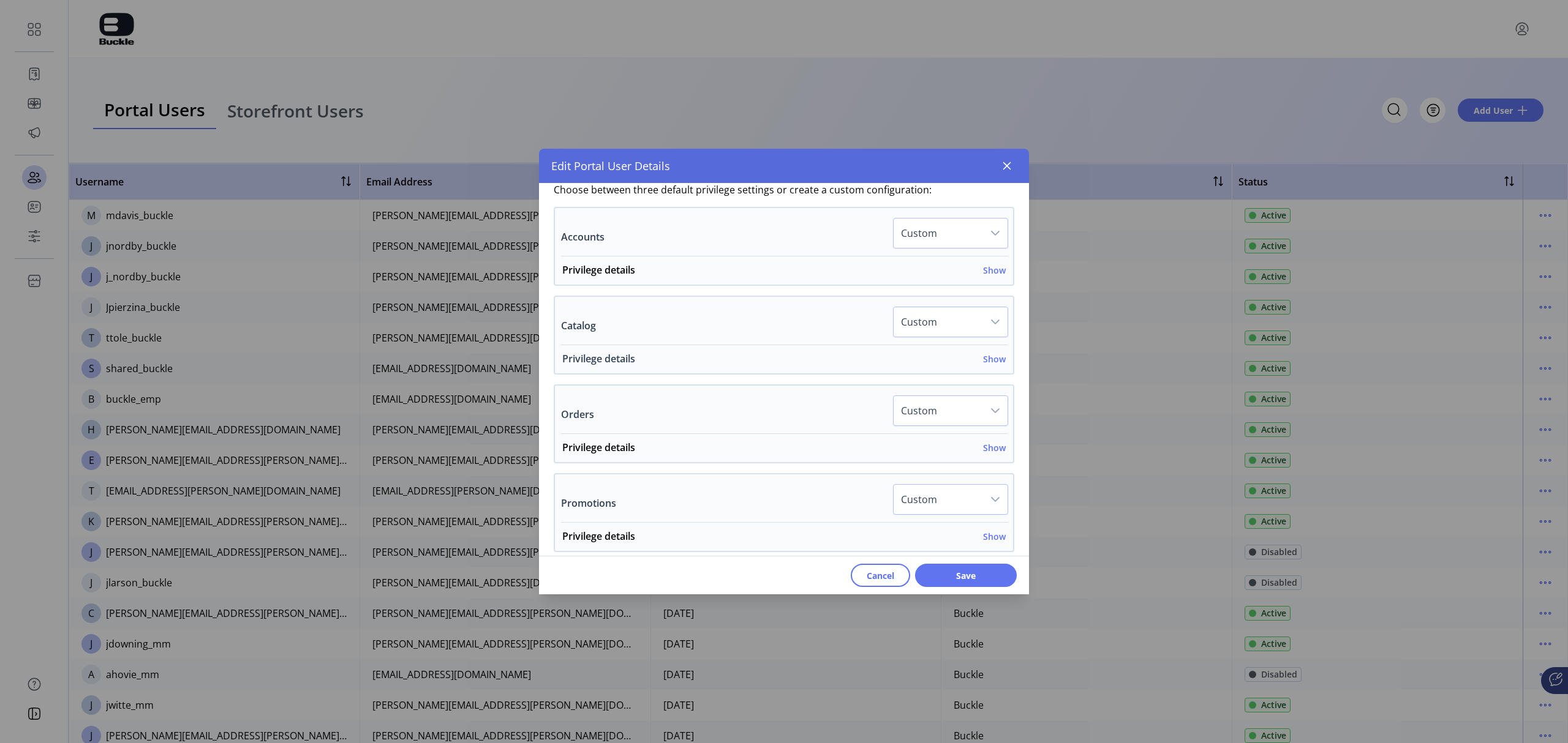
scroll to position [408, 0]
click at [983, 368] on h6 "Show" at bounding box center [994, 366] width 22 height 12
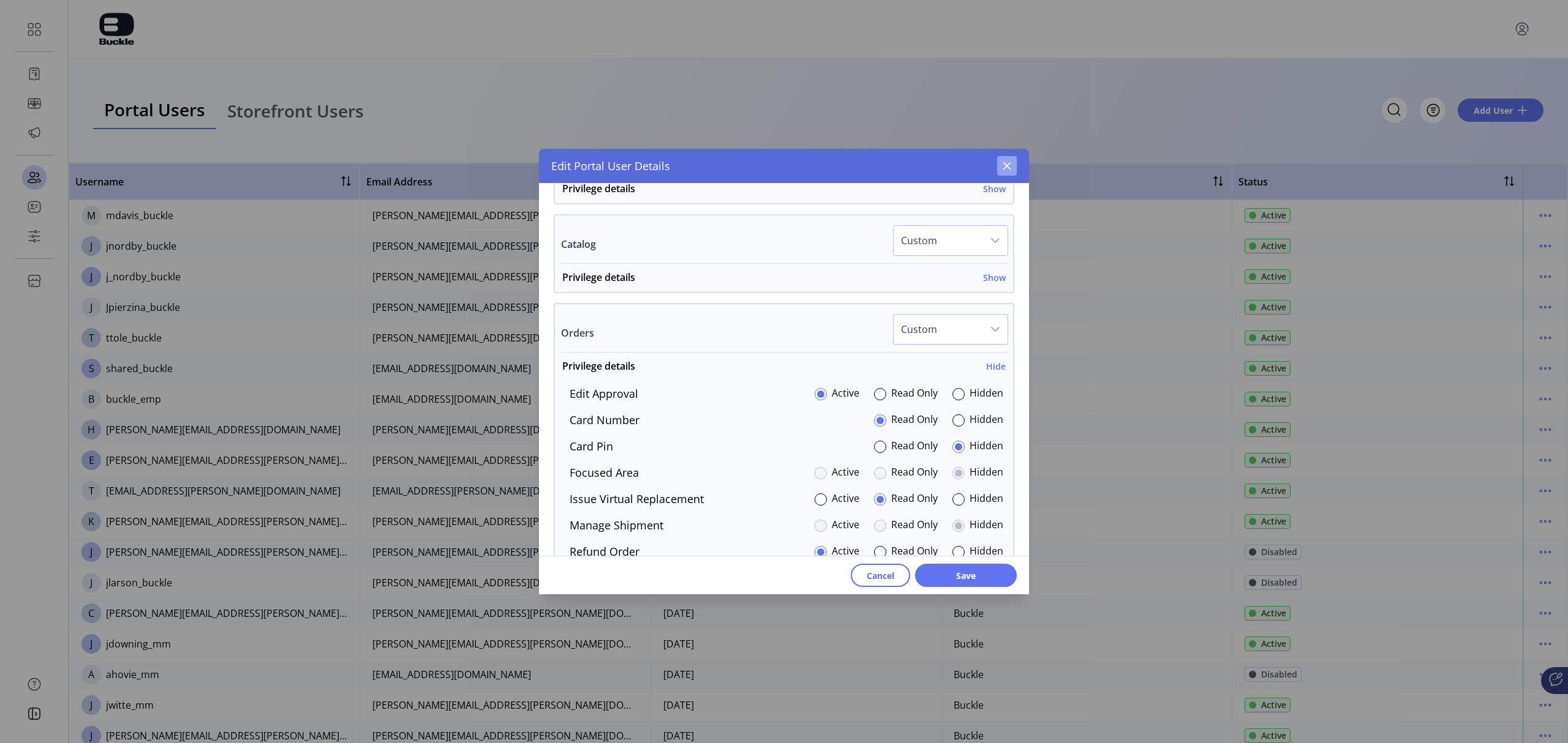
click at [1008, 167] on icon "button" at bounding box center [1007, 166] width 8 height 8
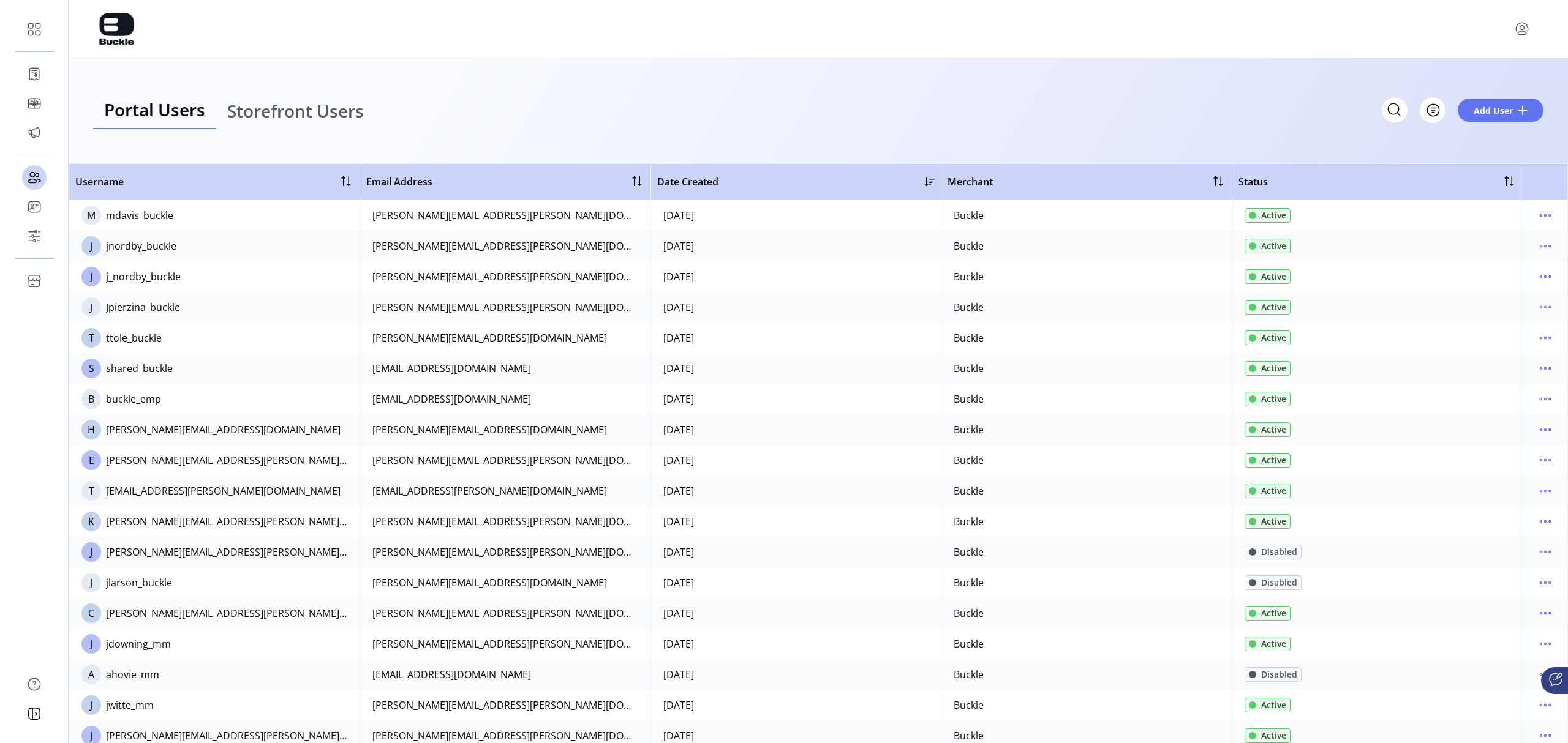
scroll to position [711, 0]
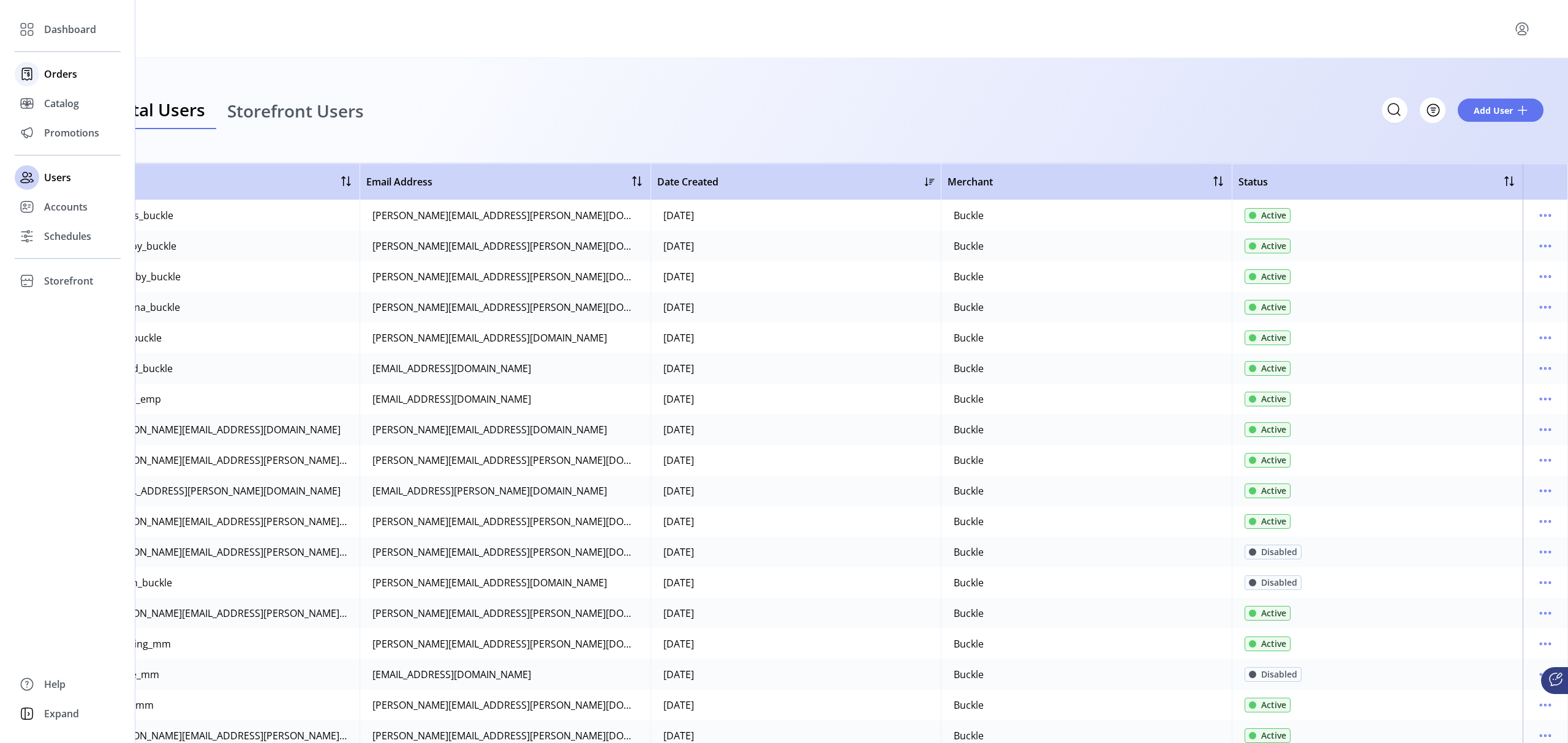
click at [52, 75] on span "Orders" at bounding box center [61, 74] width 33 height 15
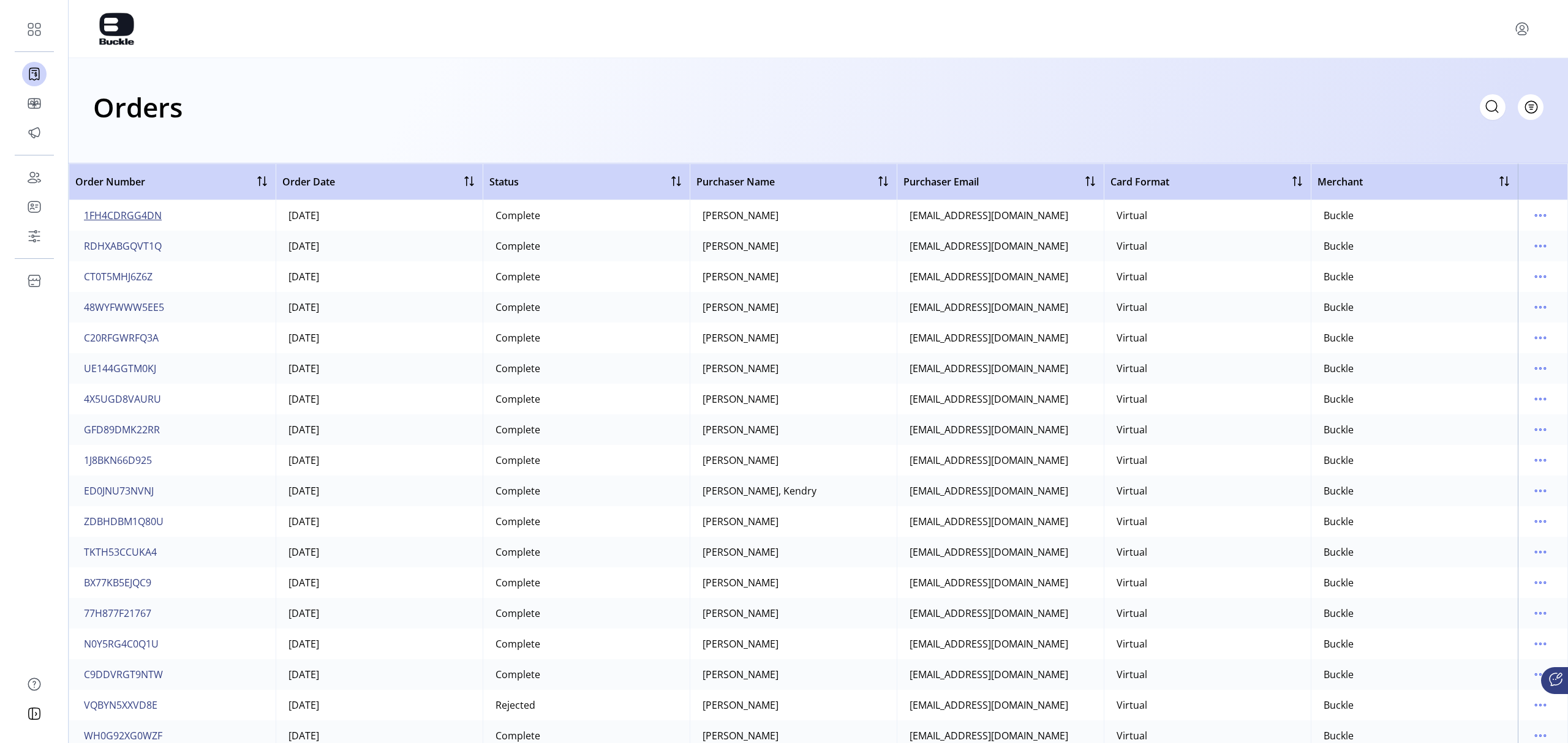
click at [140, 214] on span "1FH4CDRGG4DN" at bounding box center [122, 215] width 77 height 15
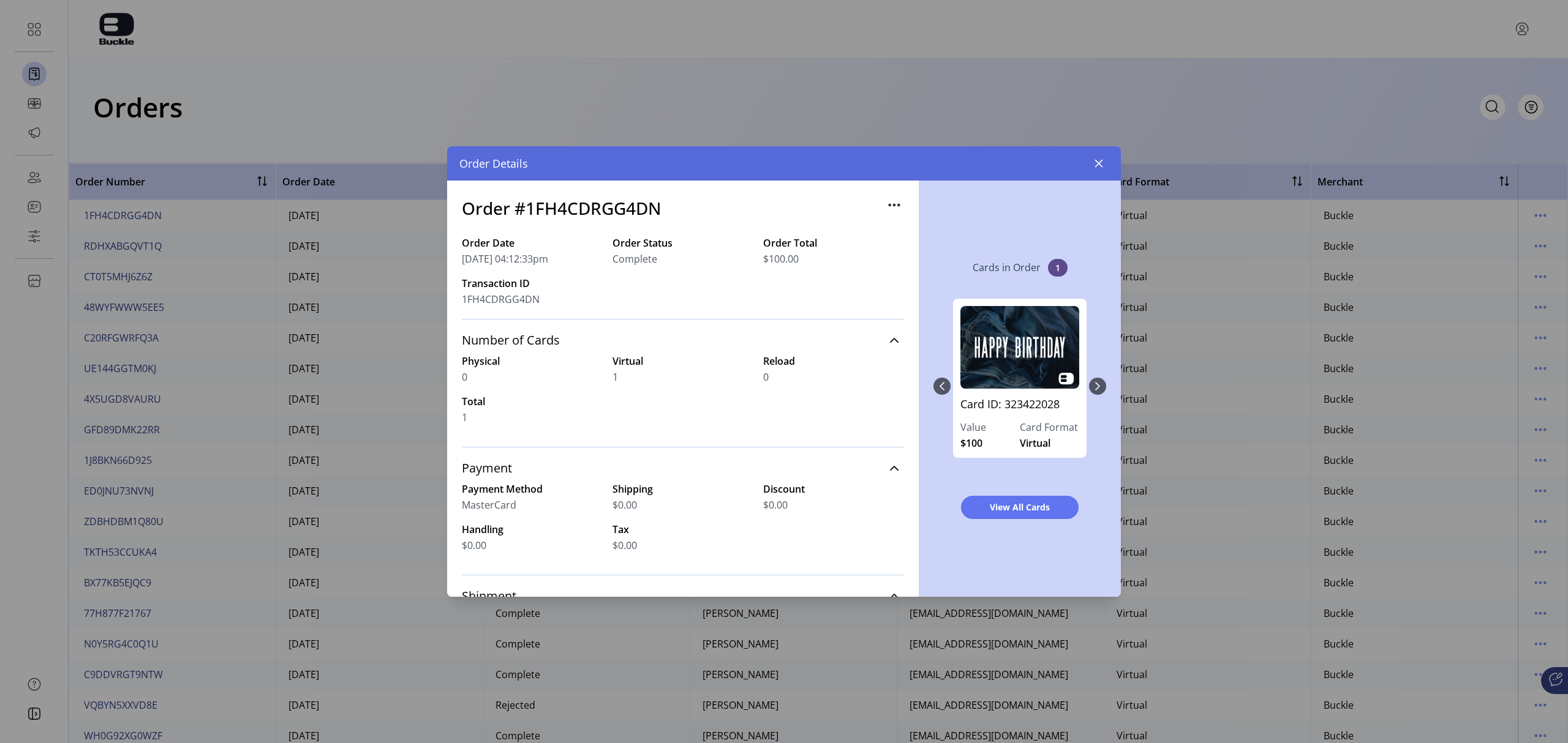
click at [1018, 398] on link "Card ID: 323422028" at bounding box center [1020, 408] width 119 height 24
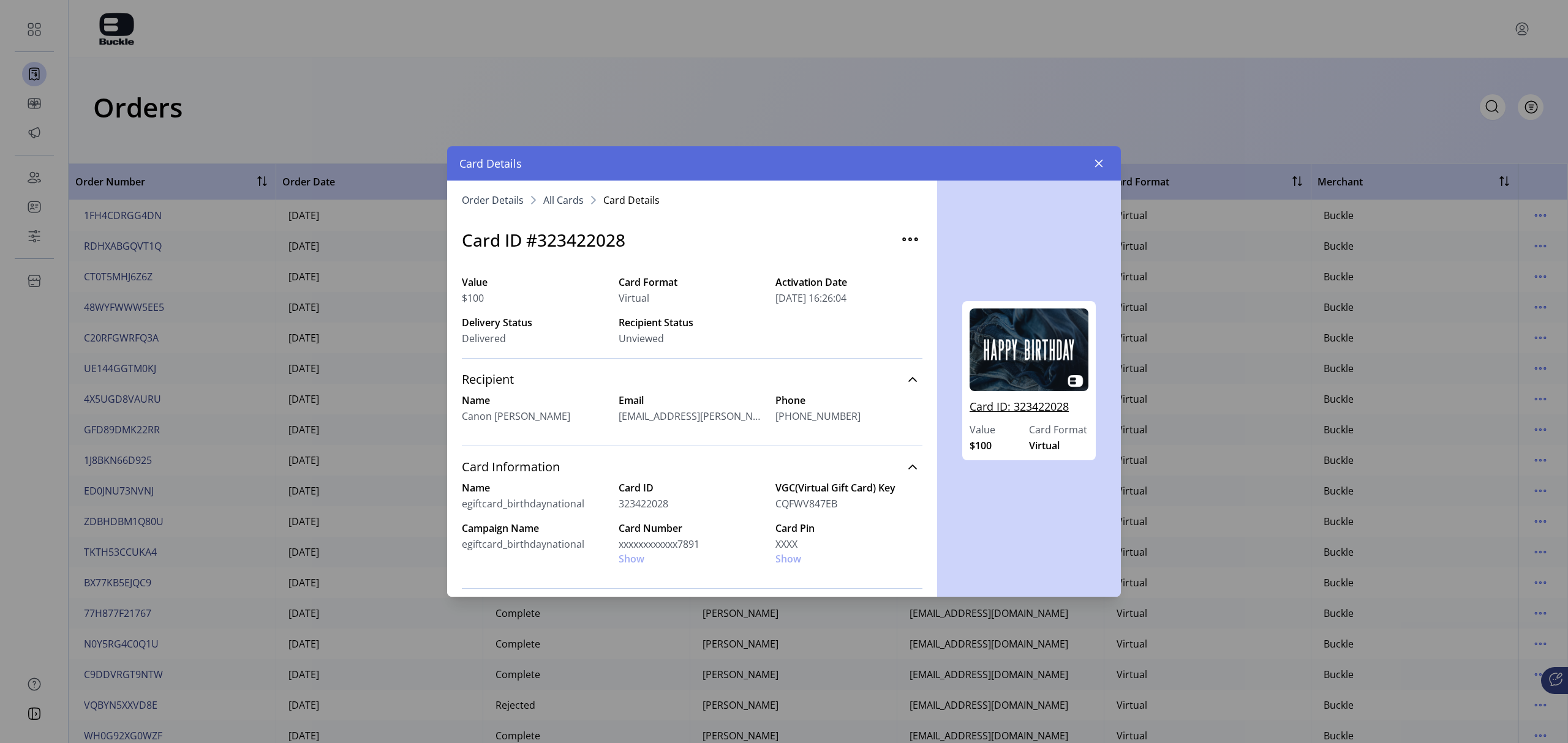
click at [1018, 404] on link "Card ID: 323422028" at bounding box center [1029, 410] width 119 height 24
click at [1019, 363] on img at bounding box center [1029, 349] width 119 height 82
click at [1024, 404] on link "Card ID: 323422028" at bounding box center [1029, 410] width 119 height 24
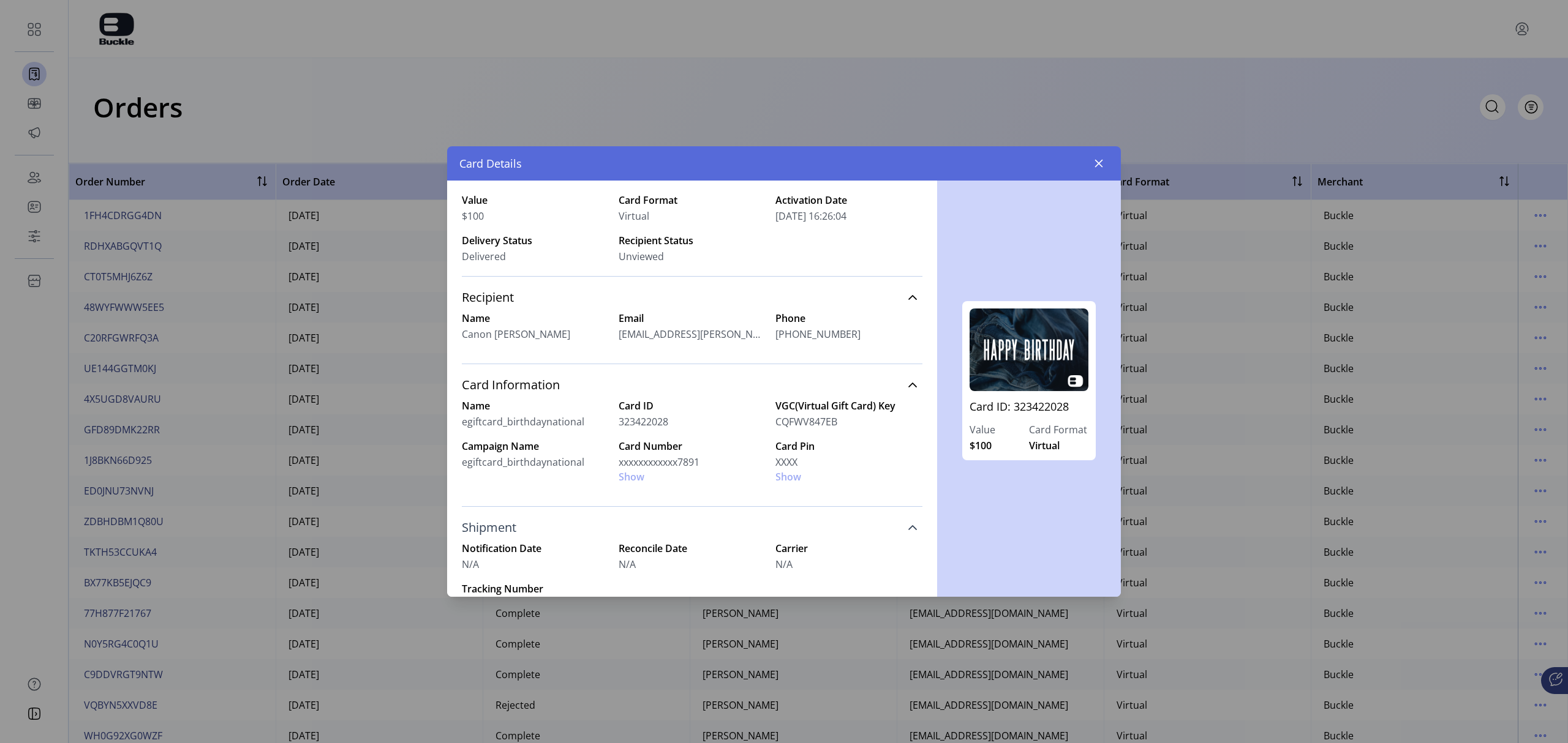
scroll to position [163, 0]
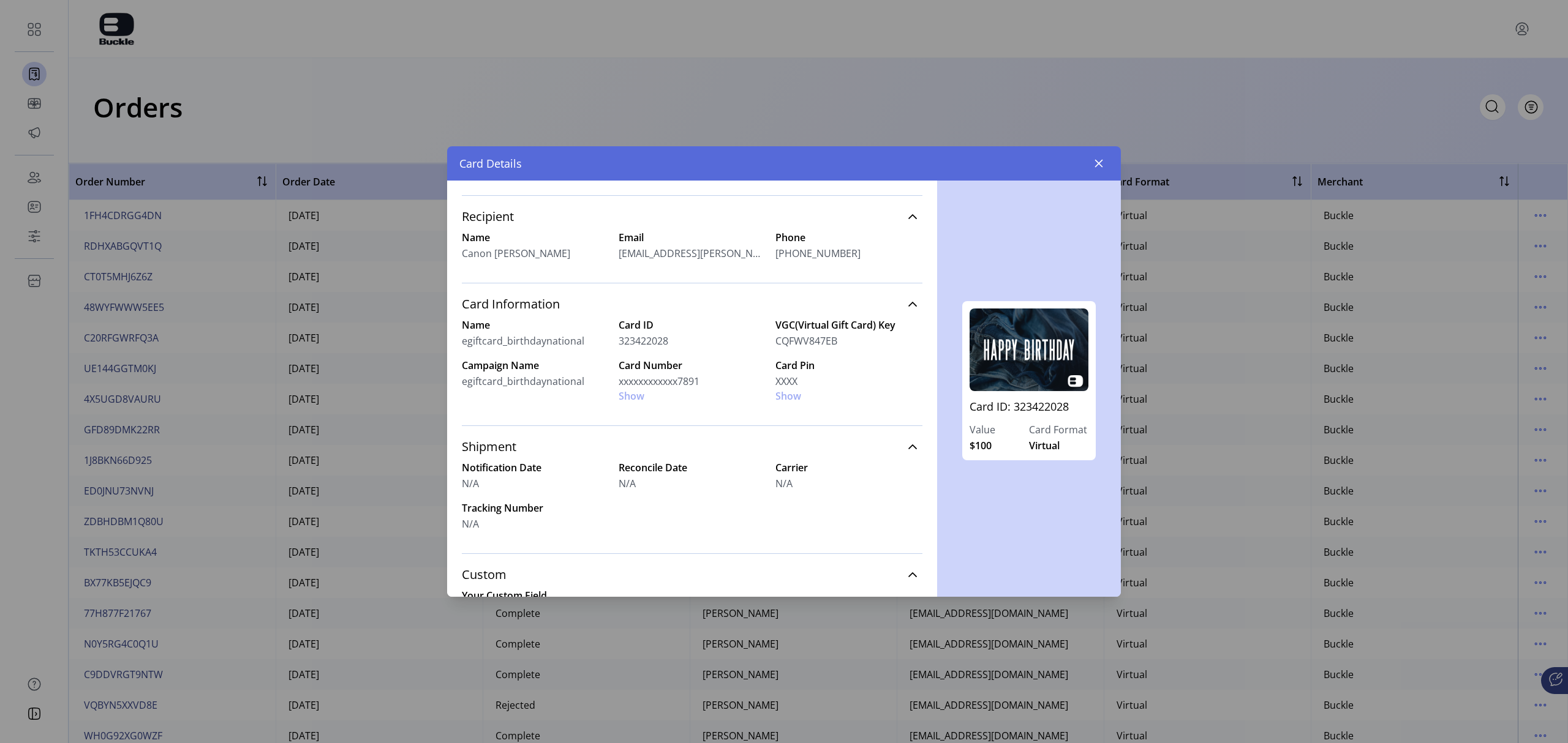
click at [634, 398] on div "Card Number xxxxxxxxxxxx7891 Show" at bounding box center [692, 380] width 147 height 45
click at [631, 398] on div "Card Number xxxxxxxxxxxx7891 Show" at bounding box center [692, 380] width 147 height 45
click at [631, 394] on div "Card Number xxxxxxxxxxxx7891 Show" at bounding box center [692, 380] width 147 height 45
click at [635, 394] on div "Card Number xxxxxxxxxxxx7891 Show" at bounding box center [692, 380] width 147 height 45
click at [638, 397] on div "Card Number xxxxxxxxxxxx7891 Show" at bounding box center [692, 380] width 147 height 45
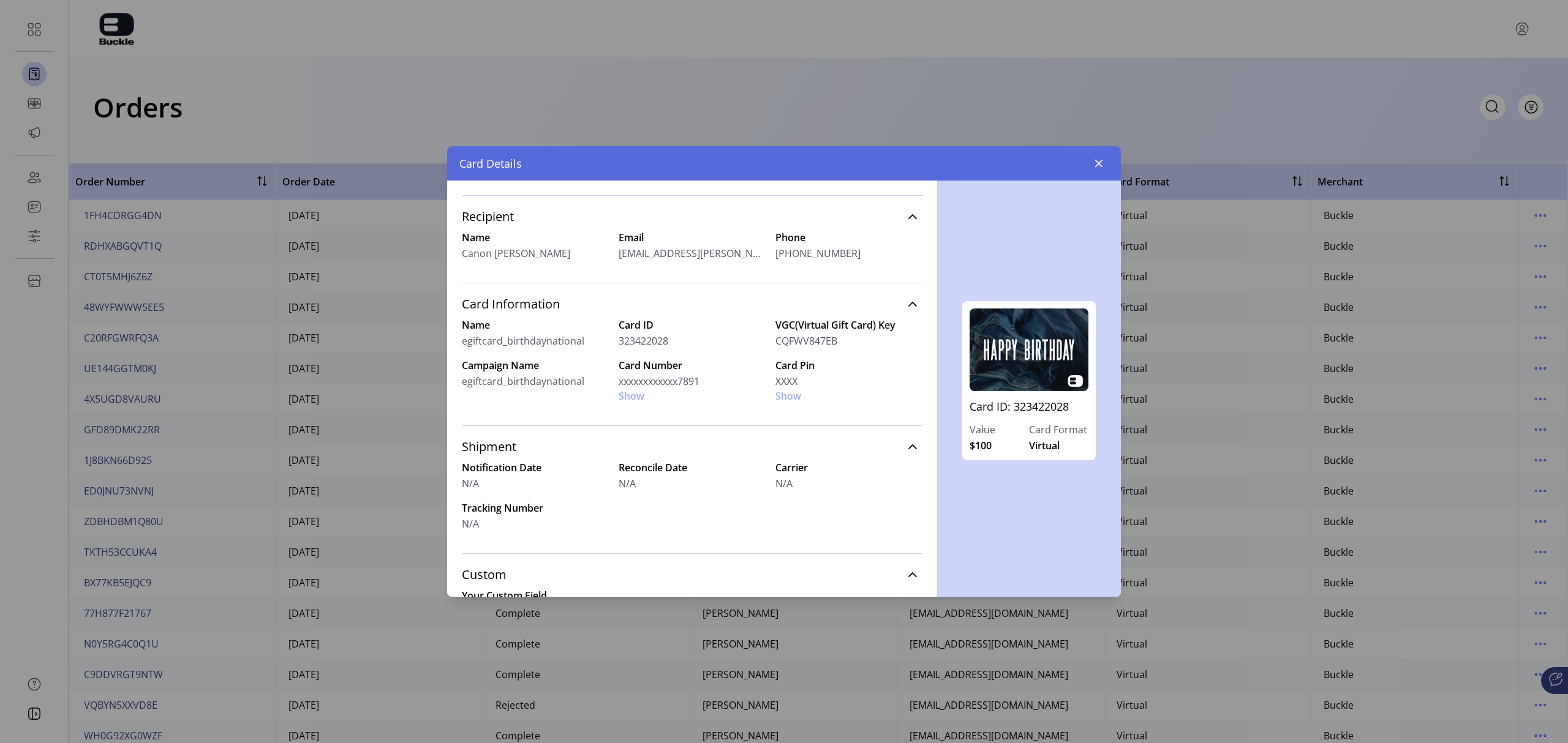
click at [638, 397] on div "Card Number xxxxxxxxxxxx7891 Show" at bounding box center [692, 380] width 147 height 45
click at [628, 400] on div "Card Number xxxxxxxxxxxx7891 Show" at bounding box center [692, 380] width 147 height 45
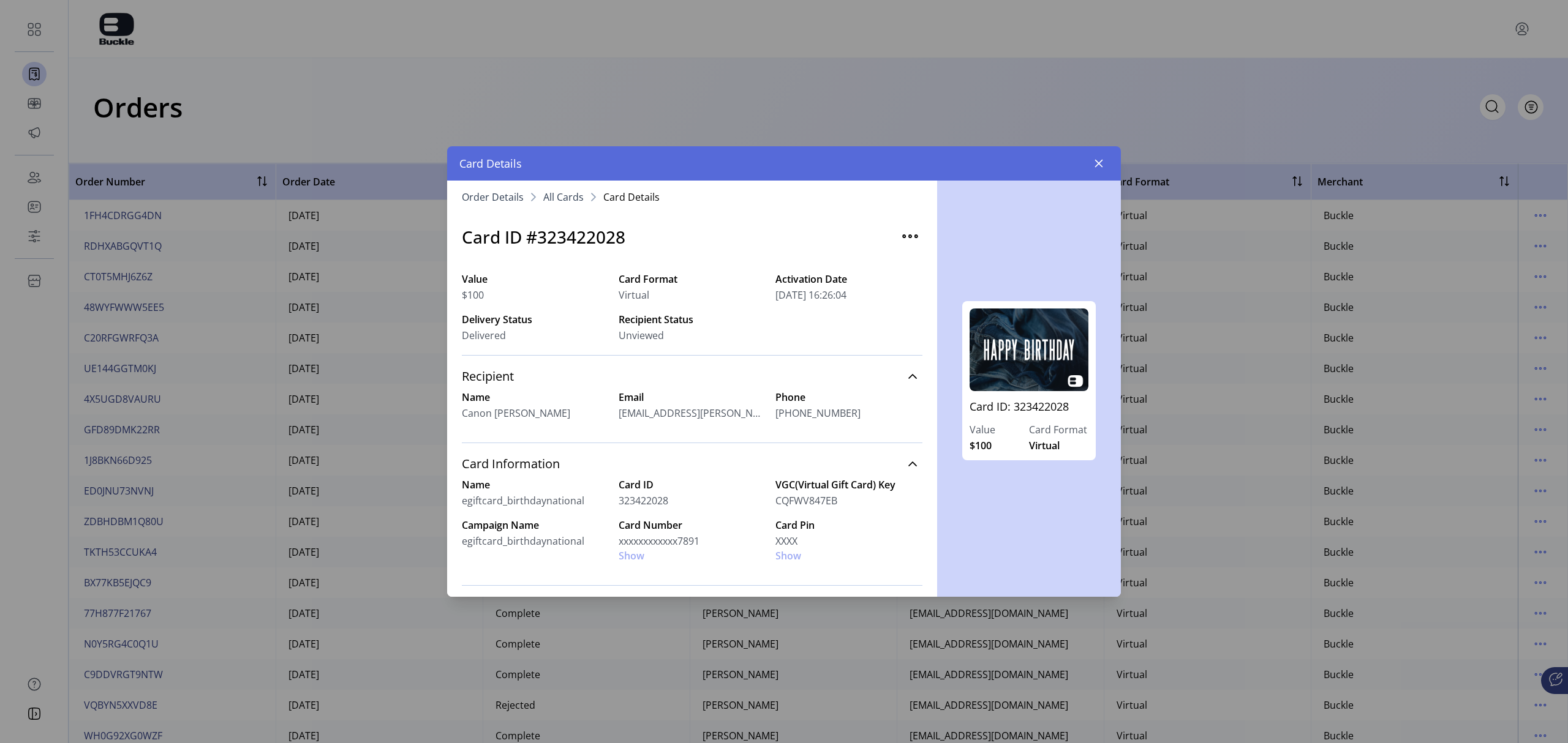
scroll to position [0, 0]
click at [904, 238] on img "button" at bounding box center [911, 240] width 20 height 20
click at [932, 268] on span "Resend Card" at bounding box center [954, 265] width 102 height 10
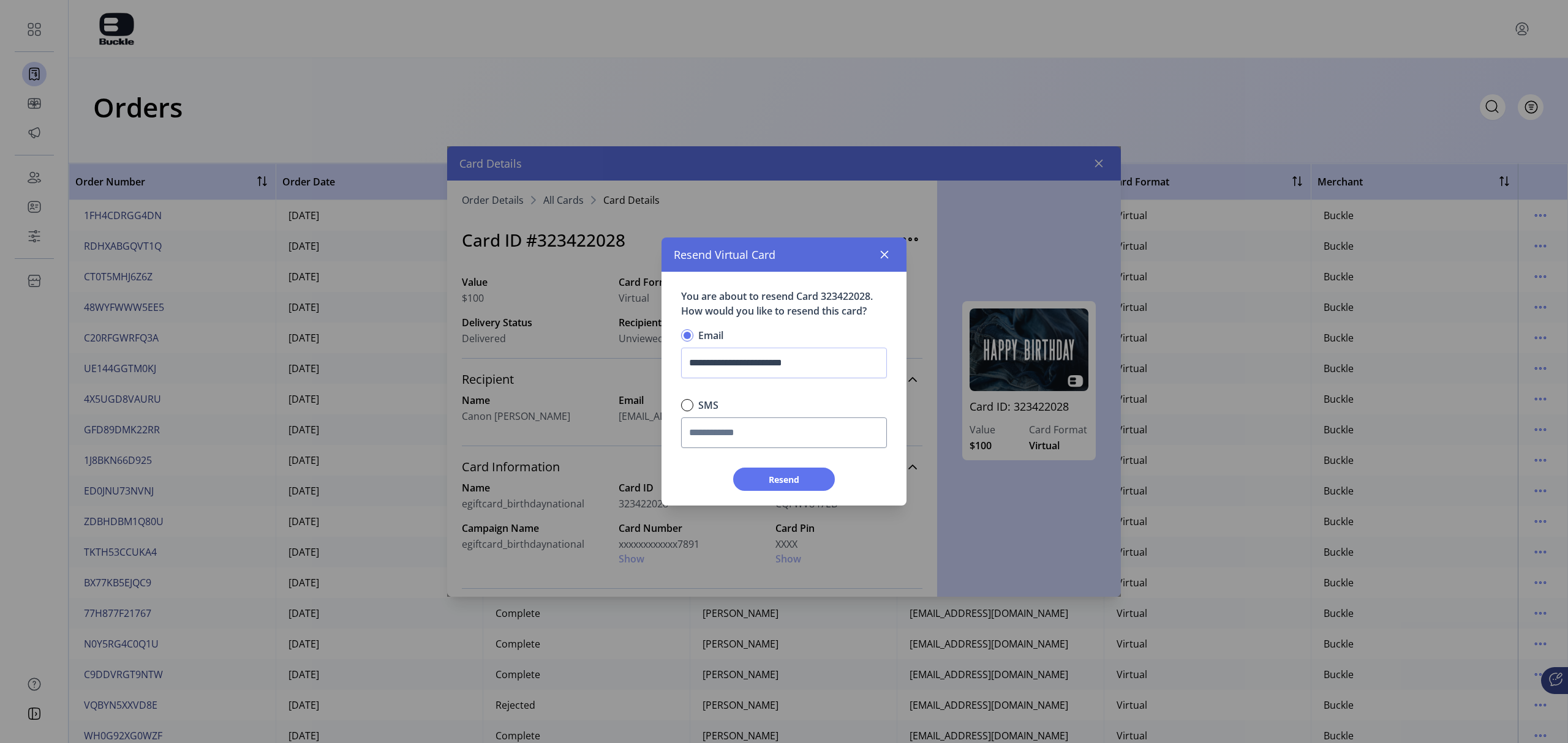
scroll to position [6, 3]
click at [885, 254] on icon "button" at bounding box center [885, 255] width 8 height 8
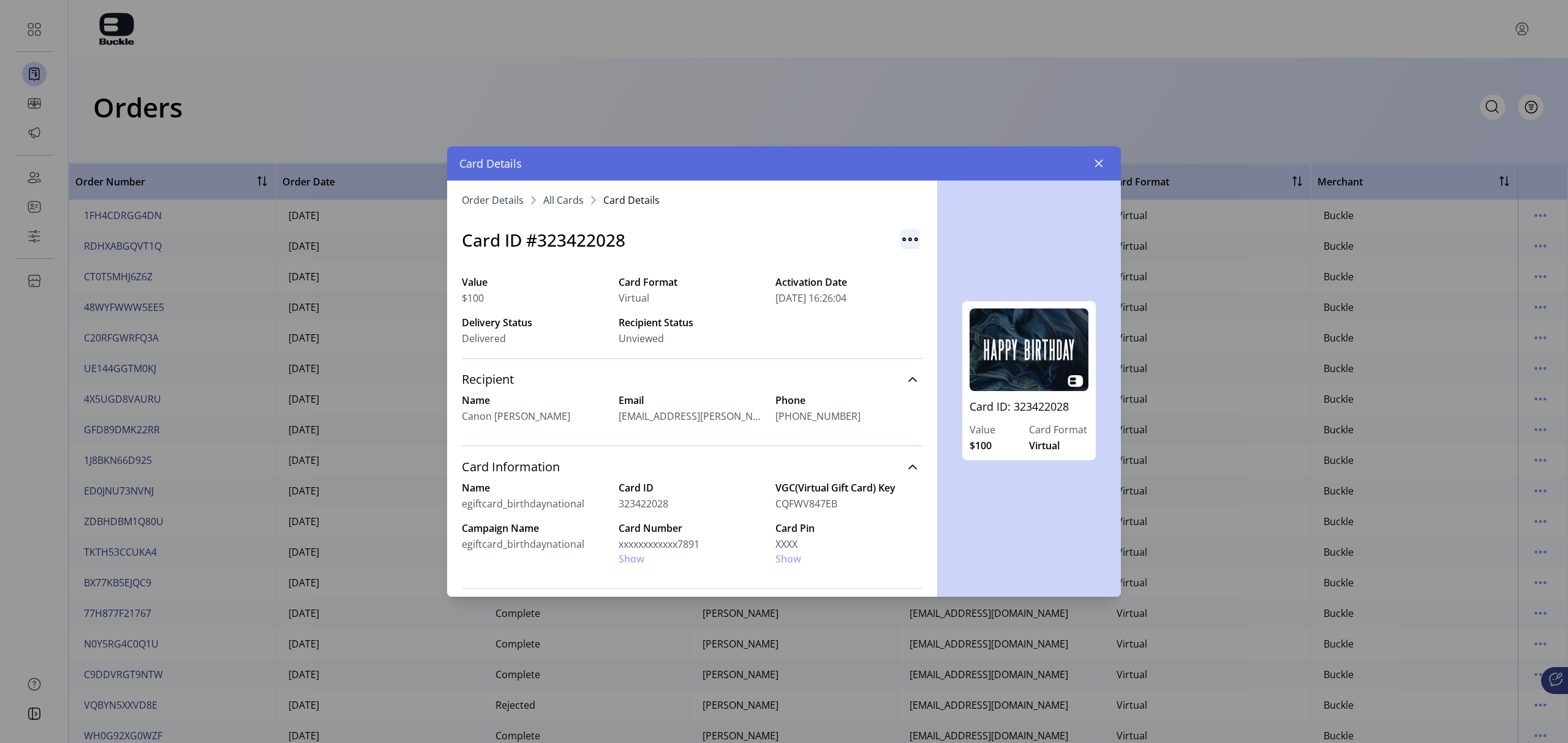
click at [906, 238] on img "button" at bounding box center [911, 240] width 20 height 20
click at [958, 268] on span "Resend Card" at bounding box center [954, 265] width 102 height 10
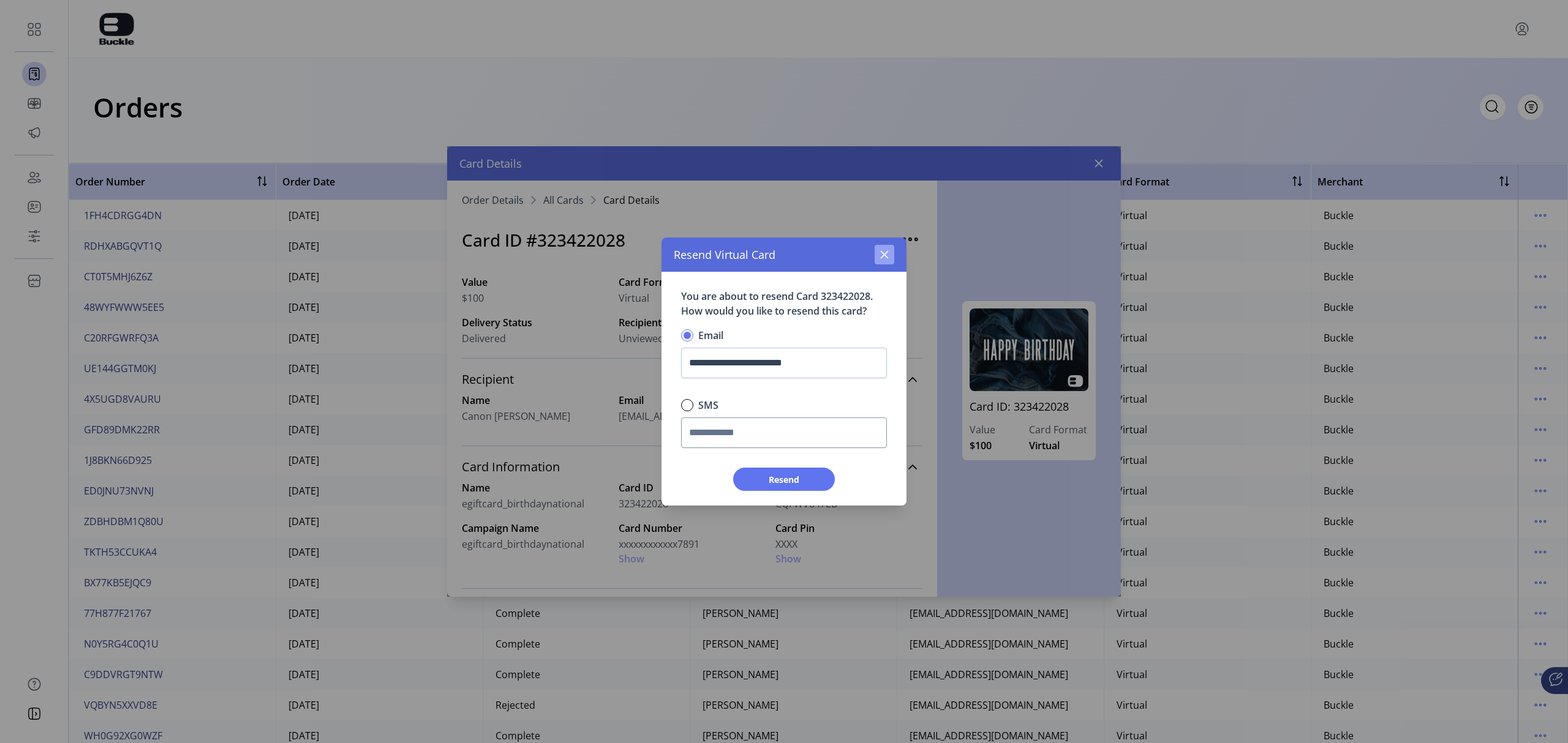
click at [885, 255] on icon "button" at bounding box center [885, 255] width 8 height 8
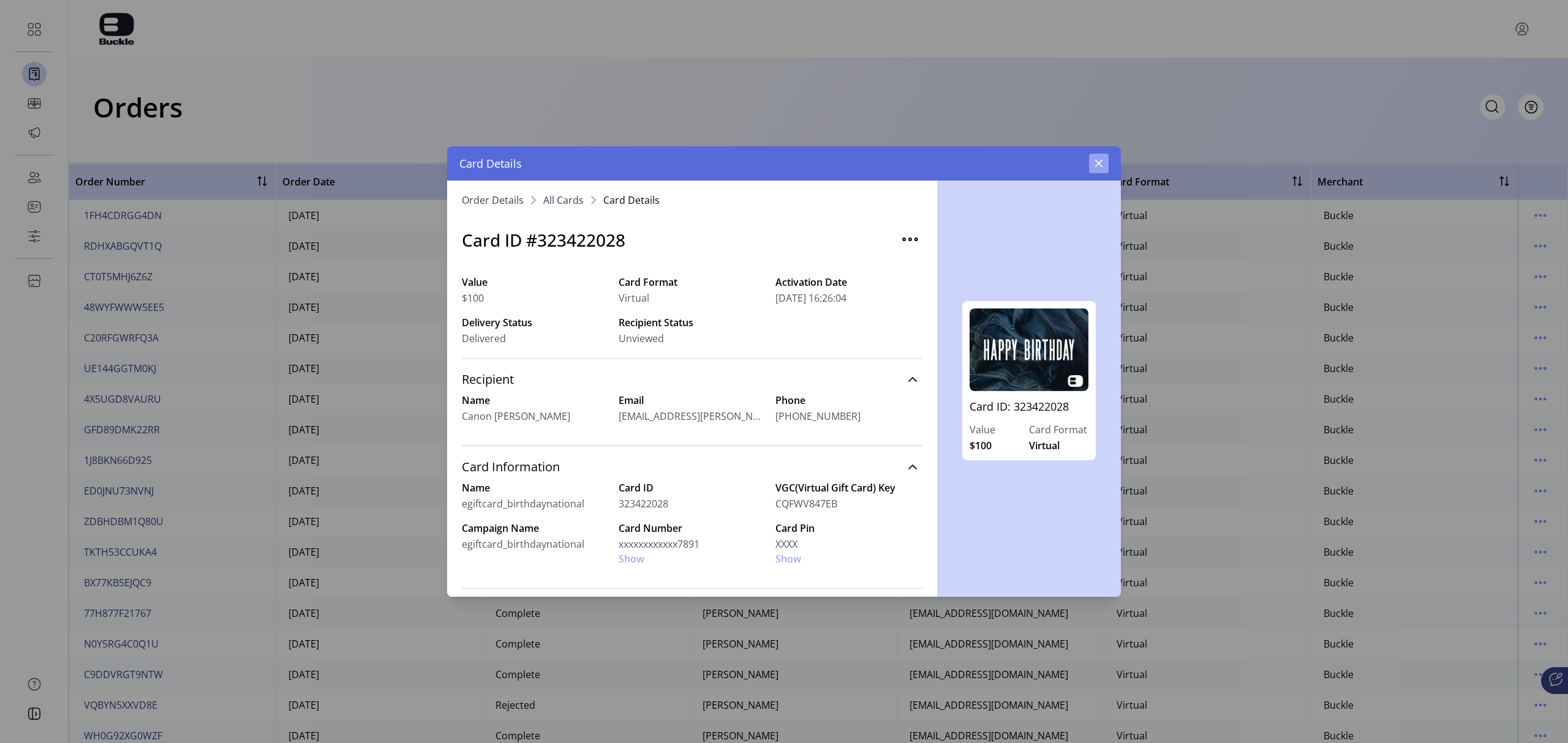
click at [1045, 162] on icon "button" at bounding box center [1099, 164] width 10 height 10
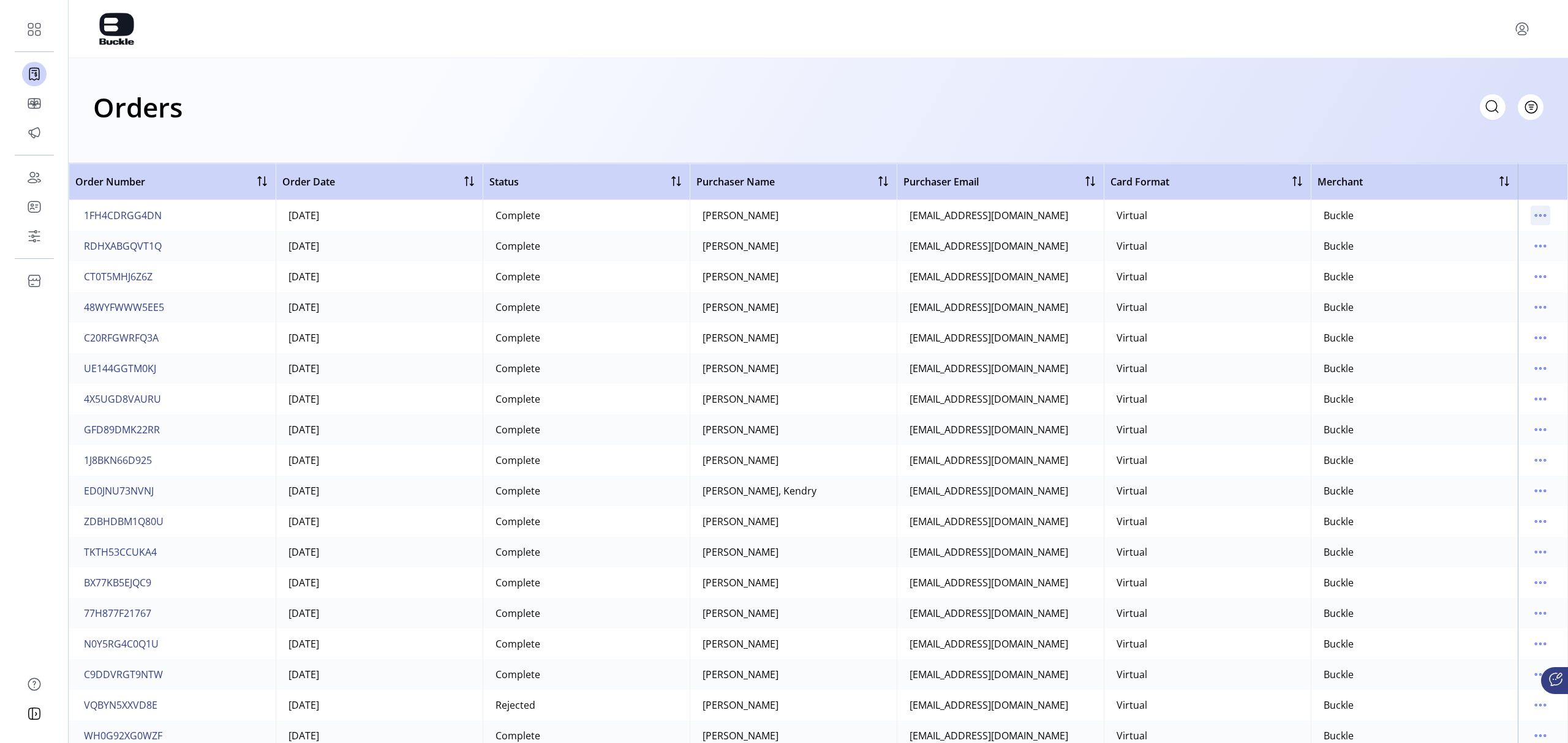
click at [1045, 216] on icon "menu" at bounding box center [1541, 215] width 20 height 20
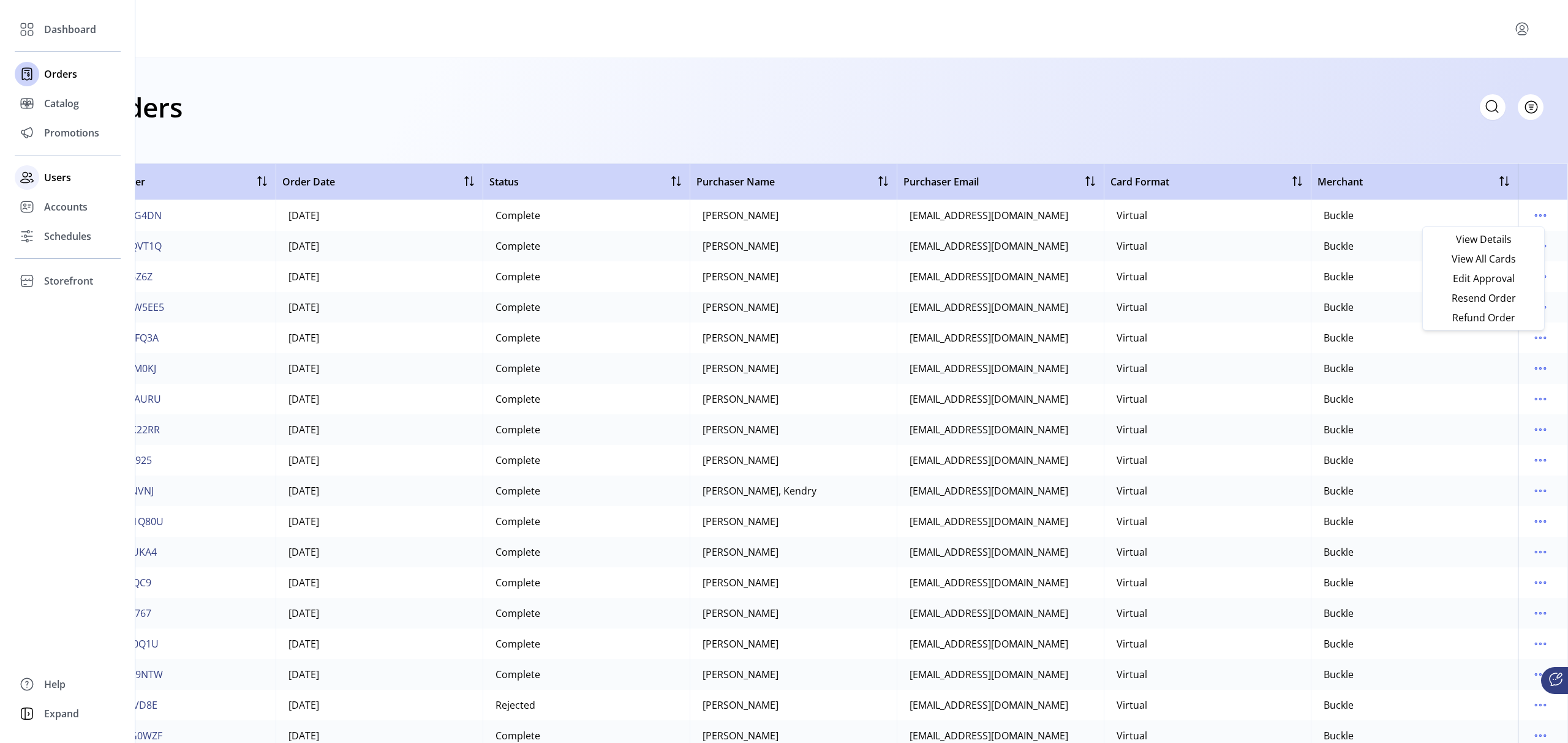
click at [72, 173] on div "Users" at bounding box center [67, 177] width 106 height 29
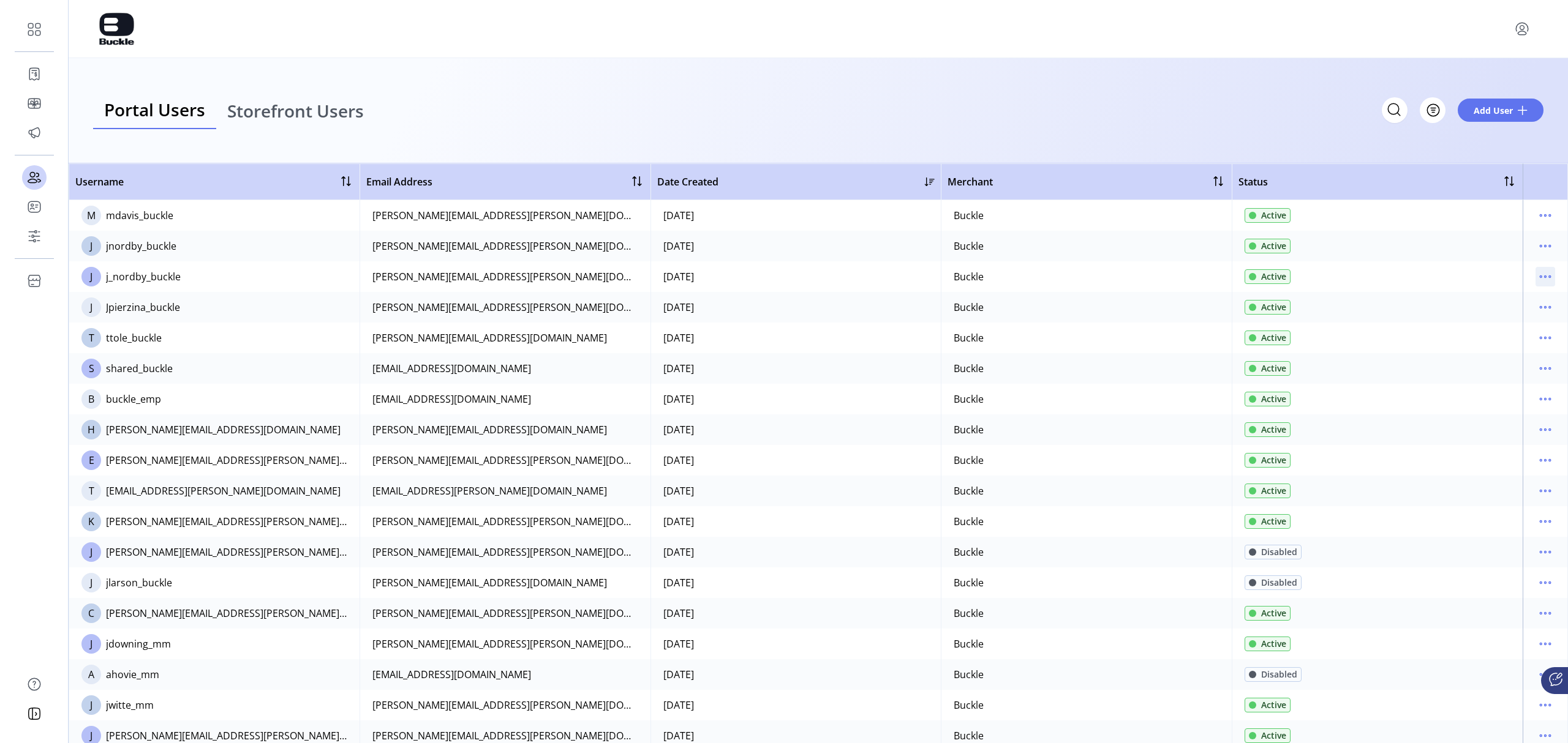
click at [1045, 278] on icon "menu" at bounding box center [1546, 277] width 20 height 20
click at [1045, 358] on span "Disable User" at bounding box center [1488, 359] width 102 height 10
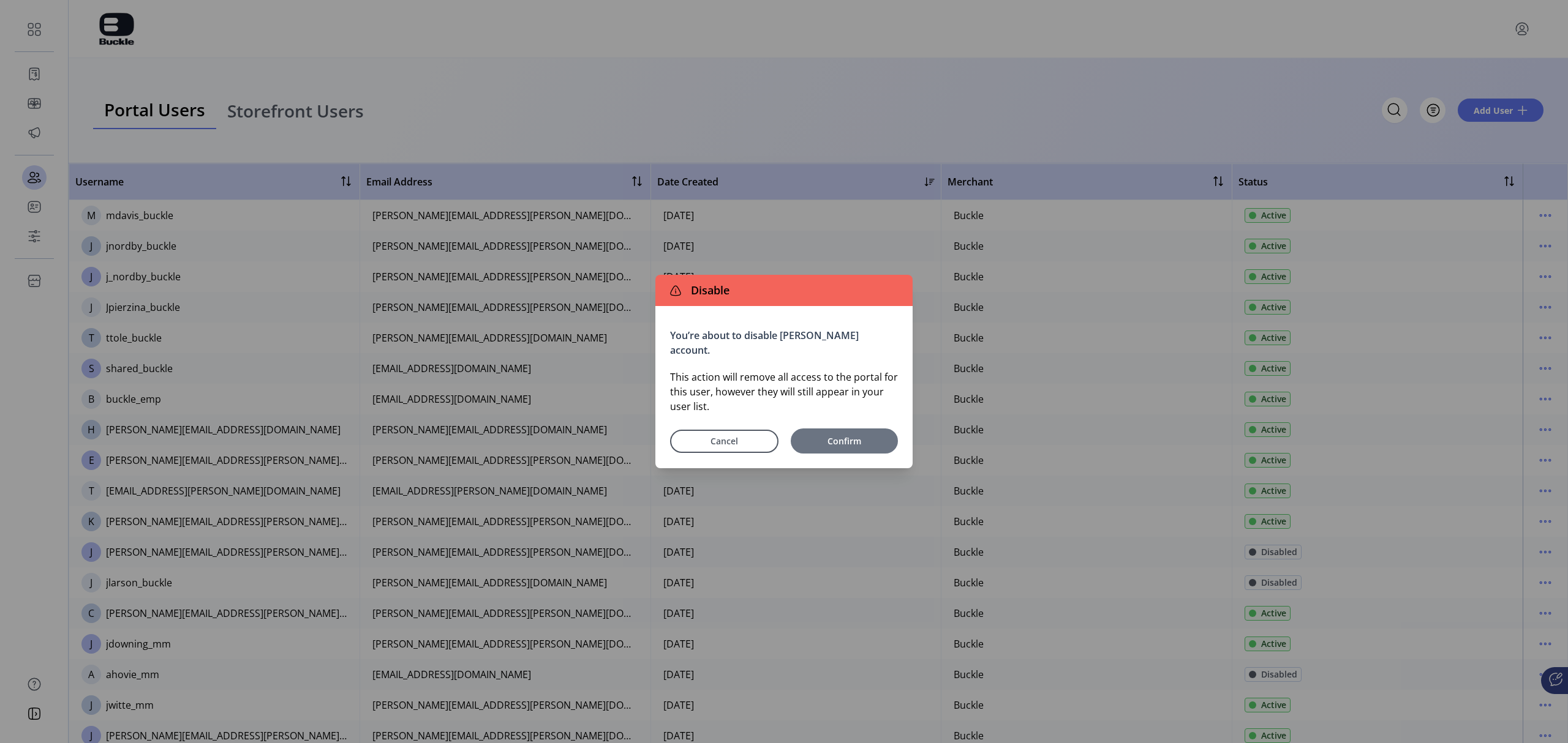
click at [841, 434] on span "Confirm" at bounding box center [844, 440] width 95 height 12
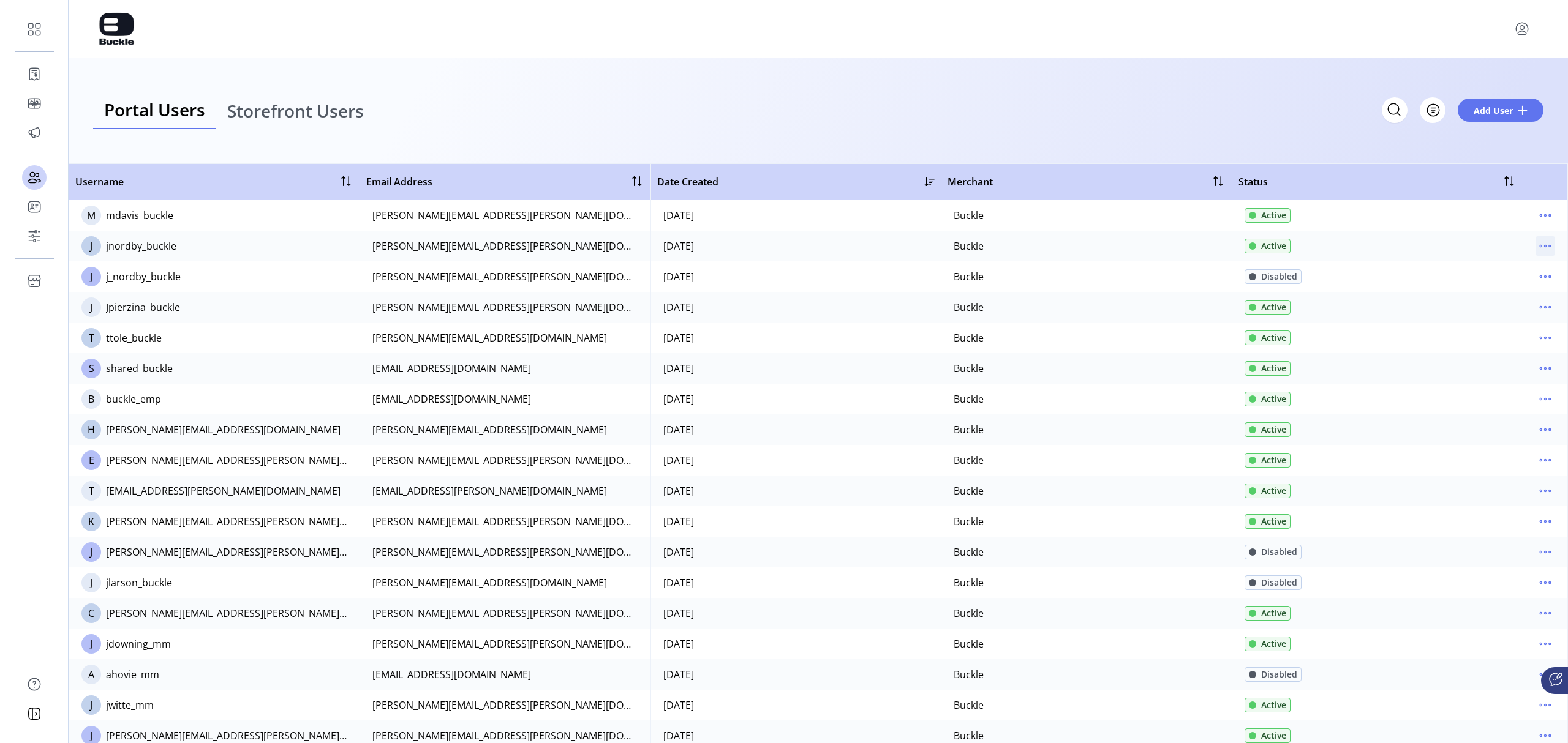
click at [1045, 250] on icon "menu" at bounding box center [1546, 246] width 20 height 20
click at [1045, 310] on span "Reset Password" at bounding box center [1488, 310] width 102 height 10
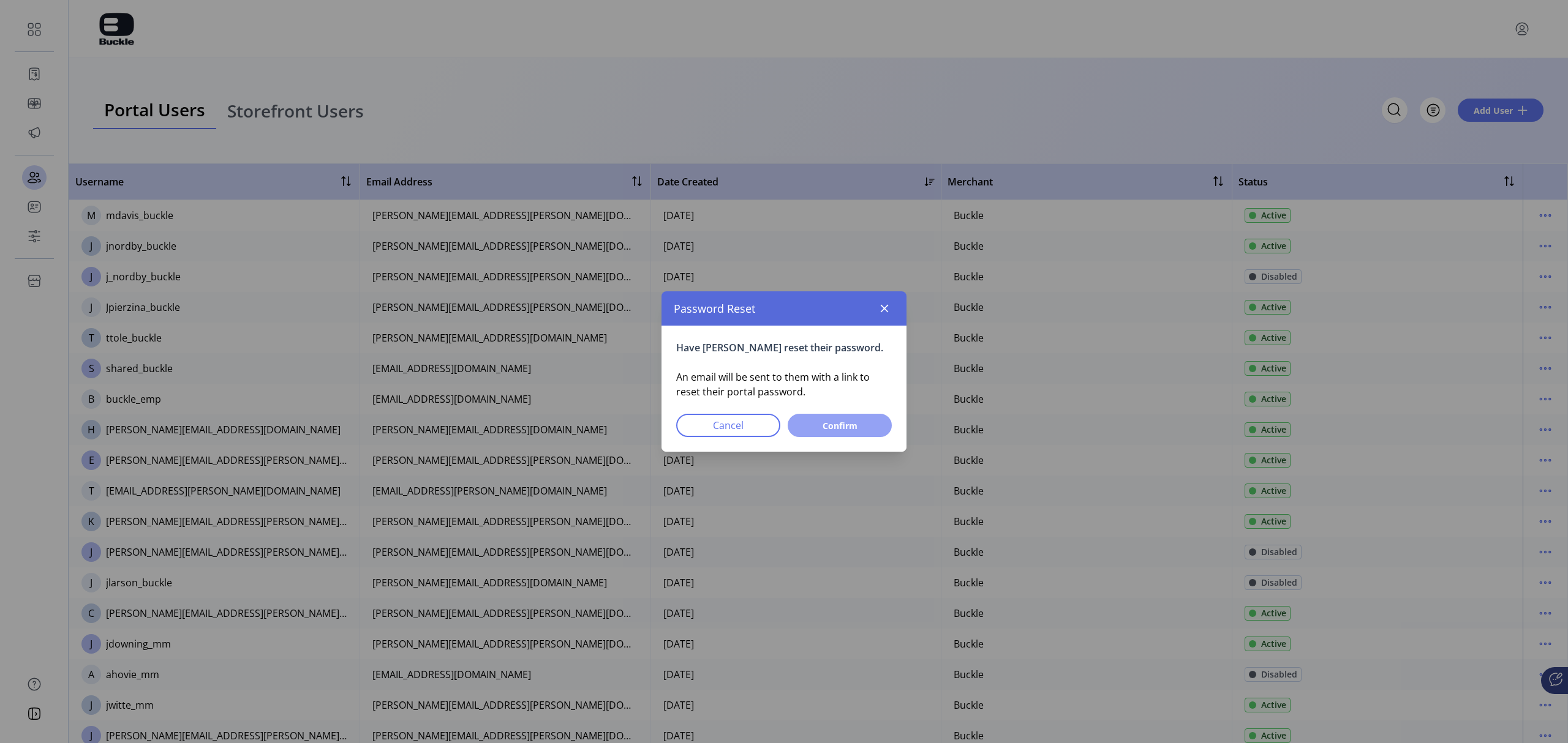
click at [843, 428] on span "Confirm" at bounding box center [839, 425] width 72 height 12
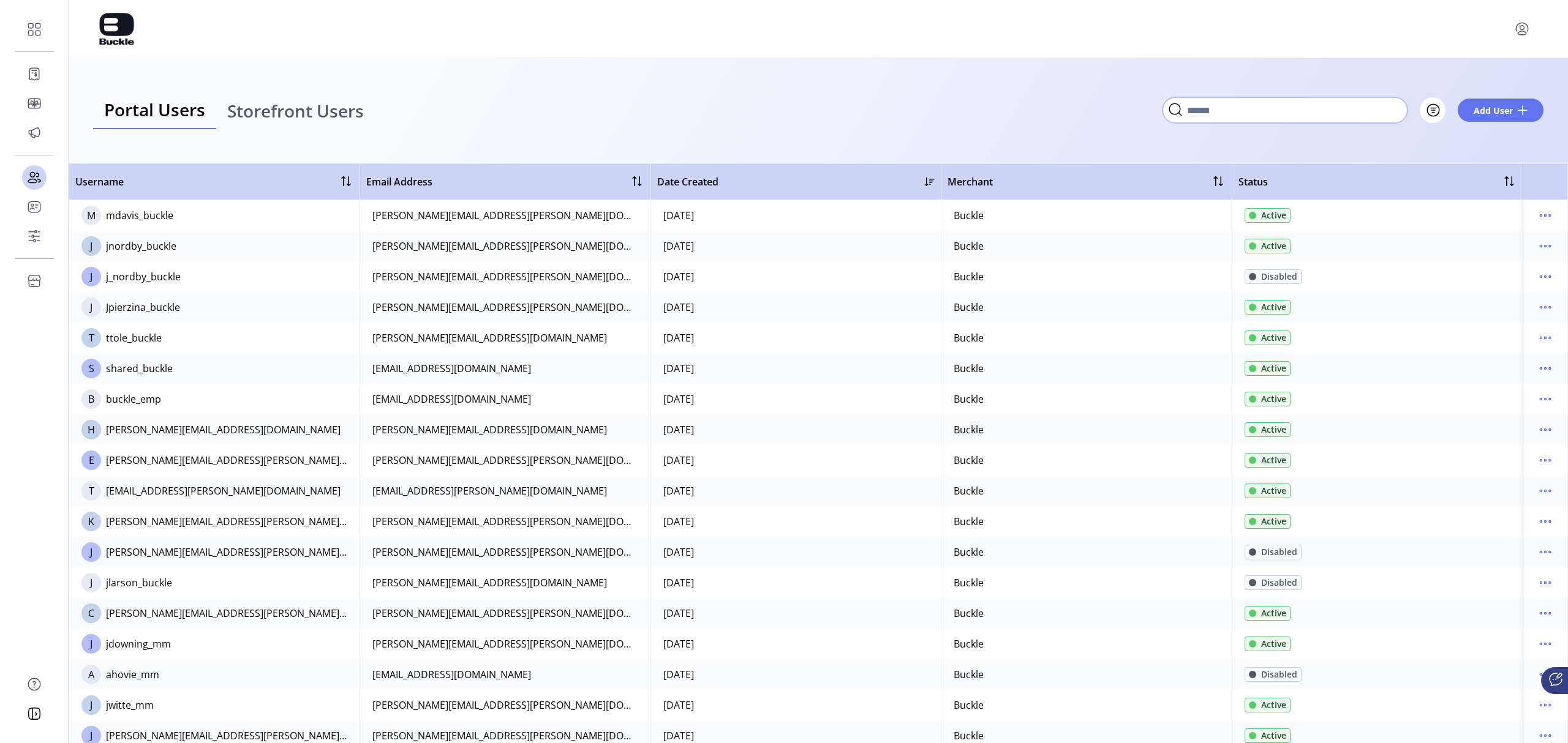
click at [1045, 114] on input "Search" at bounding box center [1285, 110] width 245 height 26
click at [1045, 113] on input "Search" at bounding box center [1285, 110] width 245 height 26
type input "*****"
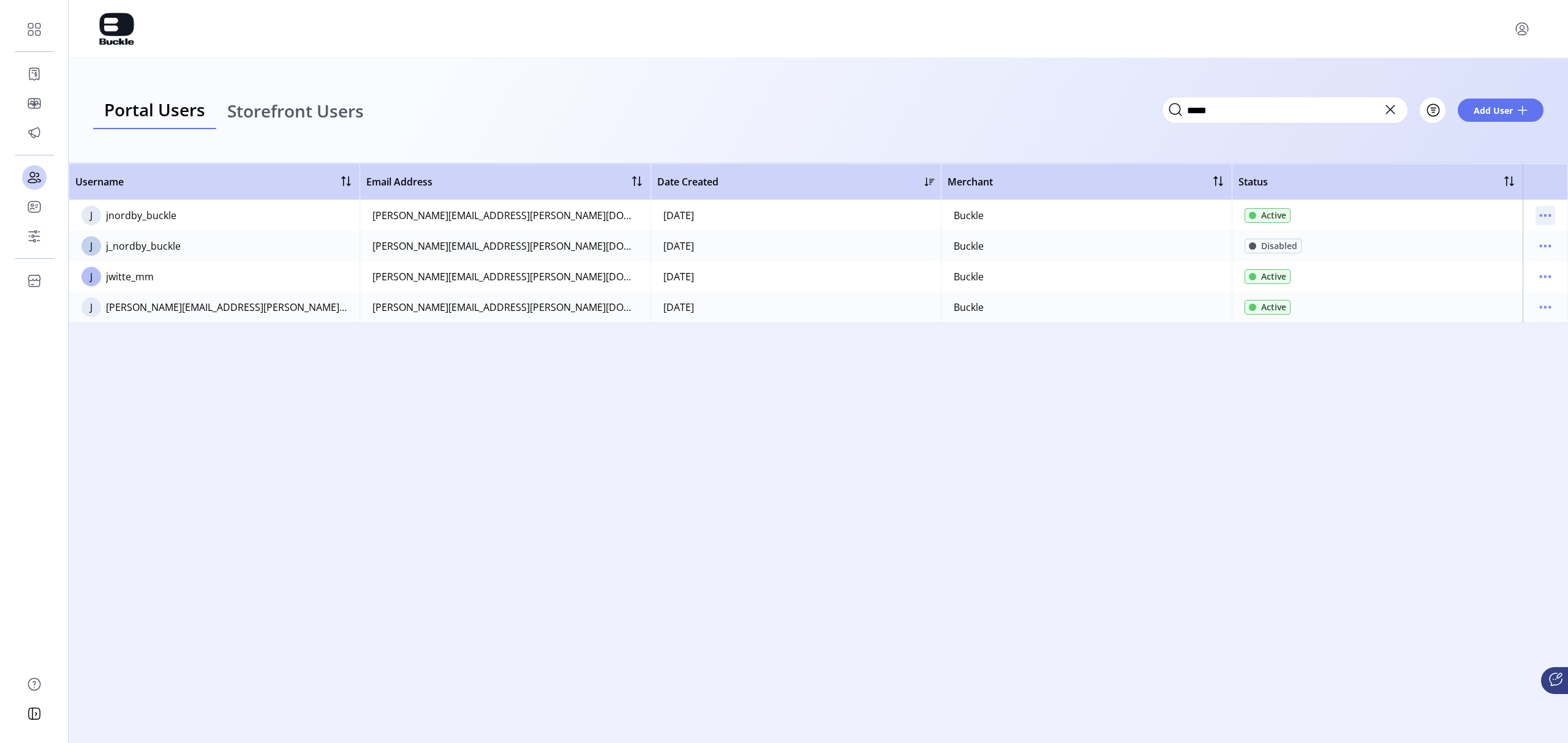
click at [1045, 216] on icon "menu" at bounding box center [1546, 215] width 2 height 2
click at [1045, 275] on span "Reset Password" at bounding box center [1494, 279] width 102 height 10
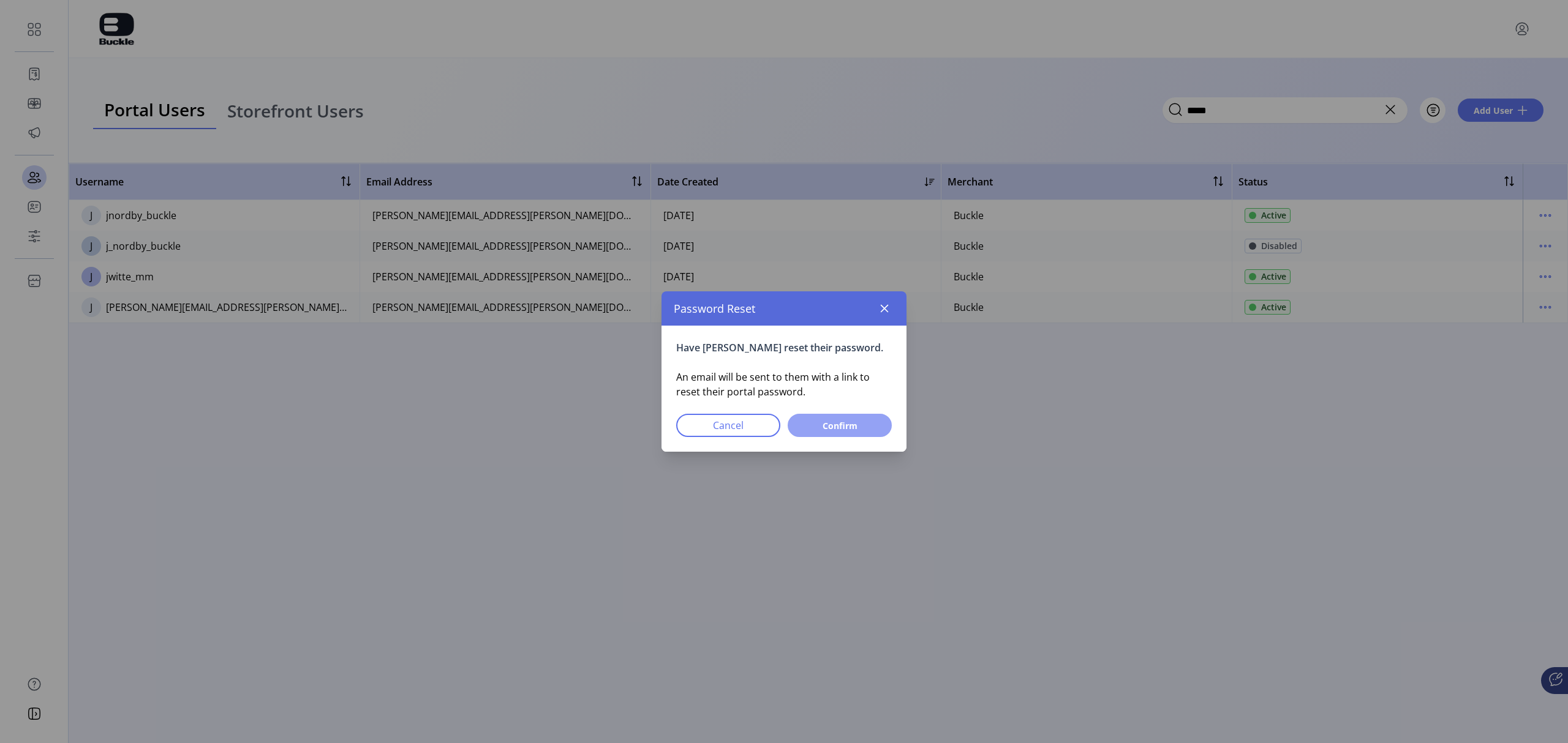
click at [849, 425] on span "Confirm" at bounding box center [839, 425] width 72 height 12
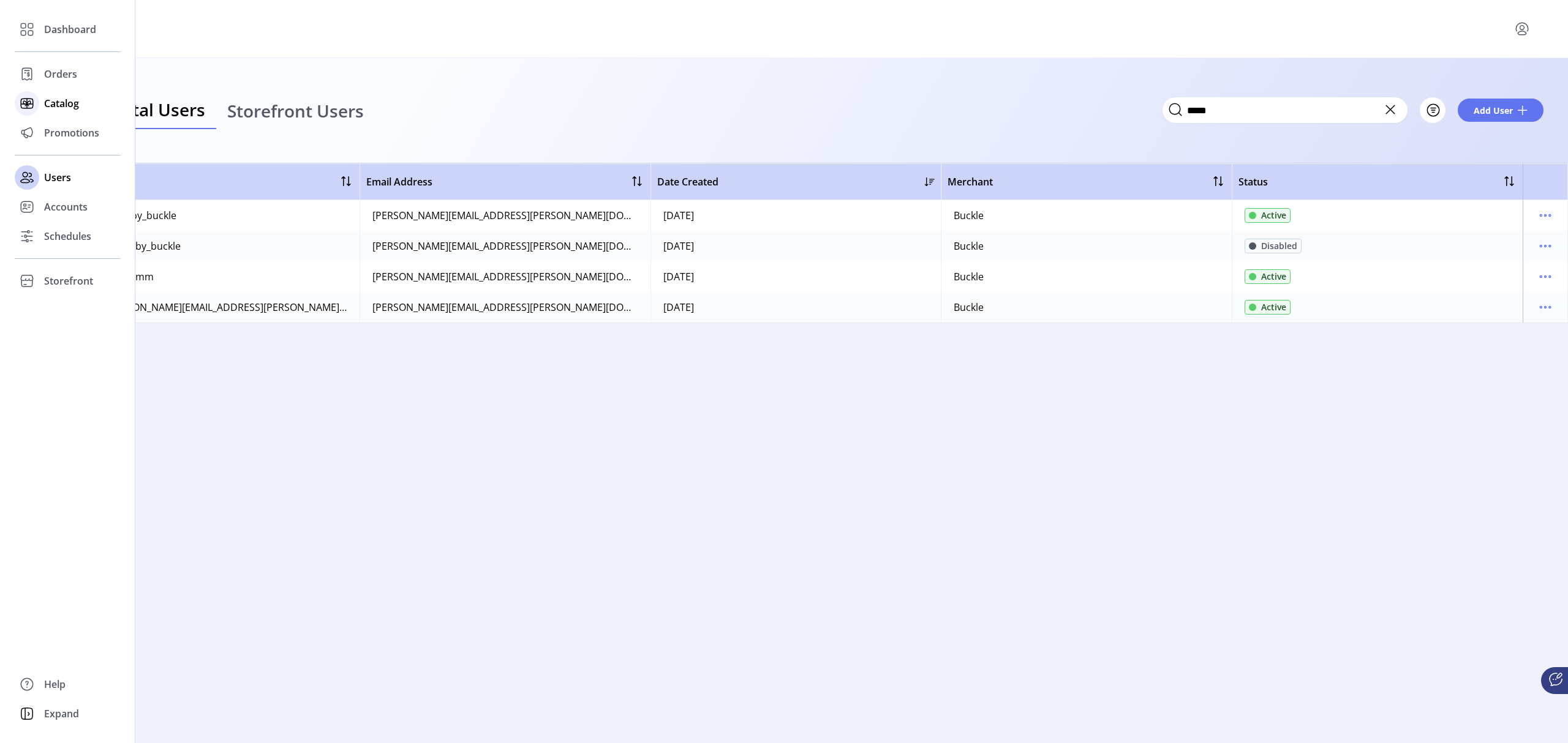
click at [70, 98] on span "Catalog" at bounding box center [62, 104] width 35 height 15
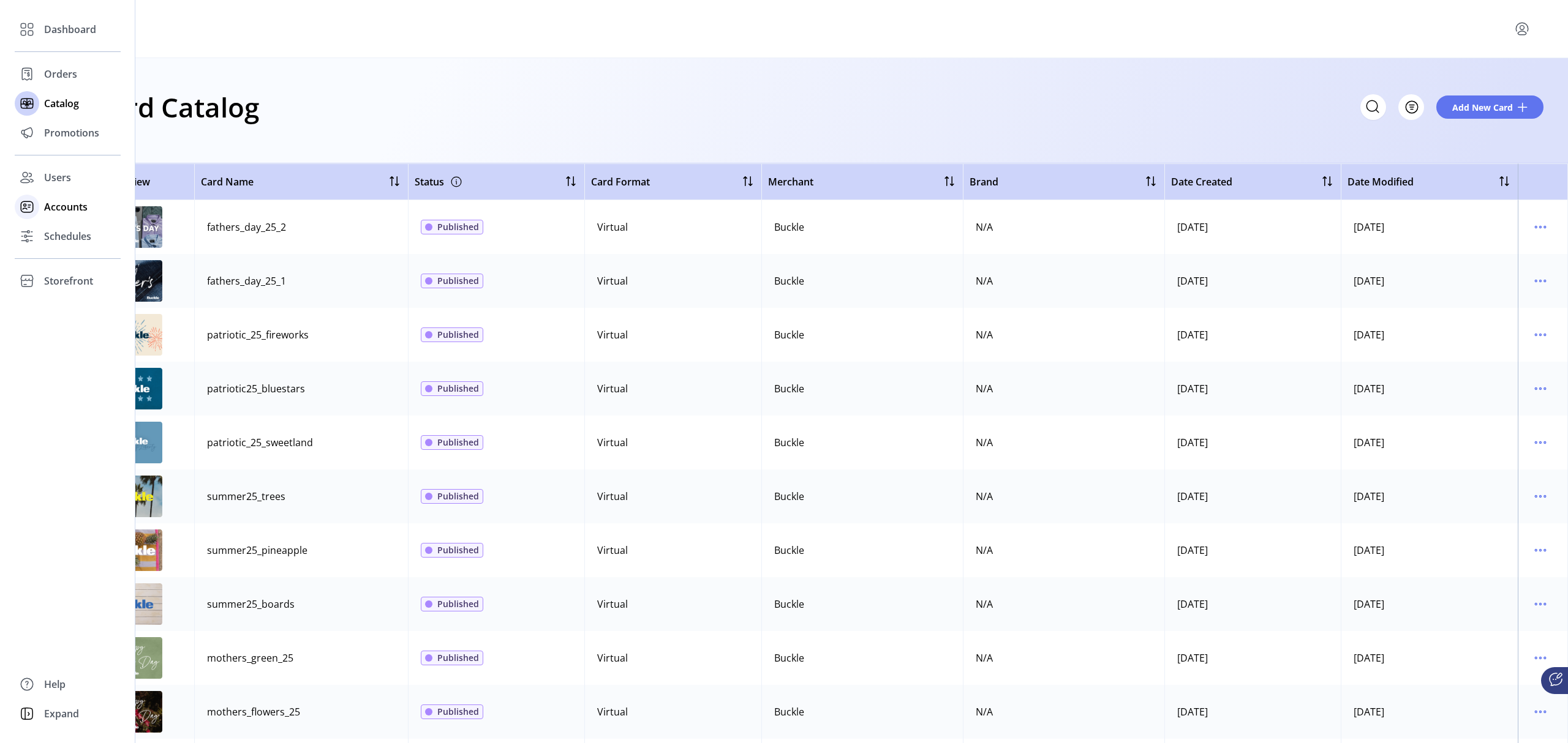
click at [72, 206] on span "Accounts" at bounding box center [66, 207] width 43 height 15
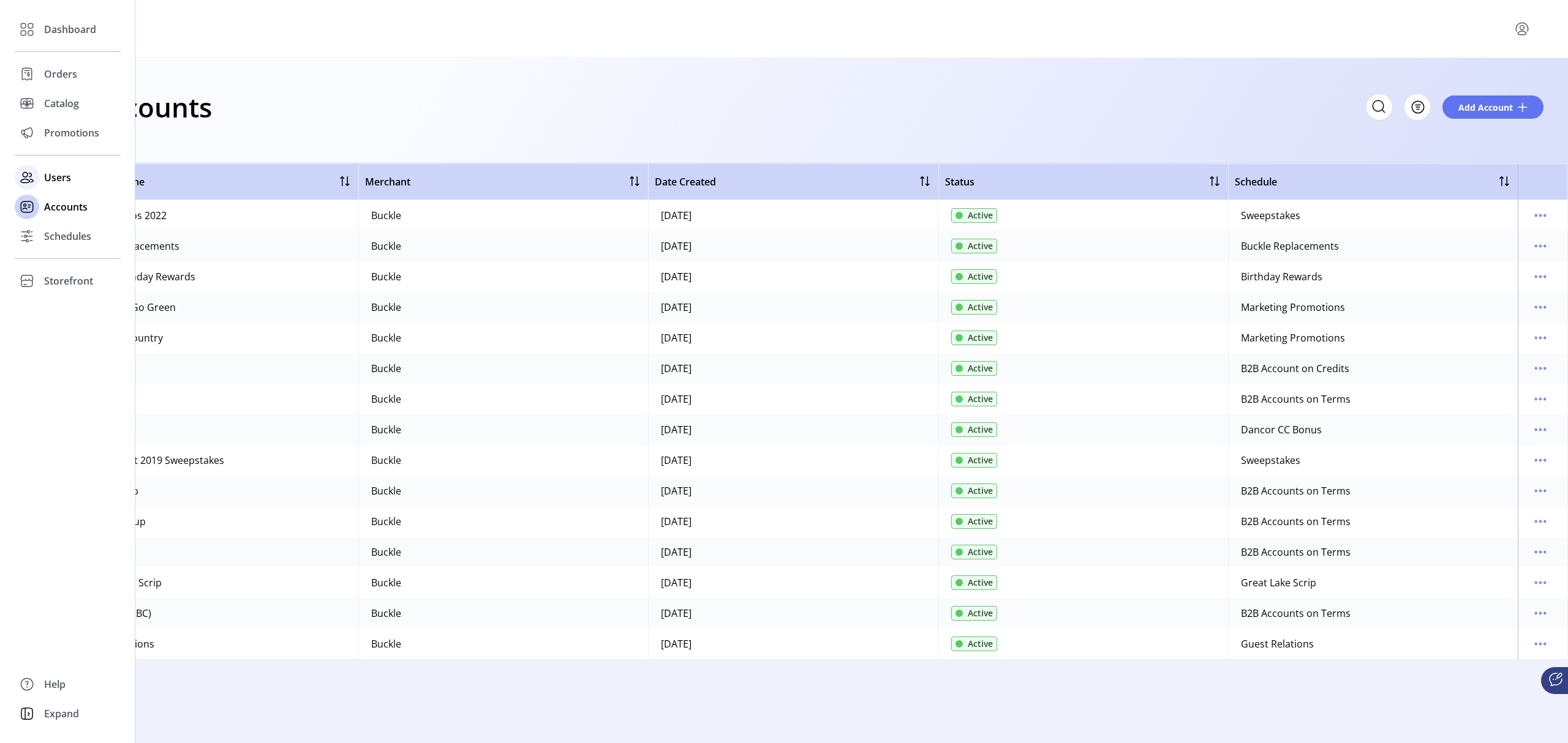
click at [72, 180] on div "Users" at bounding box center [67, 177] width 106 height 29
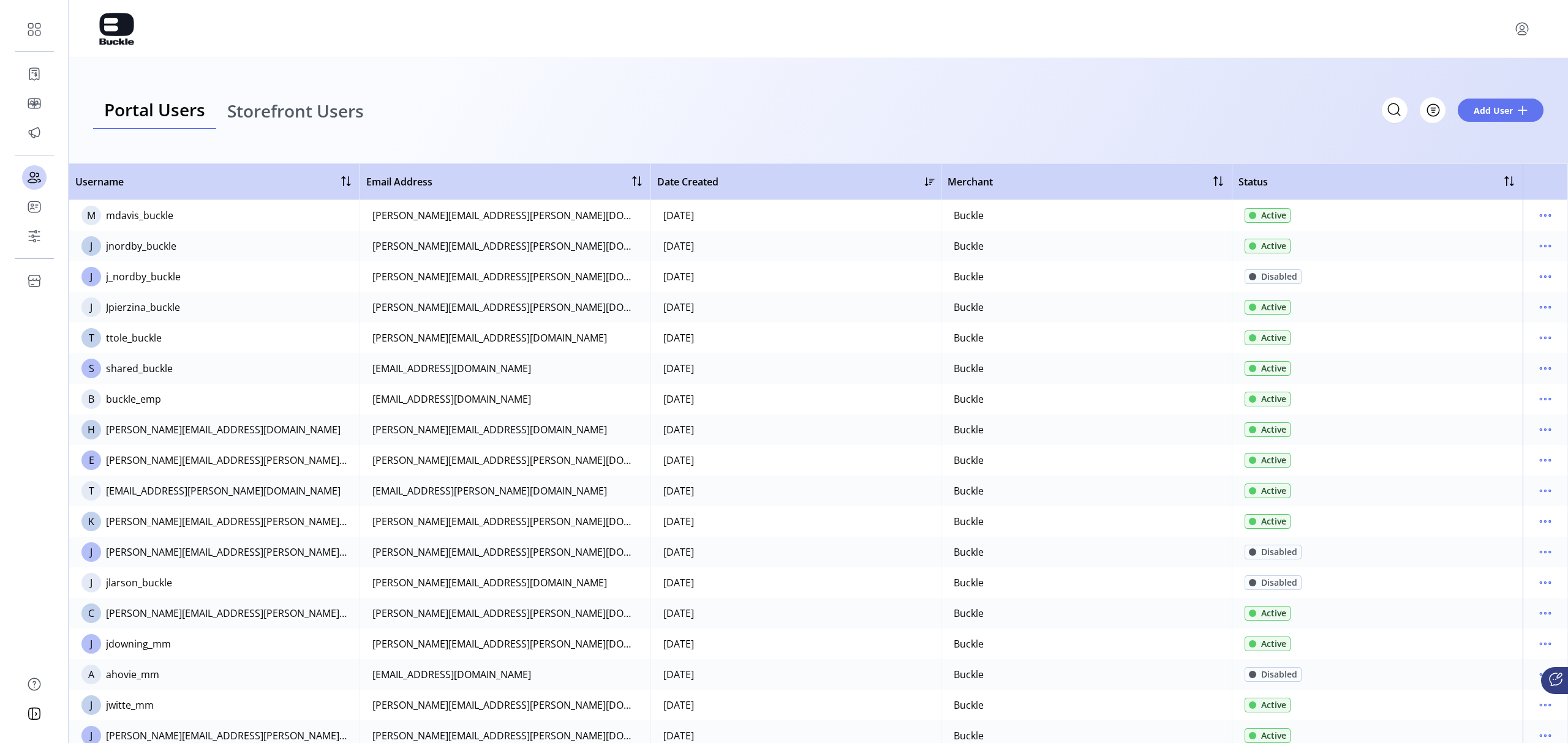
click at [151, 310] on div "Jpierzina_buckle" at bounding box center [142, 308] width 74 height 15
click at [1045, 307] on td at bounding box center [1545, 307] width 45 height 31
click at [1045, 307] on icon "menu" at bounding box center [1546, 308] width 20 height 20
click at [1045, 354] on span "View Details" at bounding box center [1488, 351] width 102 height 10
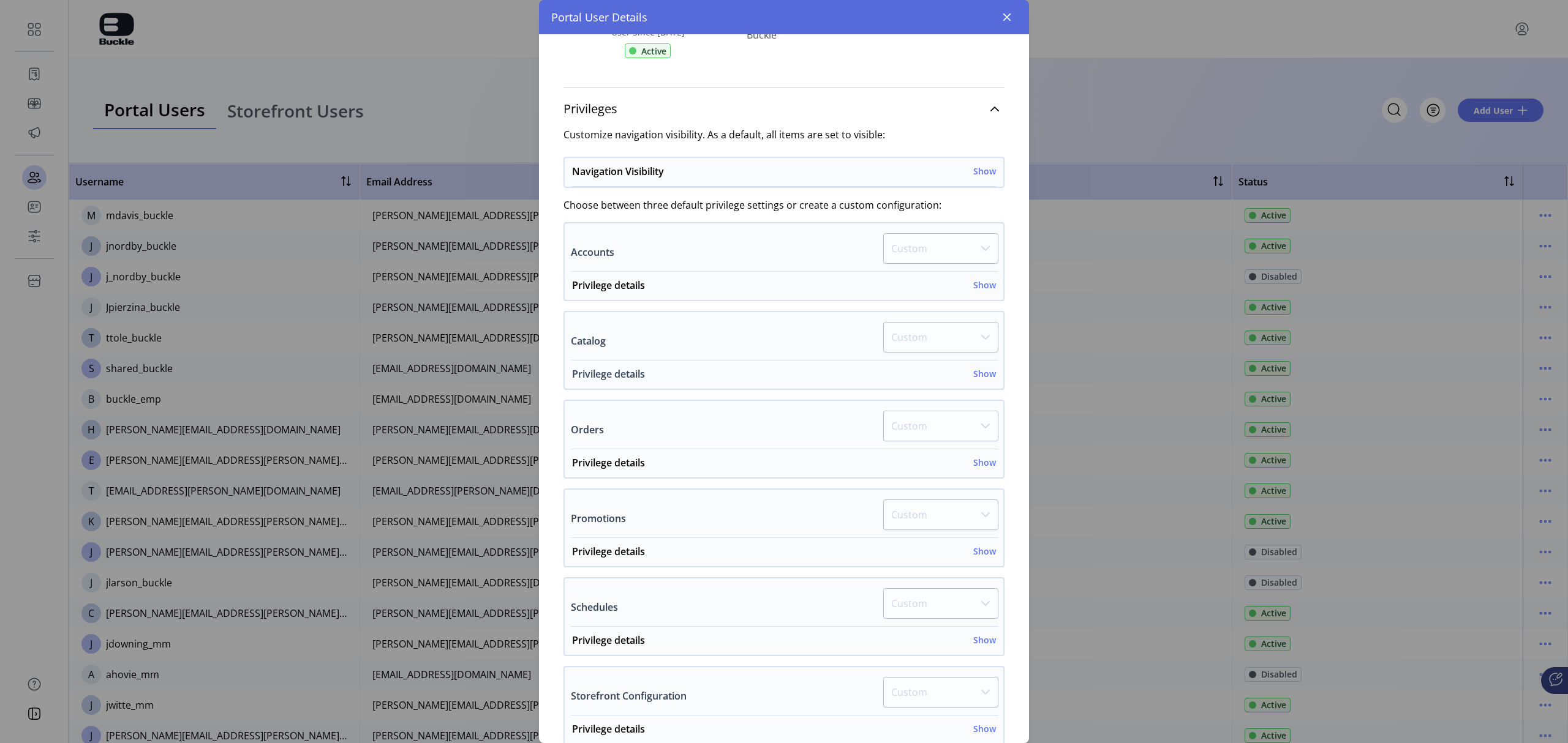
scroll to position [163, 0]
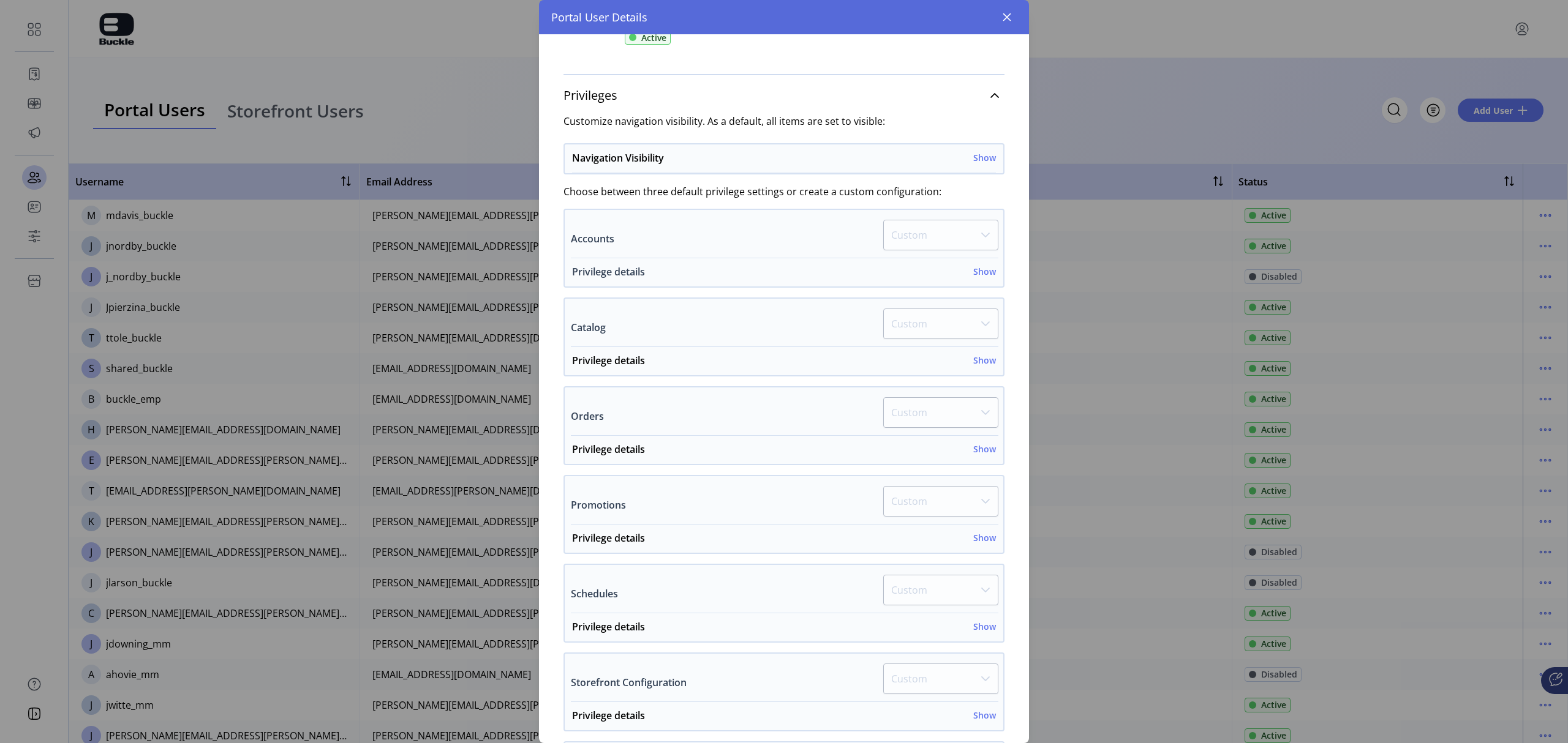
click at [980, 275] on h6 "Show" at bounding box center [984, 271] width 22 height 12
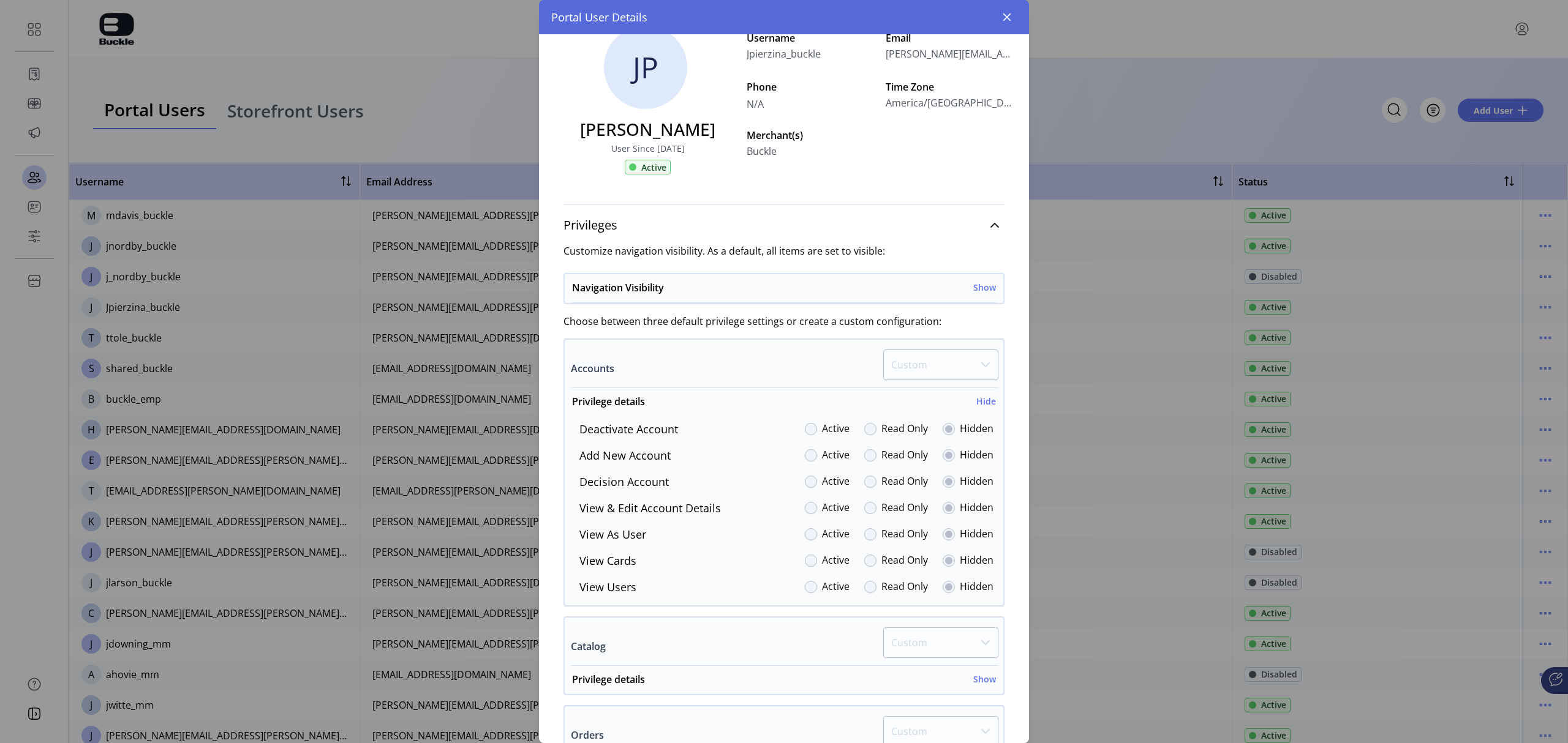
scroll to position [0, 0]
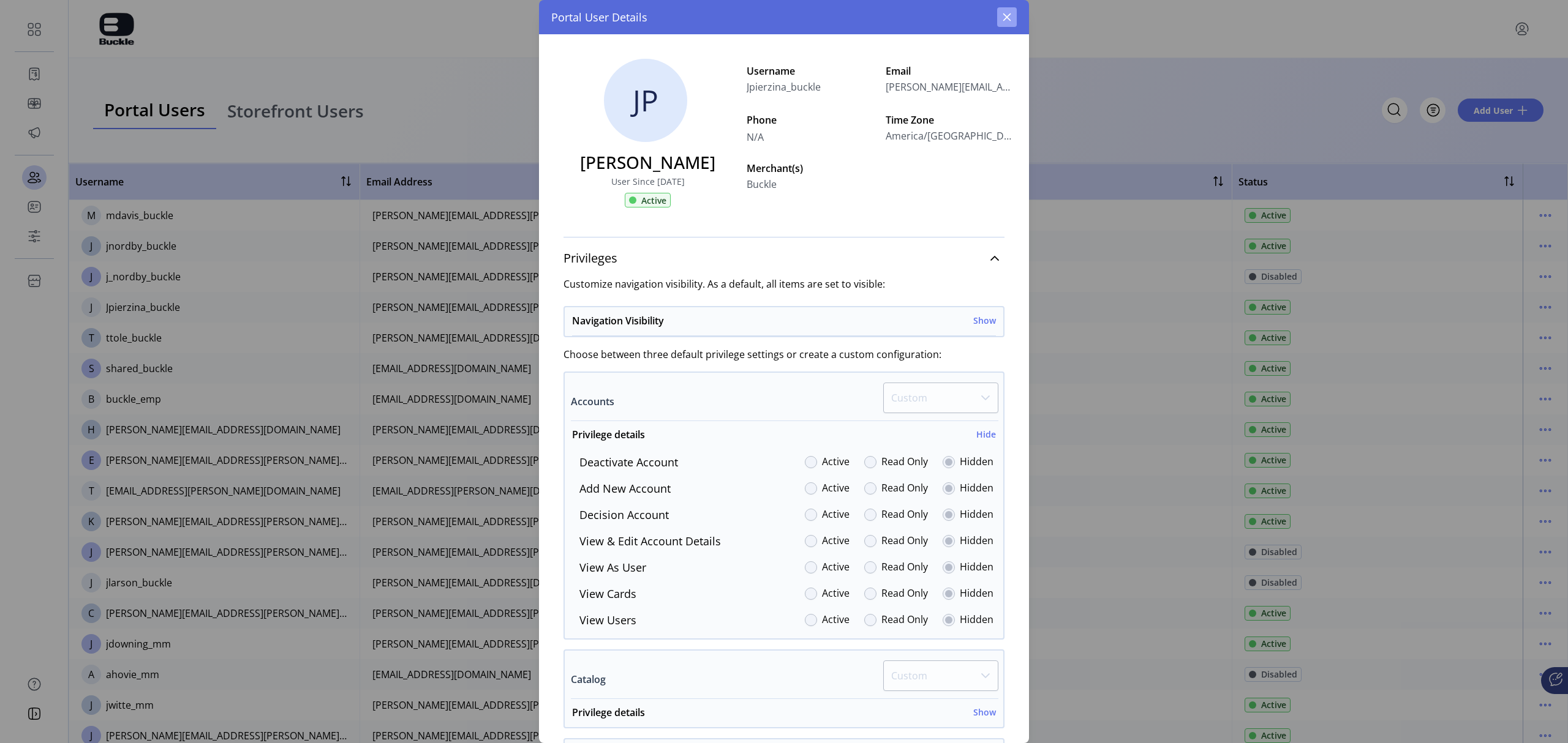
click at [1007, 15] on icon "button" at bounding box center [1007, 17] width 10 height 10
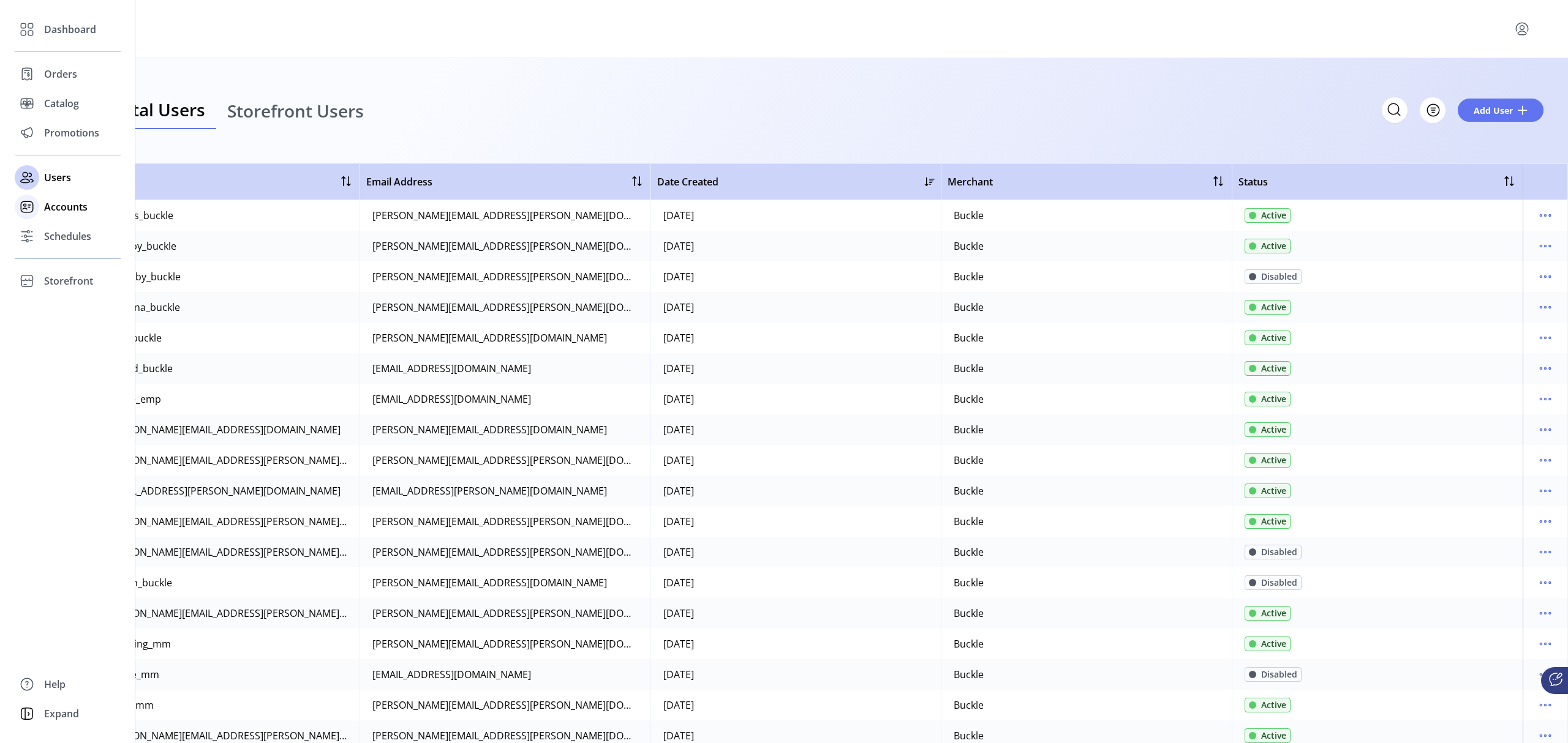
click at [49, 204] on span "Accounts" at bounding box center [66, 207] width 43 height 15
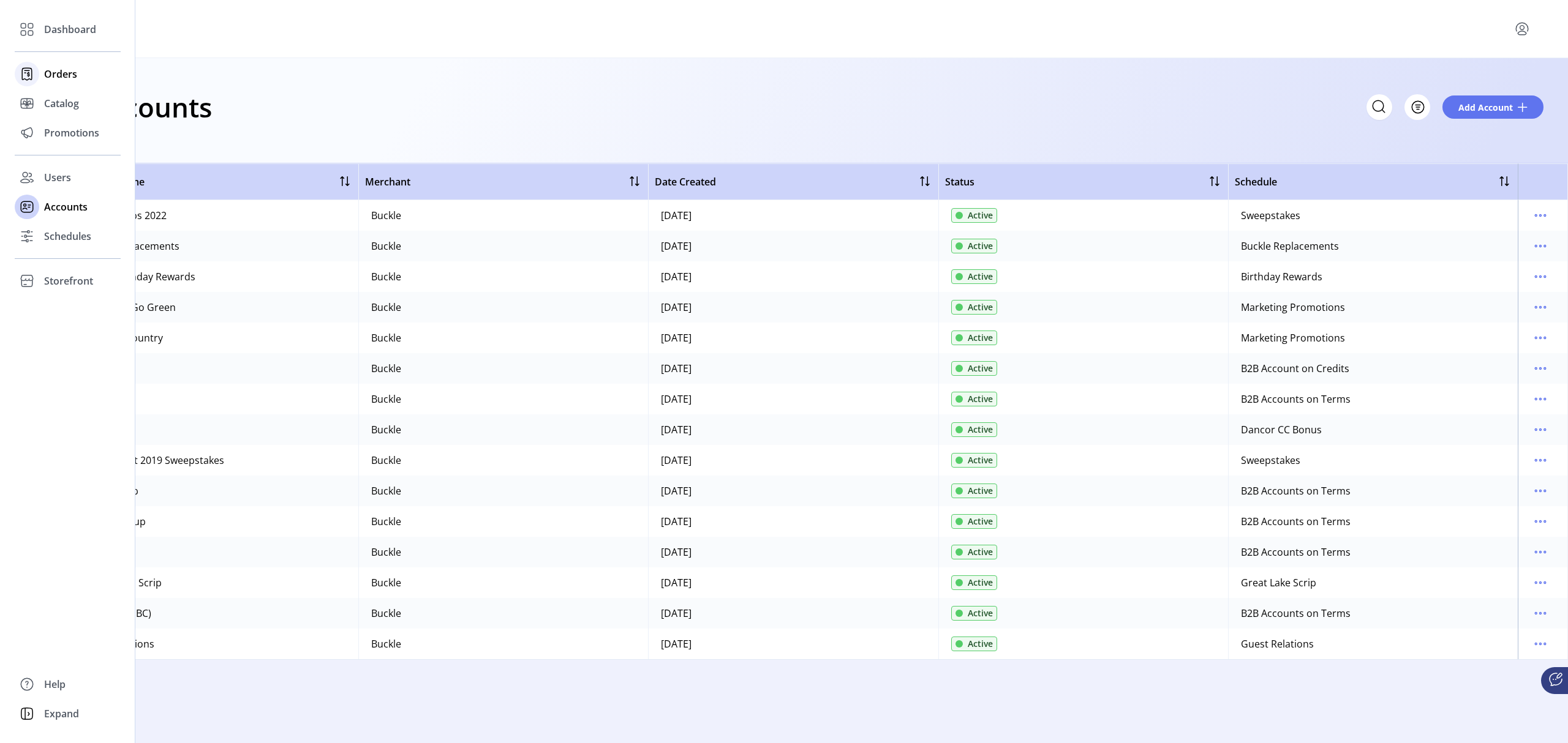
click at [57, 72] on span "Orders" at bounding box center [61, 74] width 33 height 15
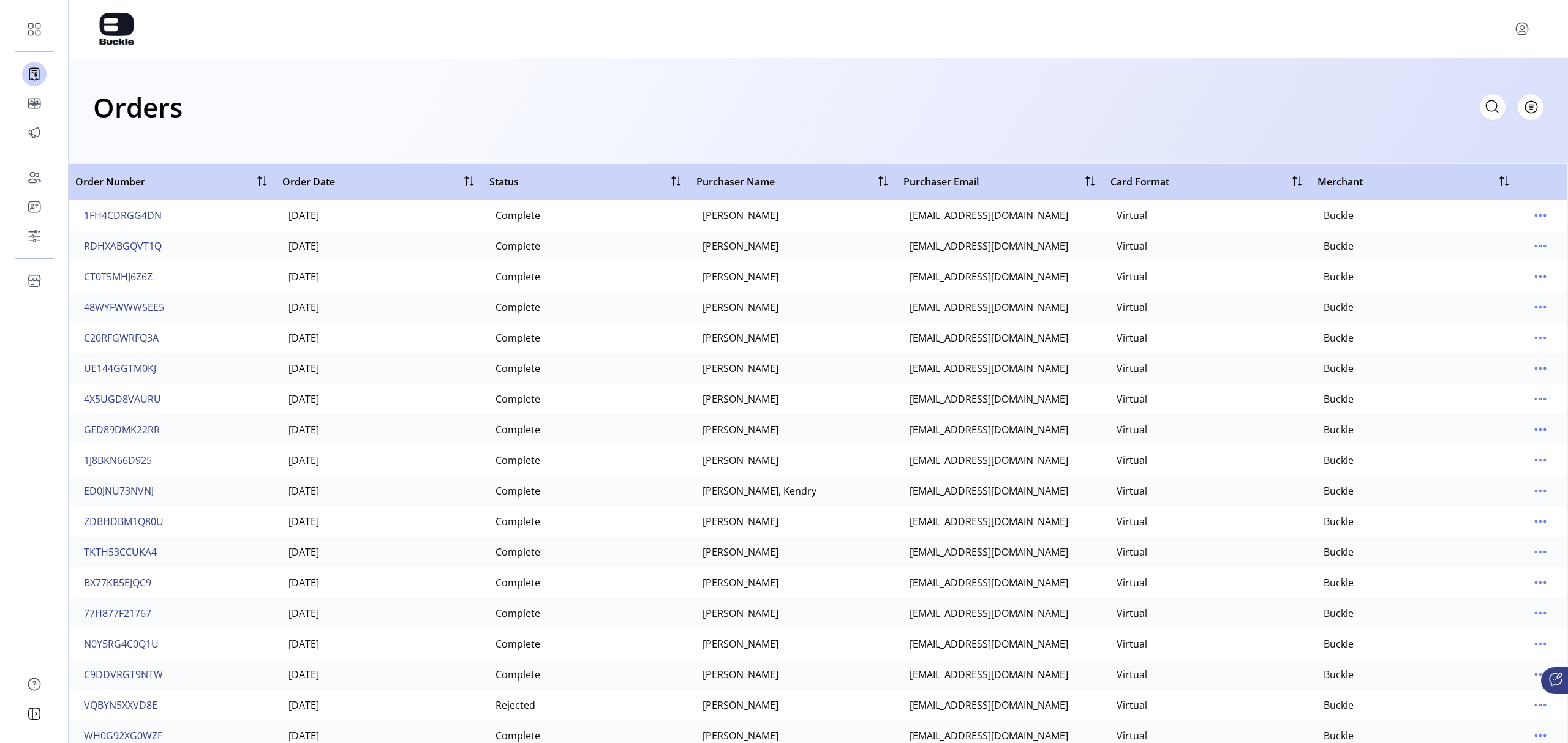
click at [125, 212] on span "1FH4CDRGG4DN" at bounding box center [122, 215] width 77 height 15
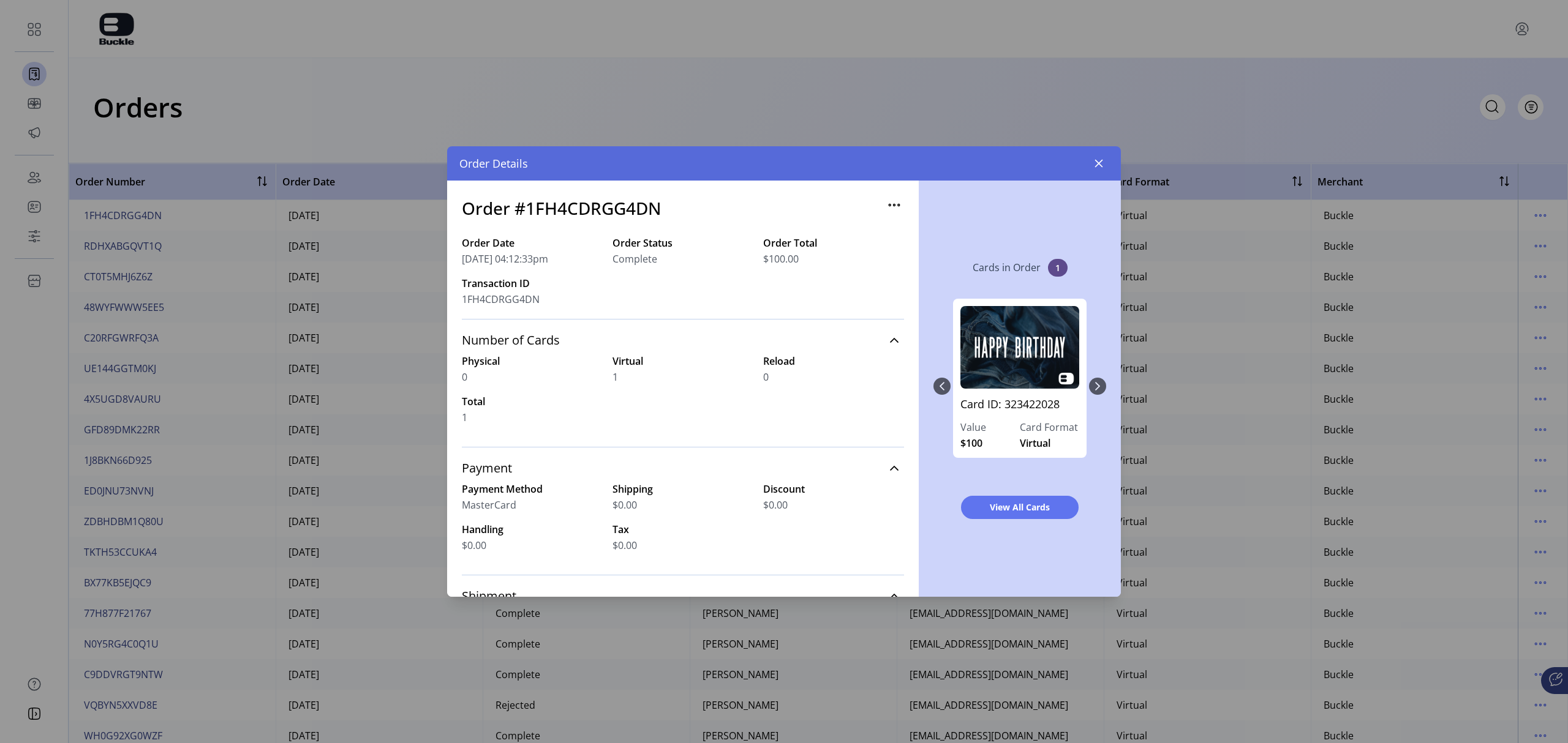
click at [886, 208] on icon "button" at bounding box center [895, 206] width 20 height 20
drag, startPoint x: 664, startPoint y: 207, endPoint x: 528, endPoint y: 207, distance: 136.0
click at [528, 207] on div "Order #1FH4CDRGG4DN" at bounding box center [682, 215] width 442 height 41
copy h3 "1FH4CDRGG4DN"
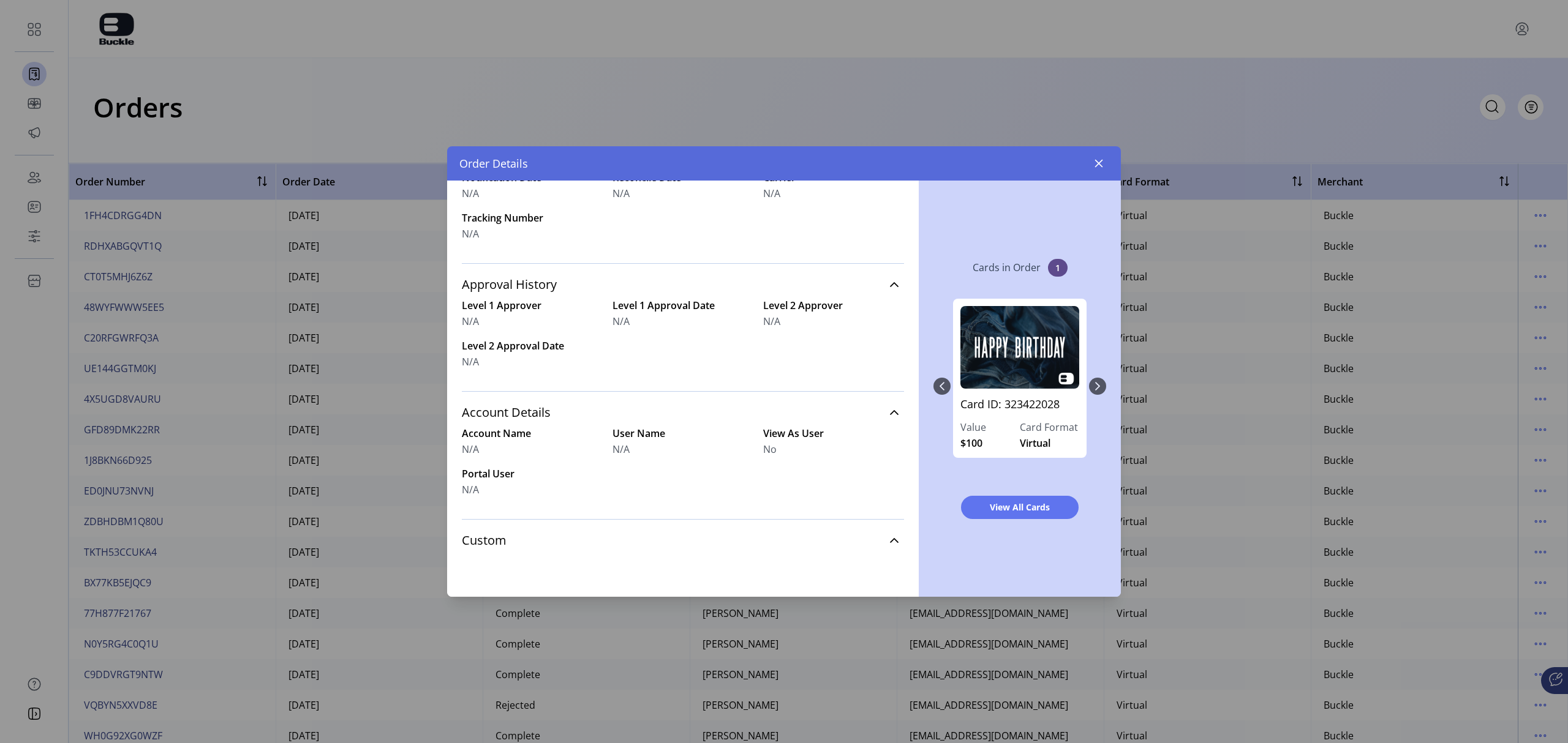
scroll to position [446, 0]
click at [1045, 384] on div "Card ID: 323422028 Value $100 Card Format Virtual" at bounding box center [1020, 386] width 173 height 200
click at [1045, 385] on div "Card ID: 323422028 Value $100 Card Format Virtual" at bounding box center [1020, 386] width 173 height 200
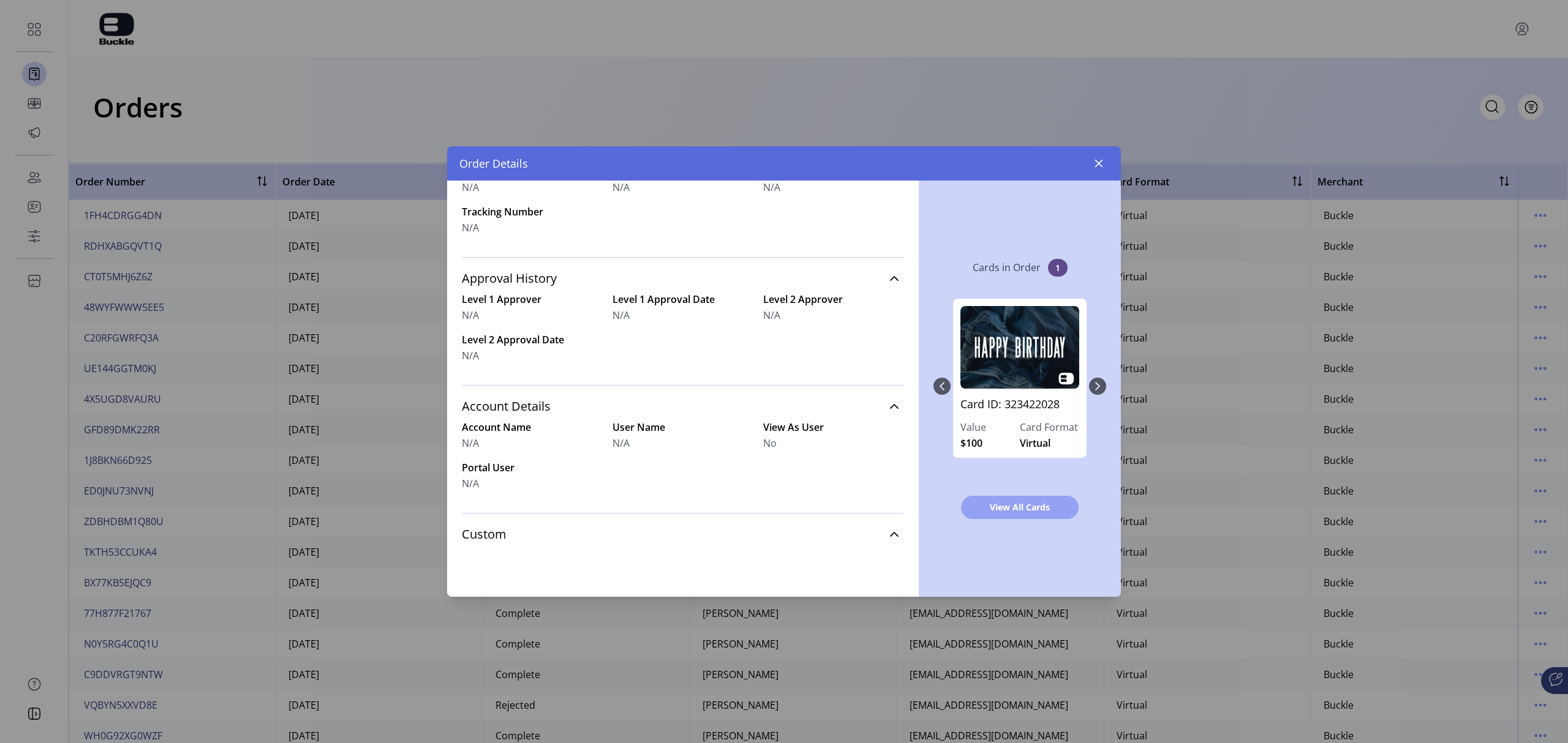
click at [1019, 501] on span "View All Cards" at bounding box center [1020, 507] width 86 height 12
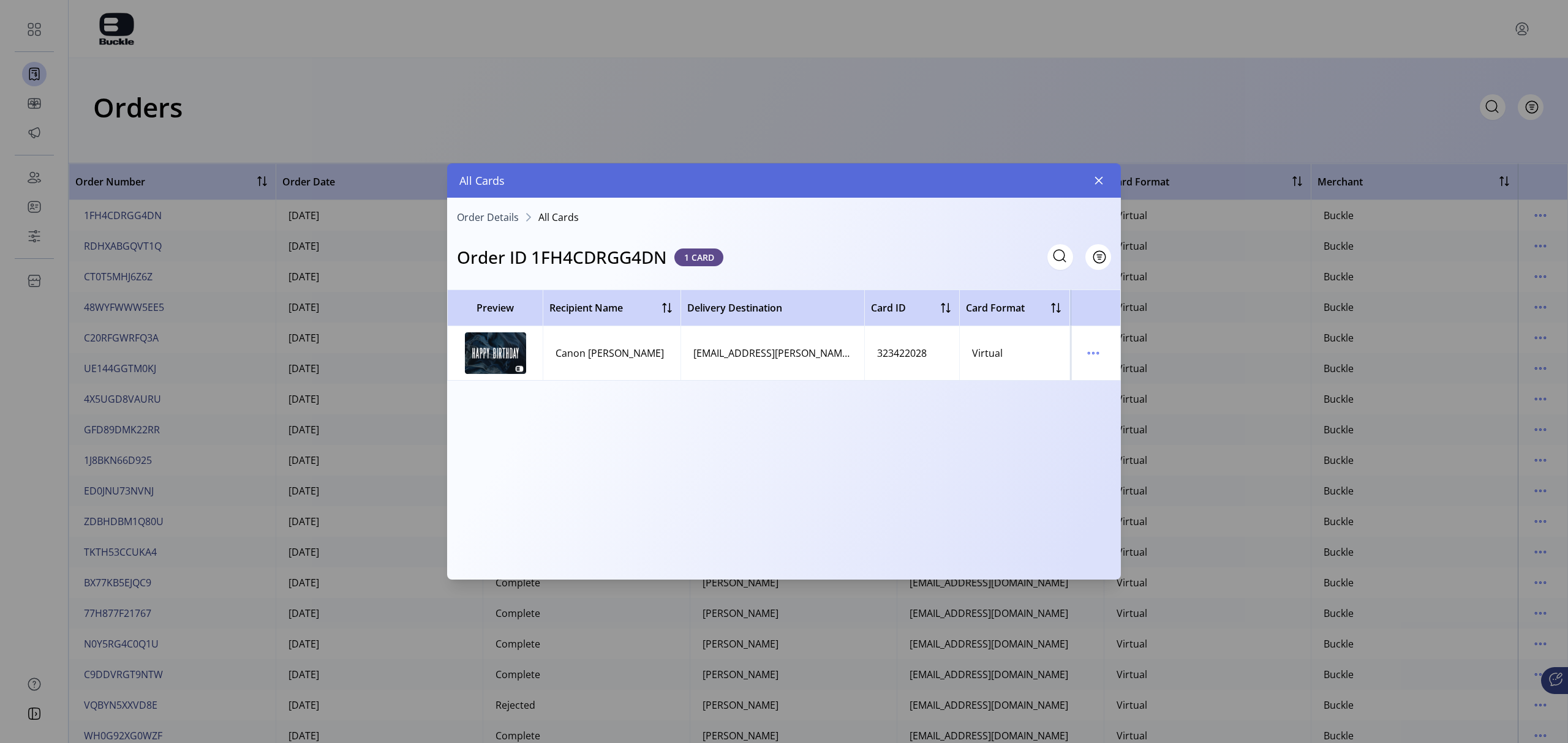
click at [722, 354] on div "[EMAIL_ADDRESS][PERSON_NAME][DOMAIN_NAME]" at bounding box center [772, 354] width 159 height 15
click at [1045, 351] on icon "menu" at bounding box center [1094, 354] width 20 height 20
click at [1045, 371] on link "View Card Details" at bounding box center [1144, 378] width 117 height 20
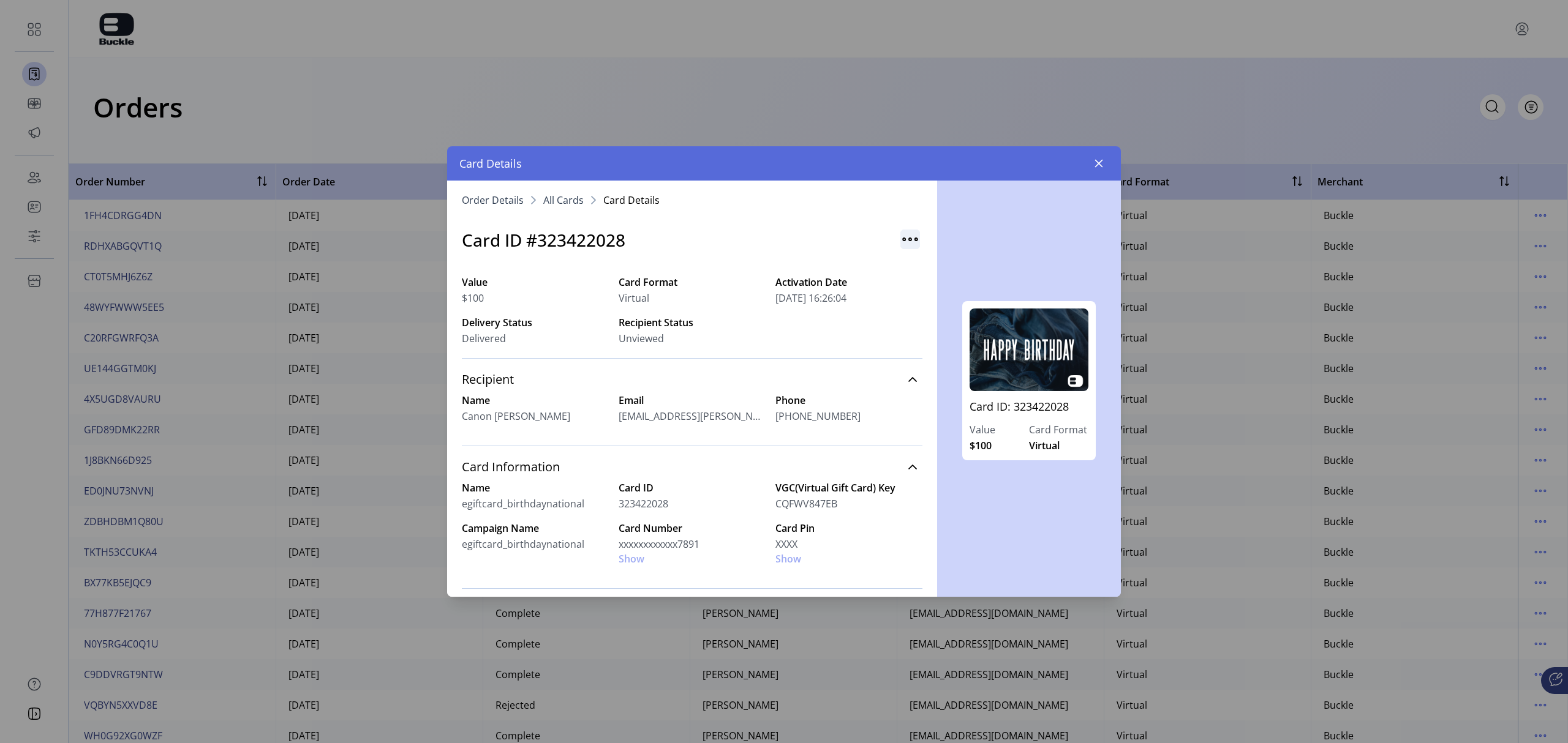
click at [901, 239] on img "button" at bounding box center [911, 240] width 20 height 20
click at [576, 198] on span "All Cards" at bounding box center [563, 201] width 41 height 10
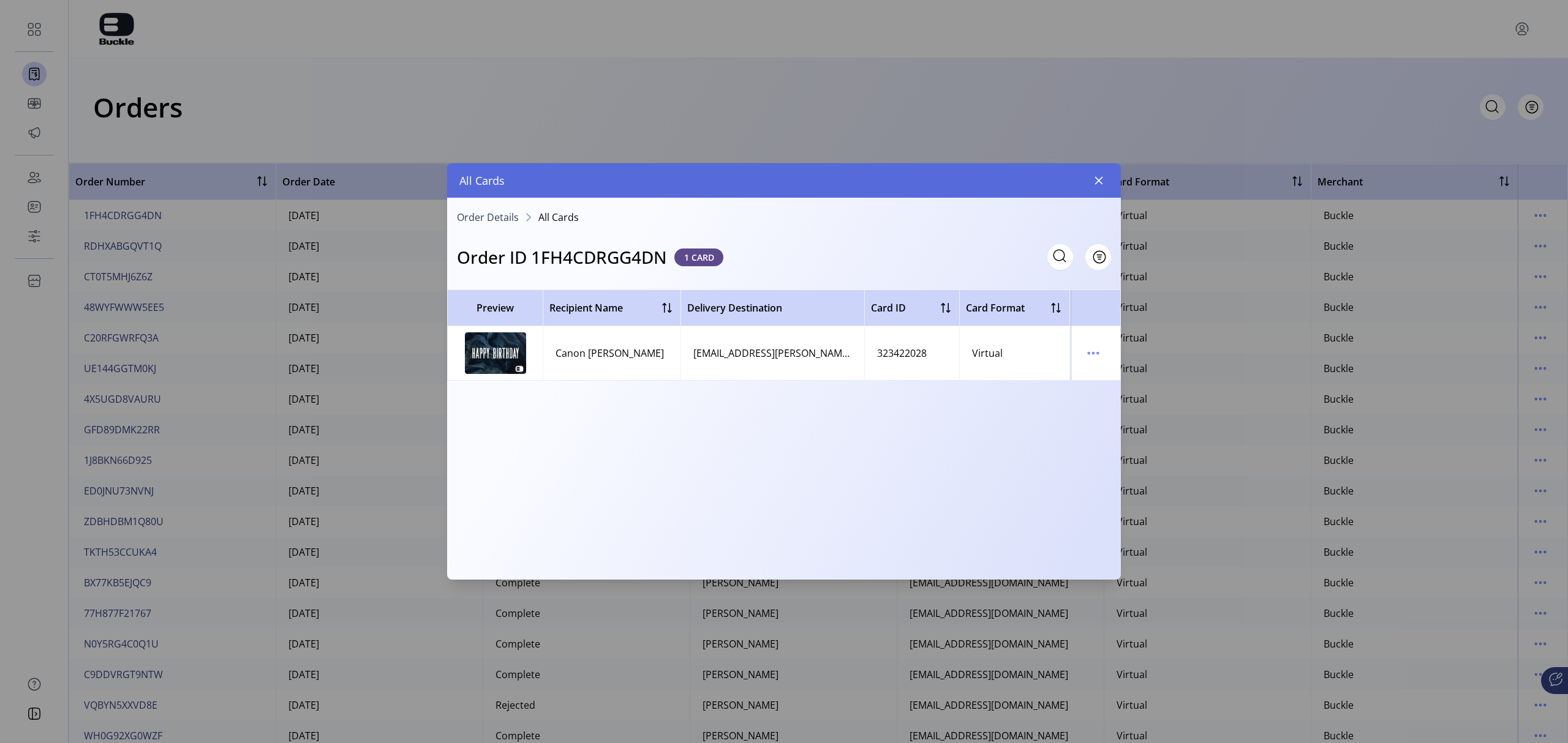
click at [500, 215] on span "Order Details" at bounding box center [488, 217] width 62 height 10
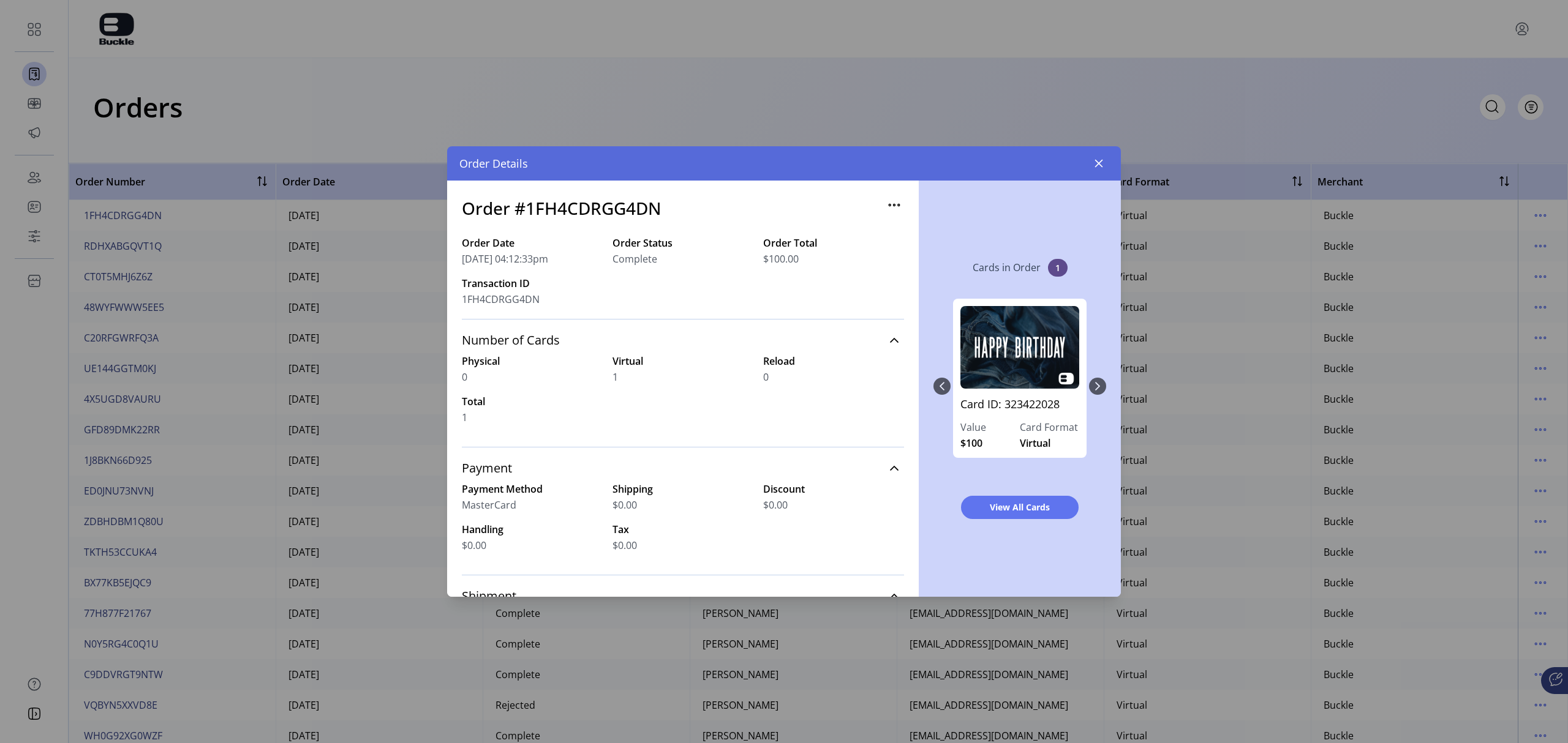
click at [1045, 386] on div "Card ID: 323422028 Value $100 Card Format Virtual" at bounding box center [1020, 386] width 173 height 200
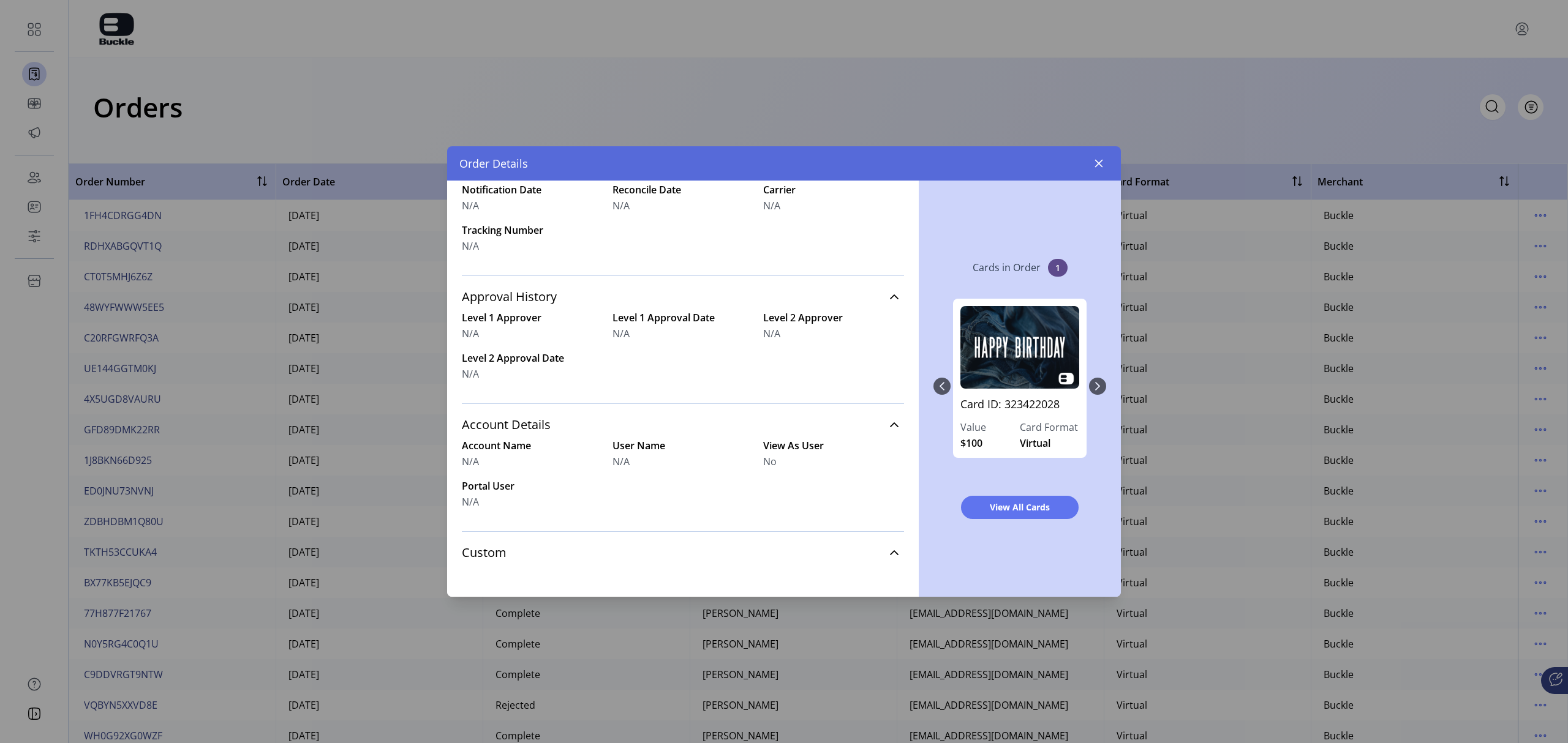
scroll to position [446, 0]
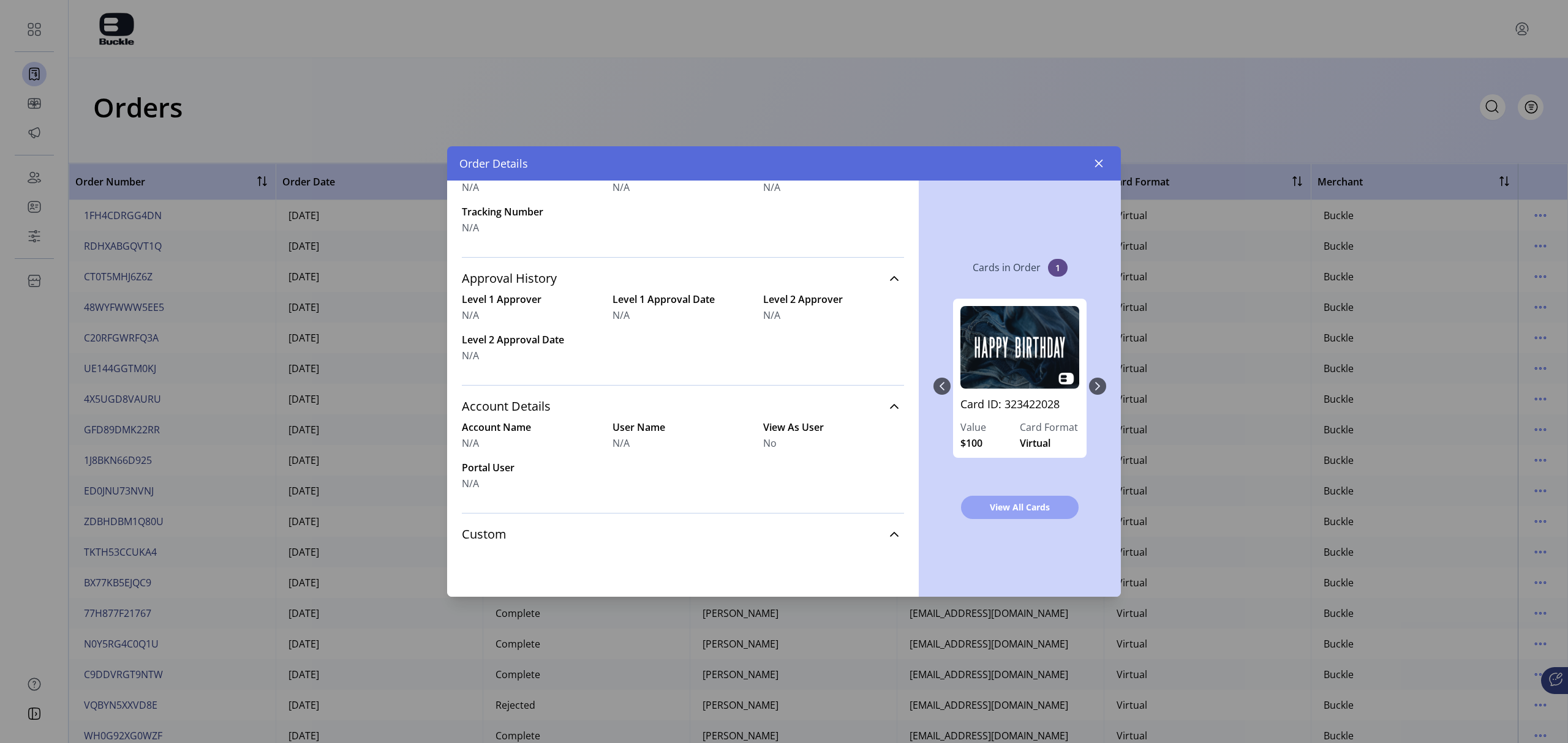
click at [1010, 503] on span "View All Cards" at bounding box center [1020, 507] width 86 height 12
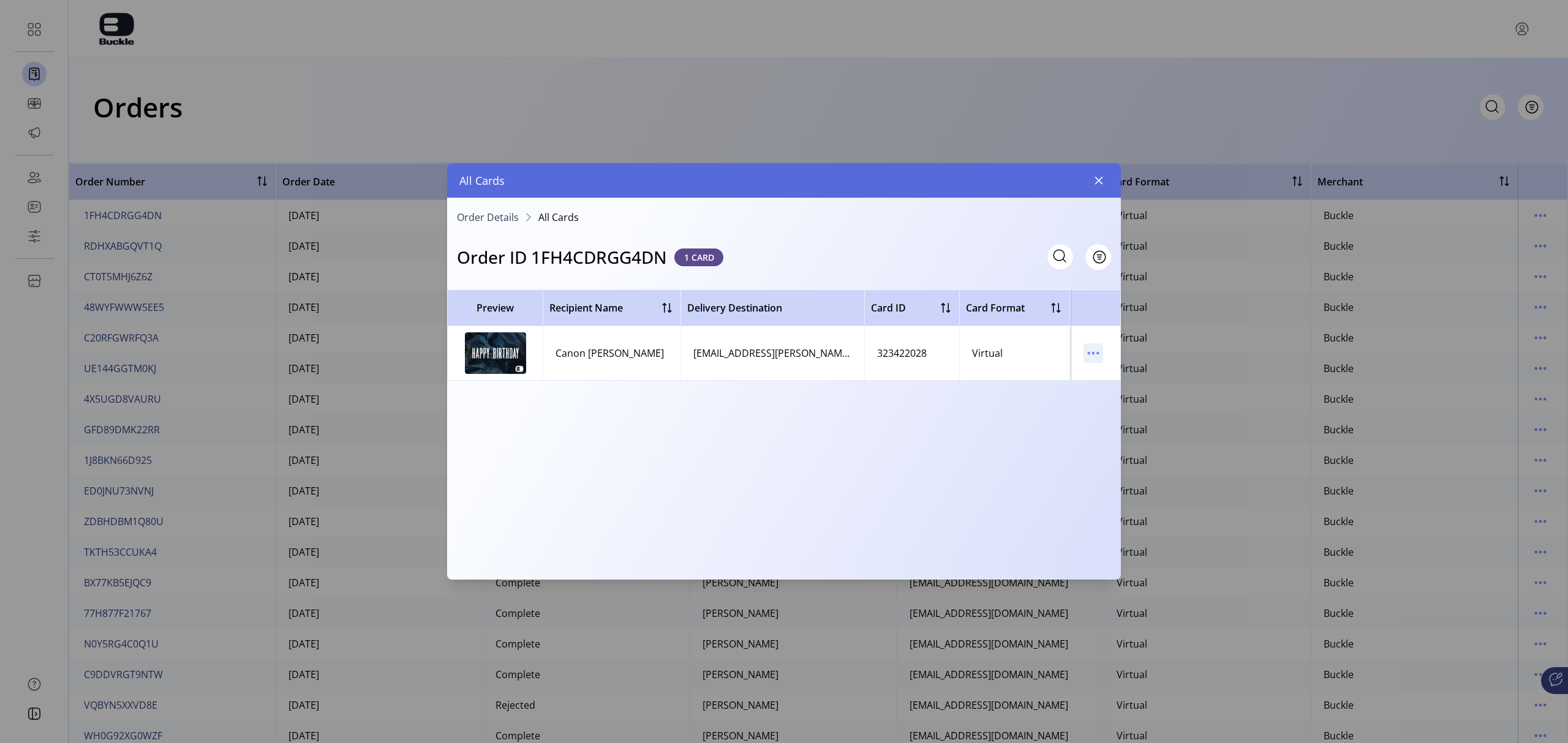
click at [1045, 354] on icon "menu" at bounding box center [1094, 354] width 2 height 2
click at [1045, 370] on link "View Card Details" at bounding box center [1144, 378] width 117 height 20
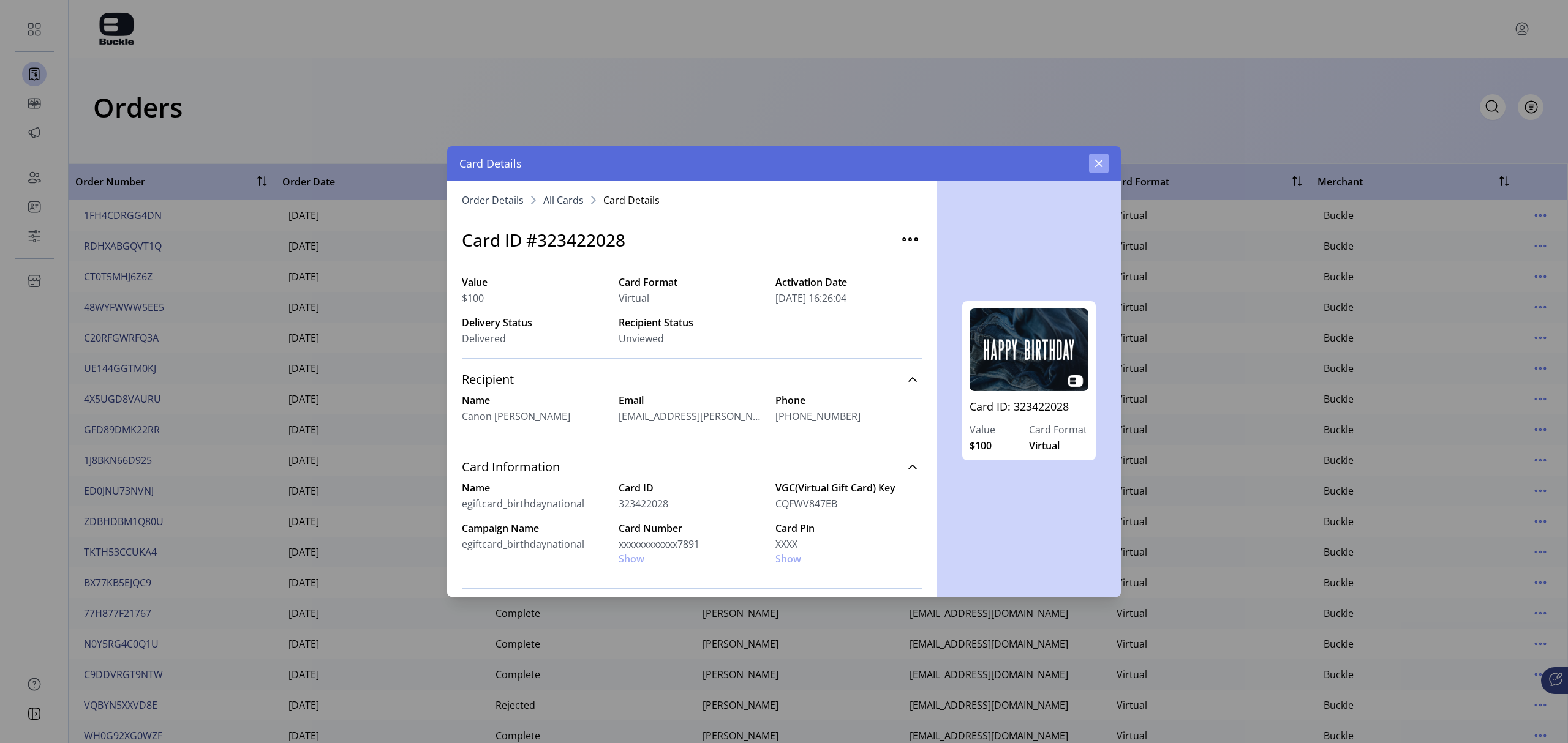
click at [1045, 161] on icon "button" at bounding box center [1099, 164] width 10 height 10
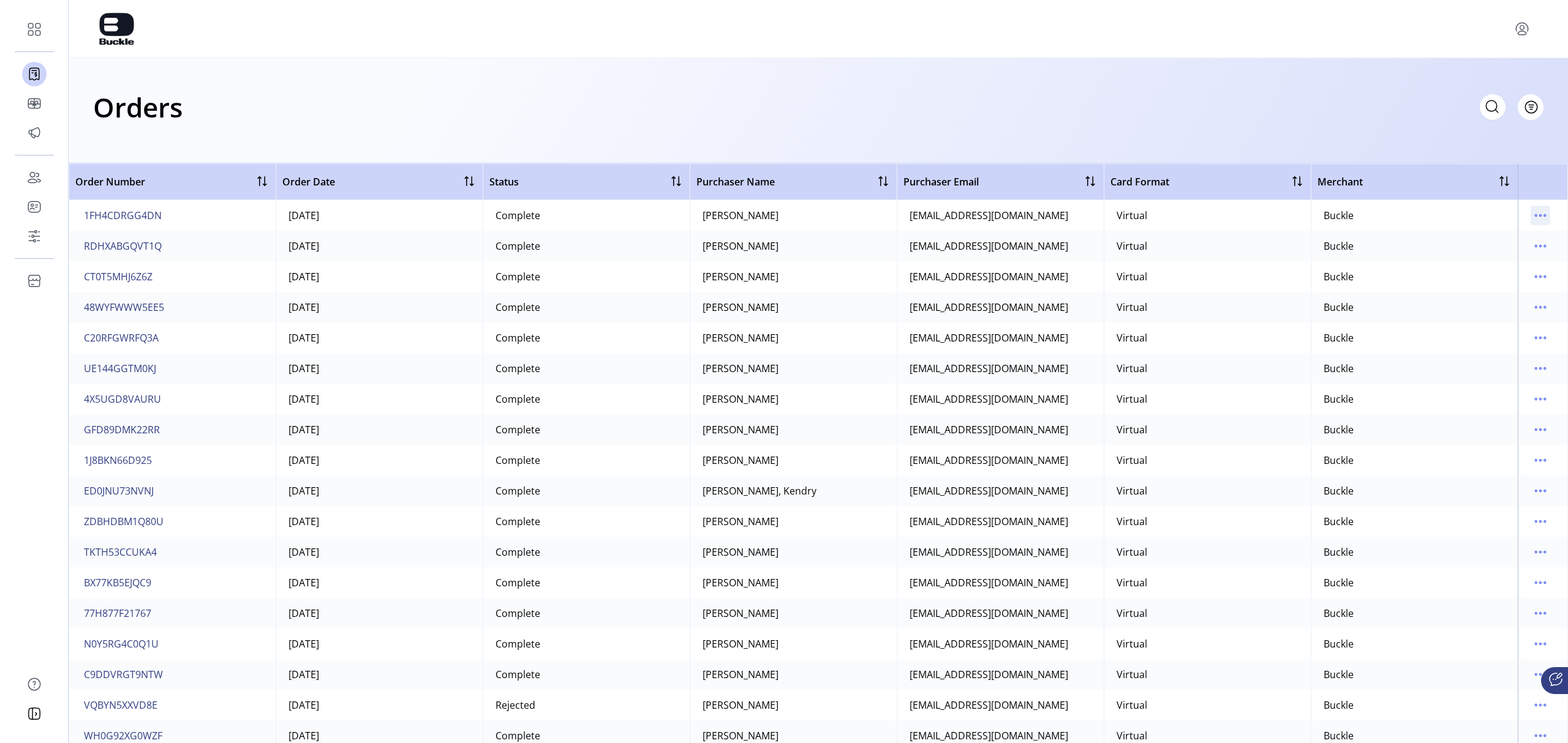
click at [1045, 212] on icon "menu" at bounding box center [1541, 215] width 20 height 20
